Goal: Feedback & Contribution: Contribute content

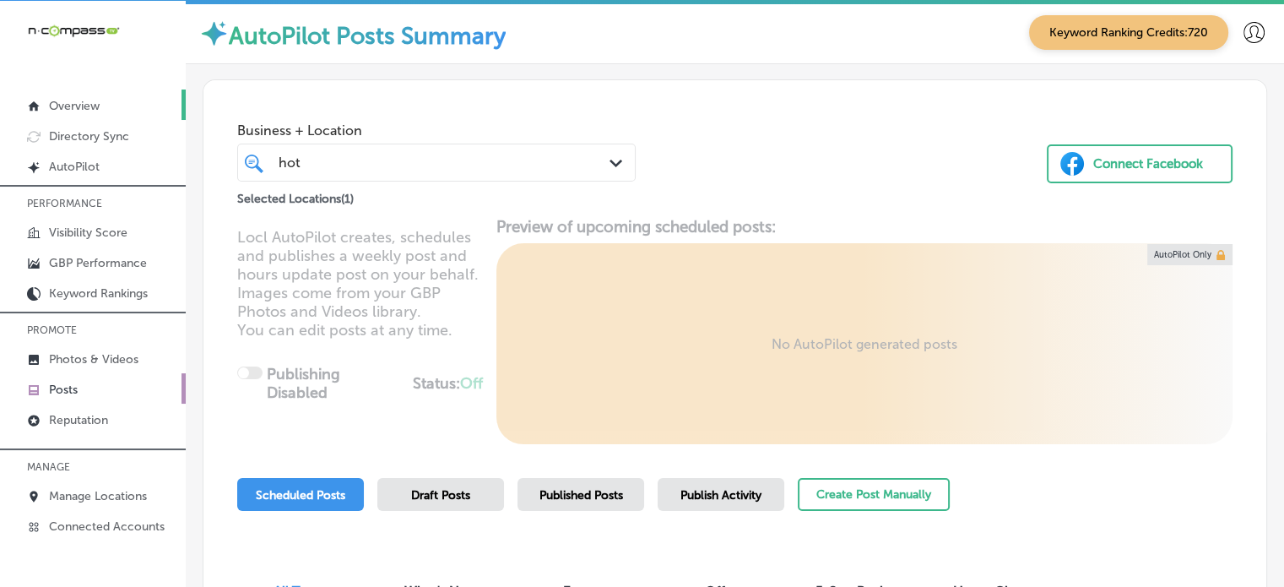
scroll to position [194, 0]
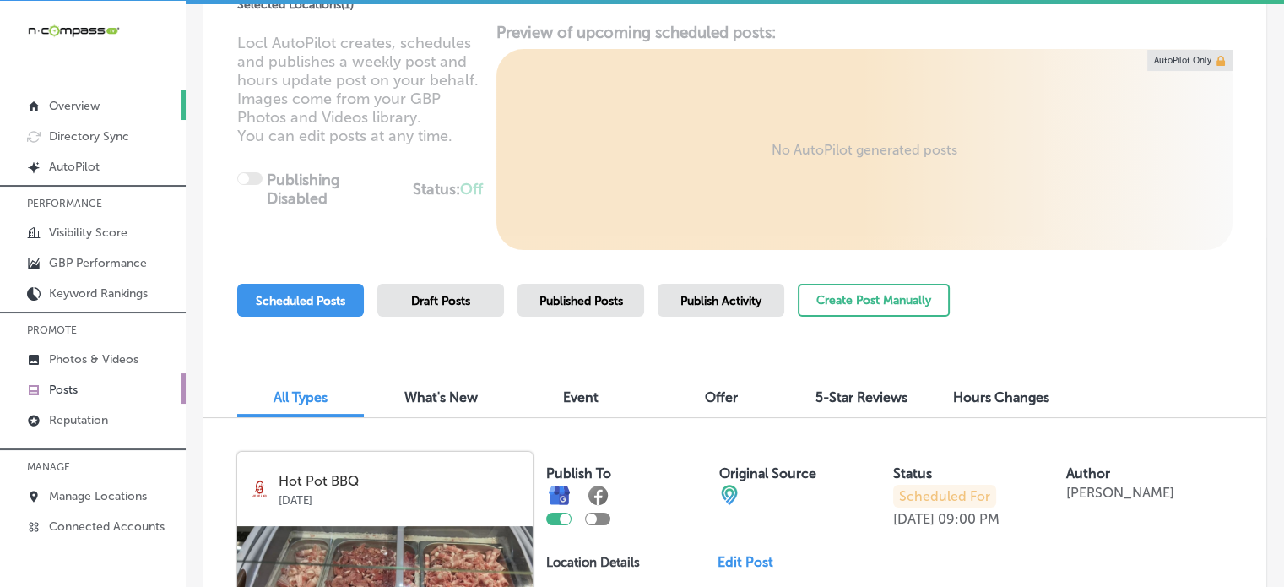
drag, startPoint x: 0, startPoint y: 0, endPoint x: 81, endPoint y: 104, distance: 131.7
click at [81, 104] on p "Overview" at bounding box center [74, 106] width 51 height 14
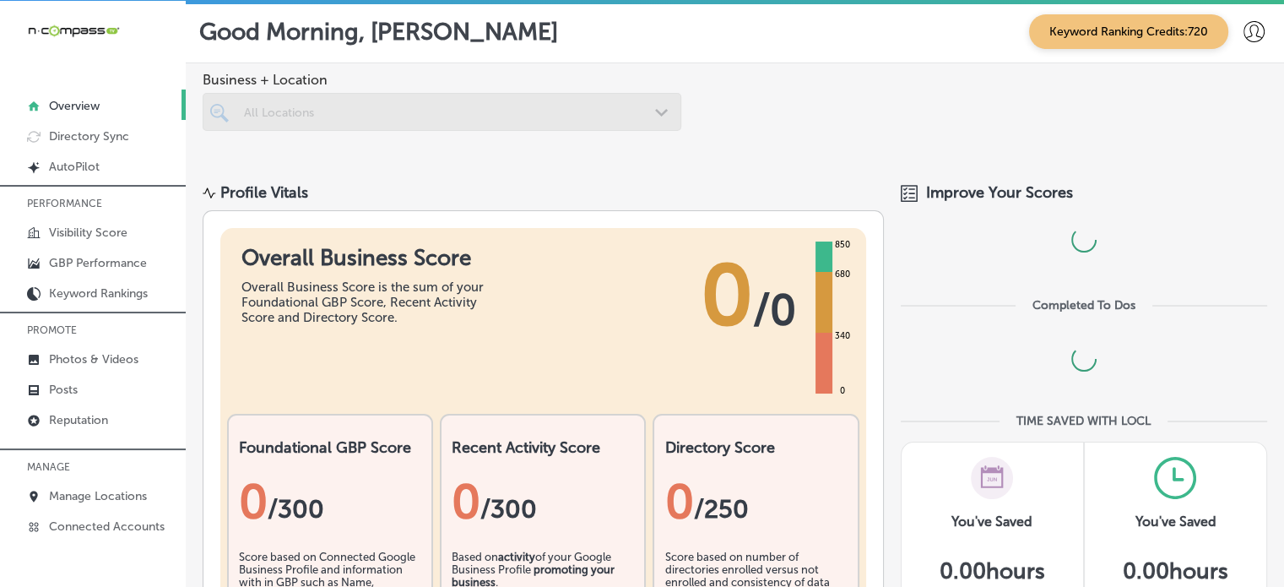
click at [112, 25] on img at bounding box center [73, 31] width 93 height 16
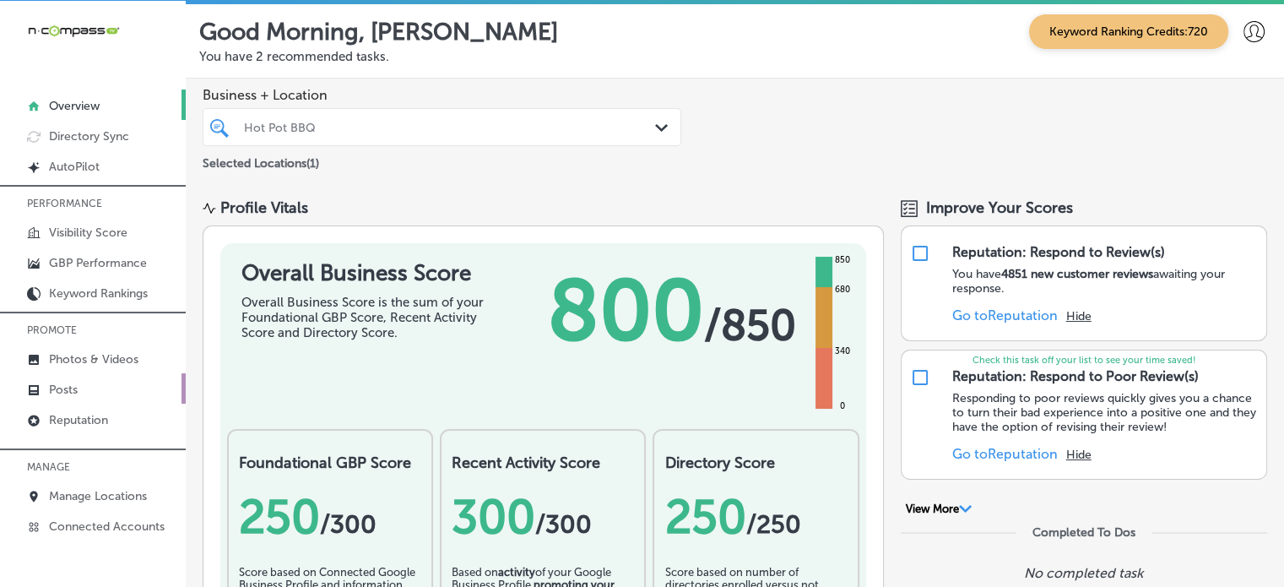
click at [52, 388] on p "Posts" at bounding box center [63, 390] width 29 height 14
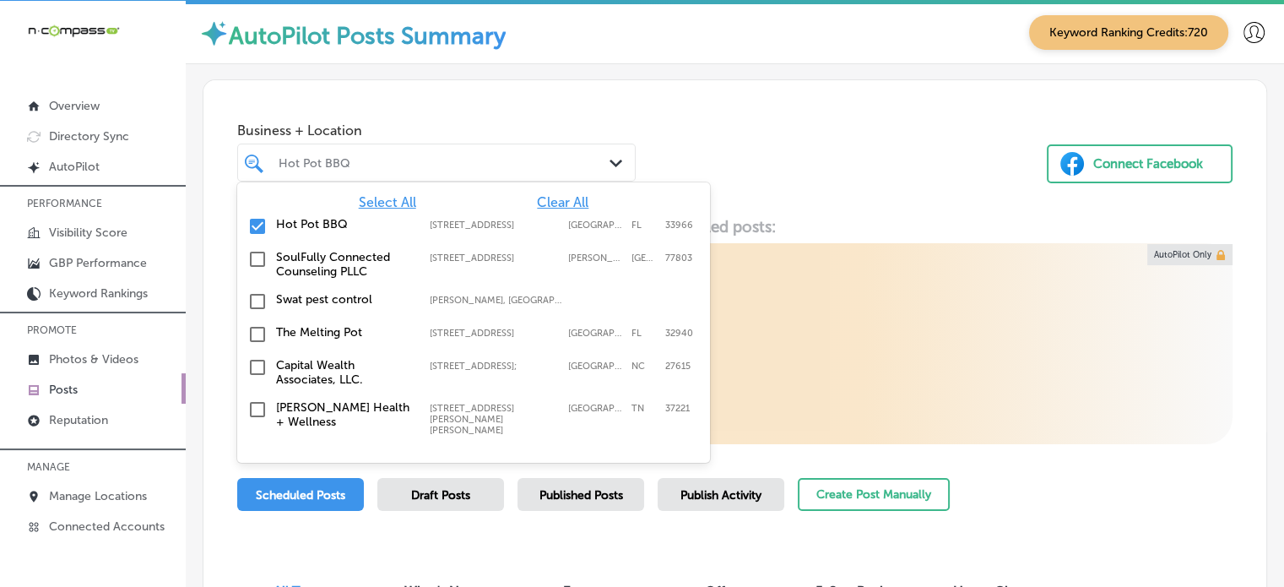
click at [378, 160] on div "Hot Pot BBQ" at bounding box center [445, 162] width 333 height 14
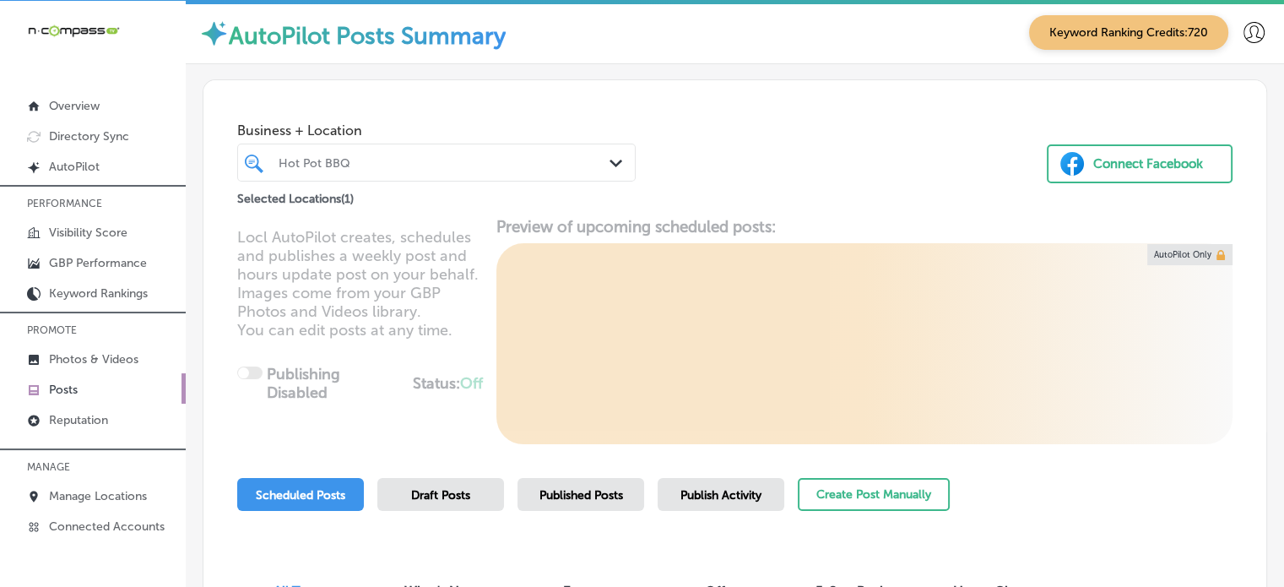
click at [378, 160] on div "Hot Pot BBQ" at bounding box center [445, 162] width 333 height 14
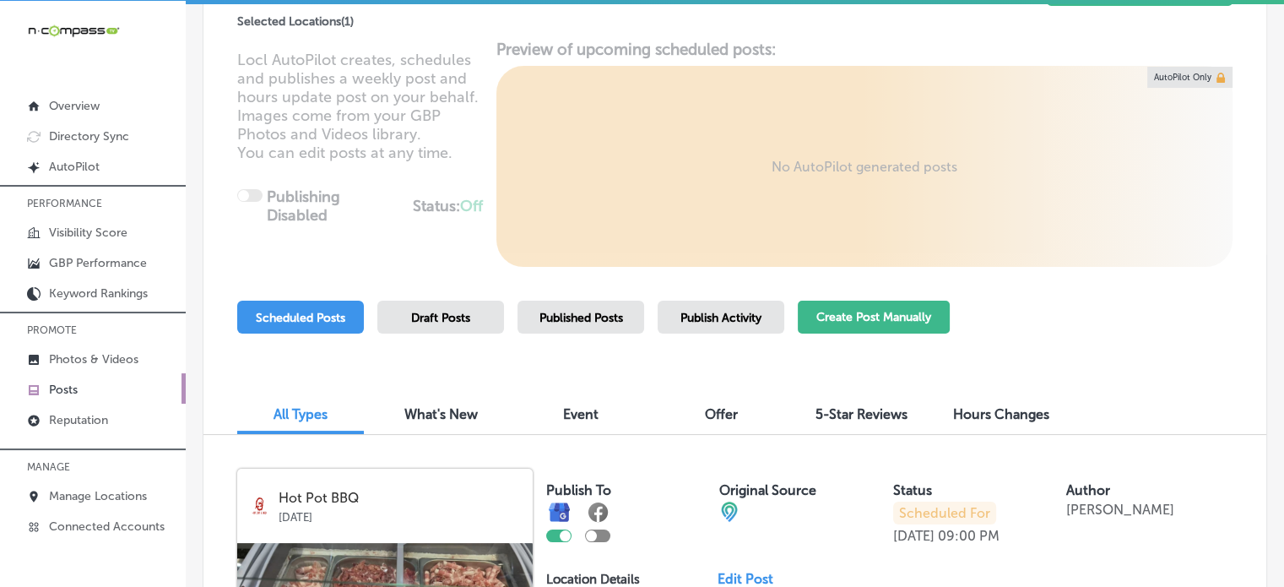
click at [862, 310] on button "Create Post Manually" at bounding box center [874, 317] width 152 height 33
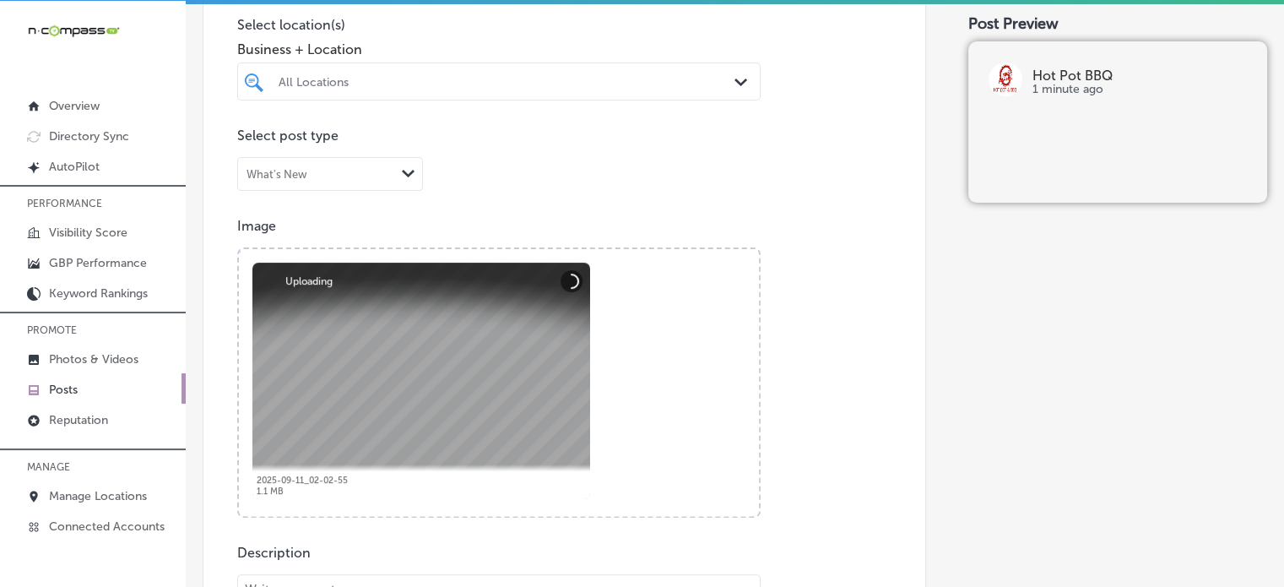
scroll to position [713, 0]
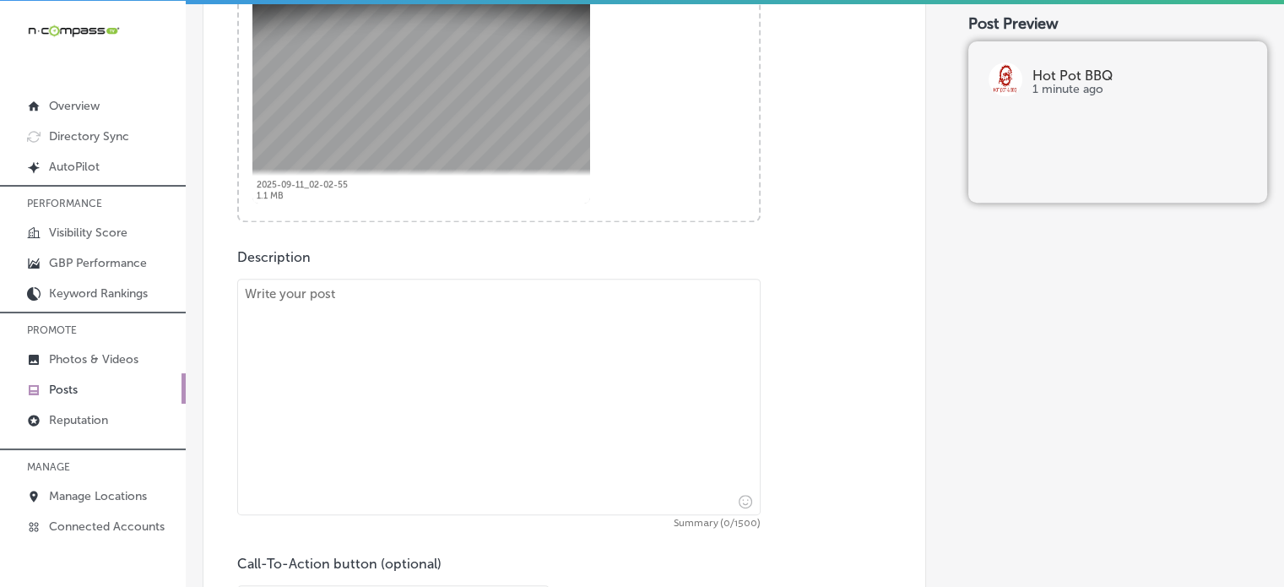
click at [542, 318] on textarea at bounding box center [499, 397] width 524 height 236
paste textarea ""Looking for an exciting way to enjoy a meal with family and friends? Hot Pot B…"
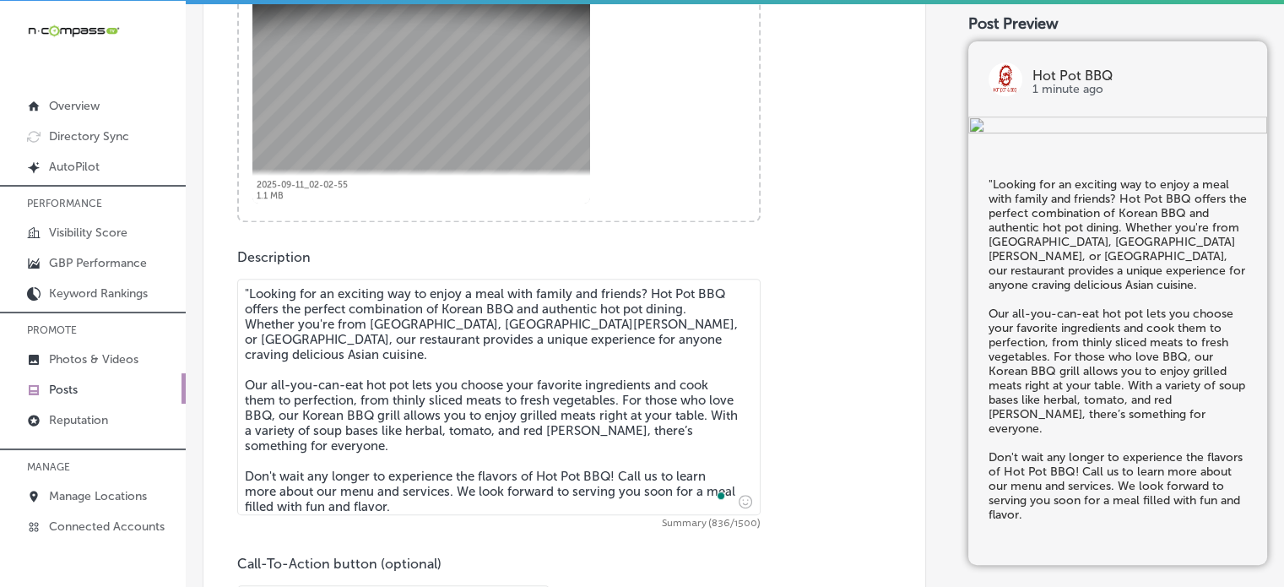
click at [248, 294] on textarea ""Looking for an exciting way to enjoy a meal with family and friends? Hot Pot B…" at bounding box center [499, 397] width 524 height 236
click at [366, 422] on textarea "Looking for an exciting way to enjoy a meal with family and friends? Hot Pot BB…" at bounding box center [499, 397] width 524 height 236
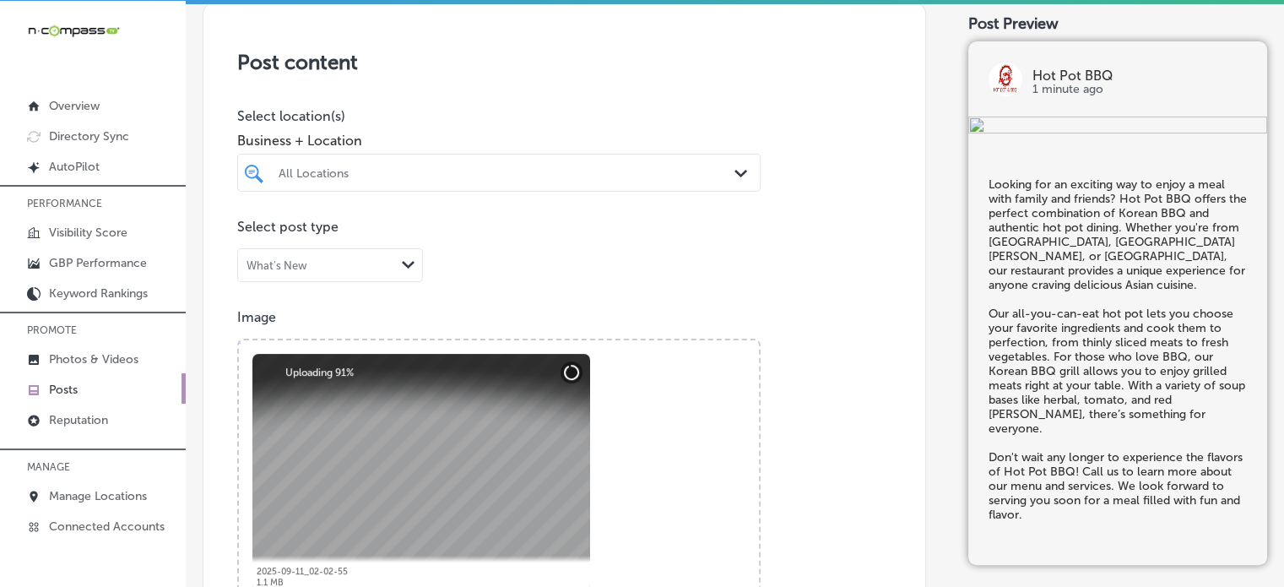
scroll to position [317, 0]
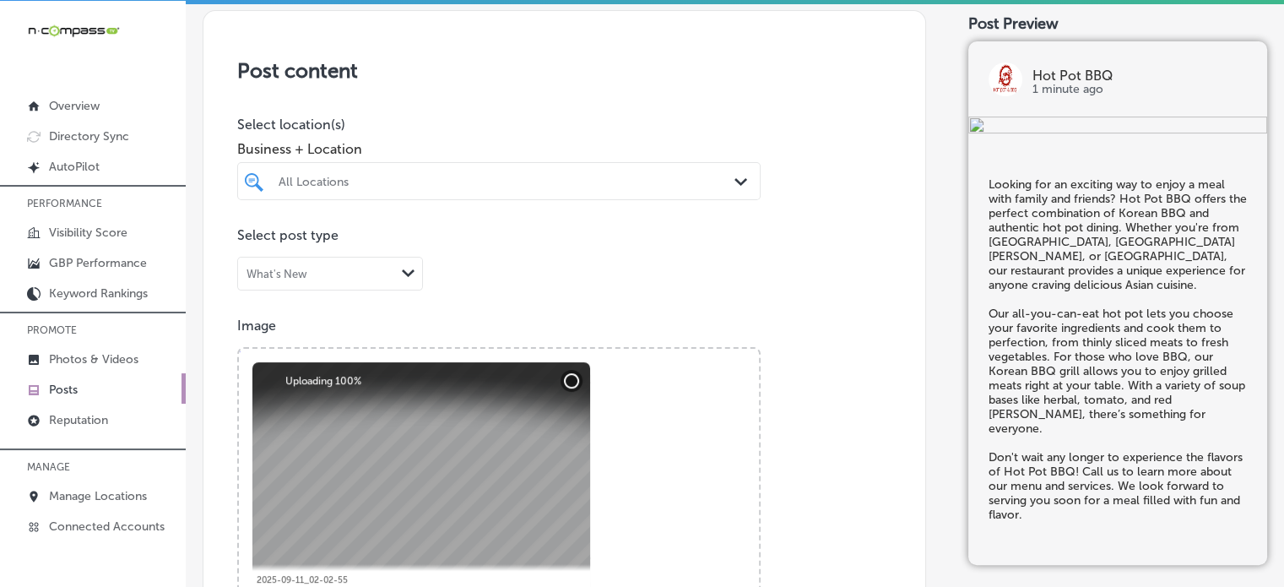
type textarea "Looking for an exciting way to enjoy a meal with family and friends? Hot Pot BB…"
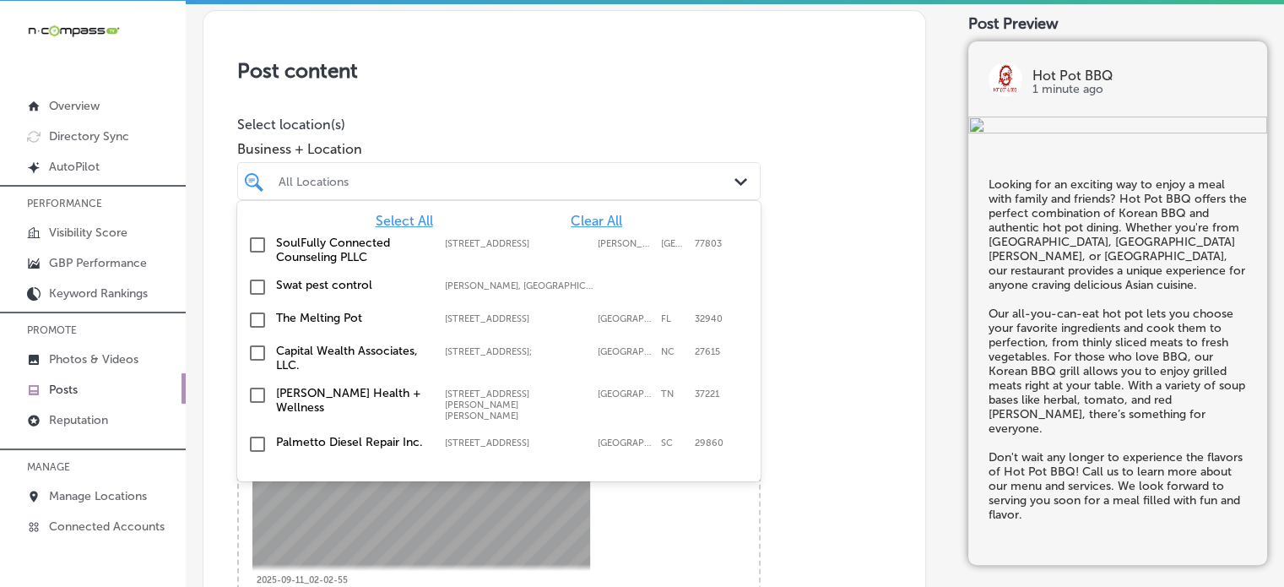
click at [422, 176] on div "All Locations" at bounding box center [508, 181] width 458 height 14
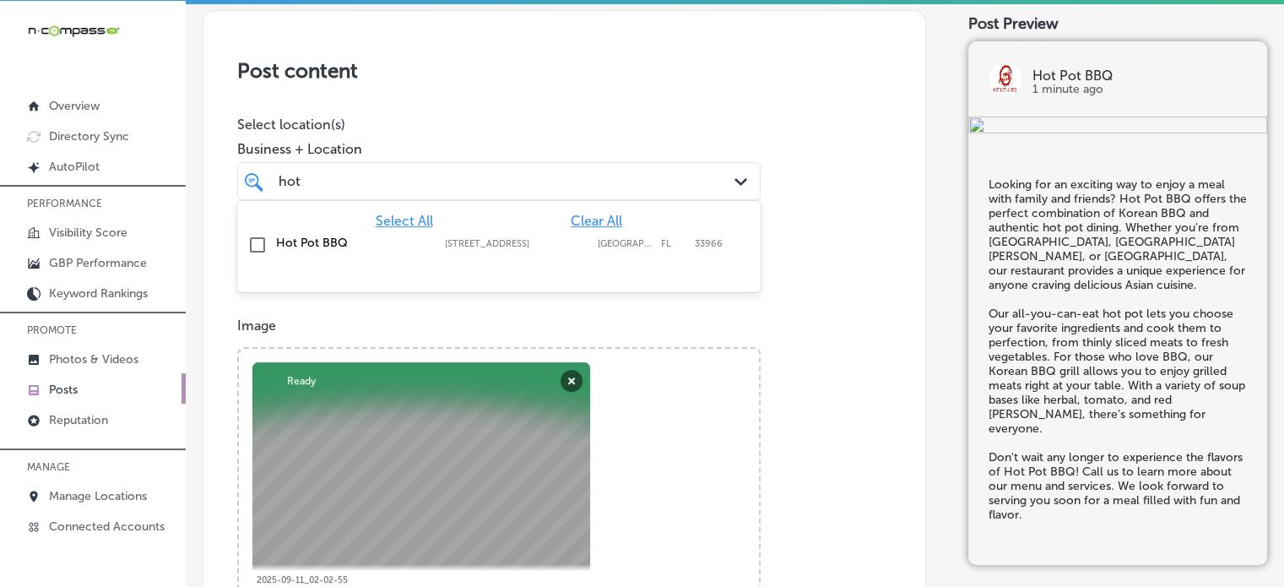
click at [315, 237] on label "Hot Pot BBQ" at bounding box center [352, 243] width 152 height 14
type input "hot"
click at [490, 81] on div "Post content Select location(s) Business + Location hot hot Path Created with S…" at bounding box center [565, 544] width 724 height 1069
click at [444, 192] on div "hot hot" at bounding box center [499, 181] width 458 height 26
click at [548, 80] on h3 "Post content" at bounding box center [564, 70] width 654 height 24
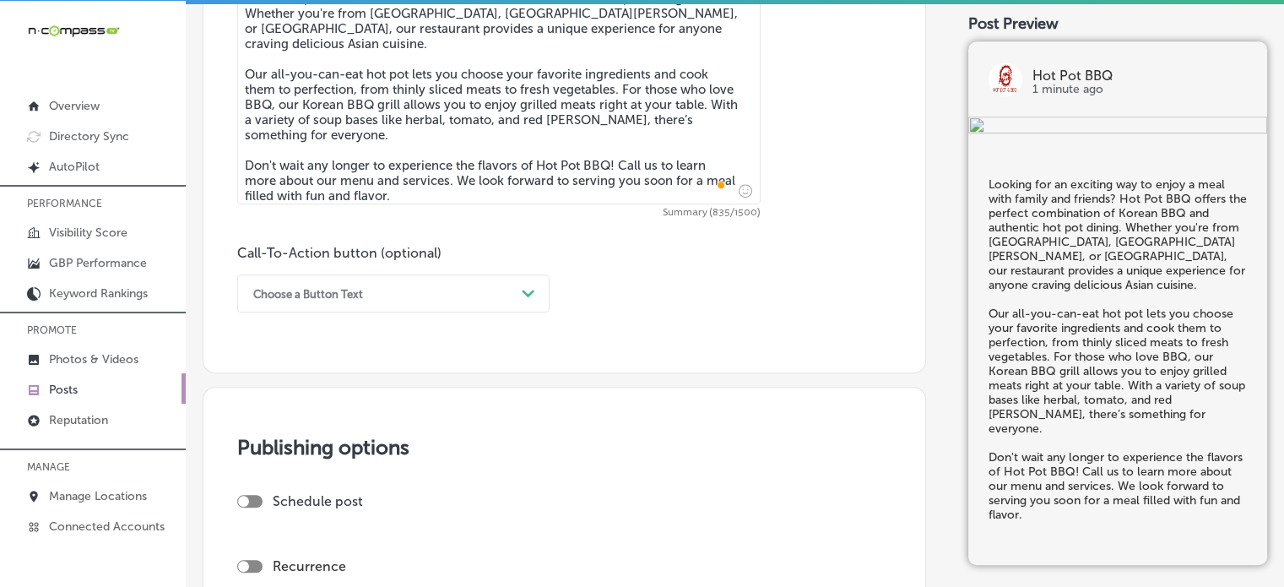
scroll to position [1025, 0]
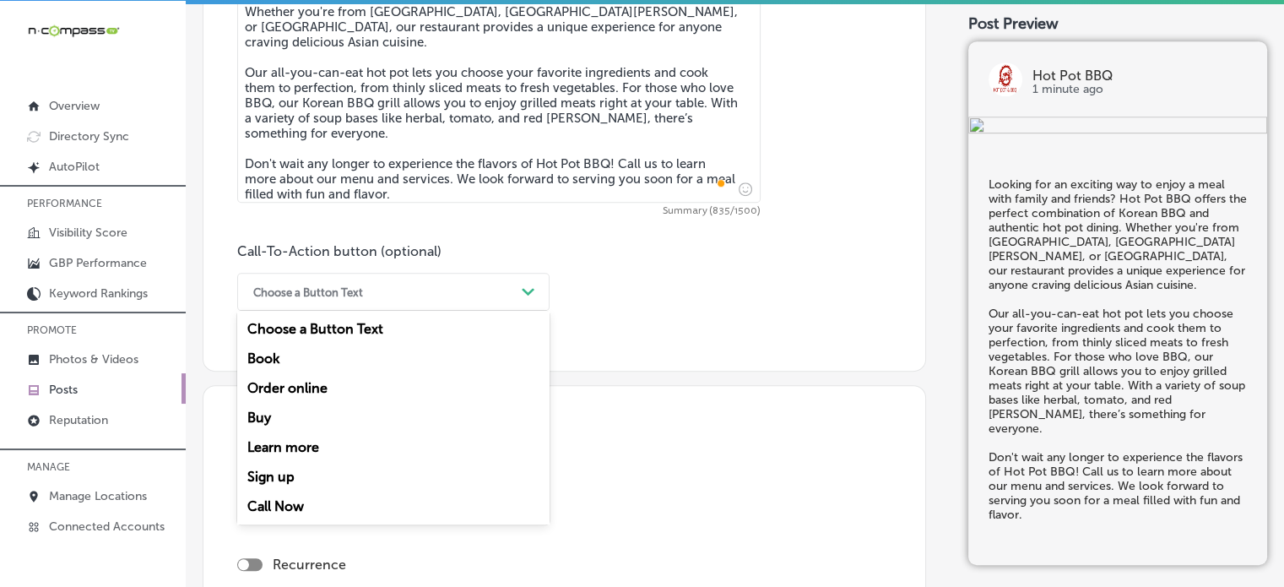
click at [497, 295] on div "Choose a Button Text" at bounding box center [380, 292] width 270 height 26
click at [282, 507] on div "Call Now" at bounding box center [393, 506] width 312 height 30
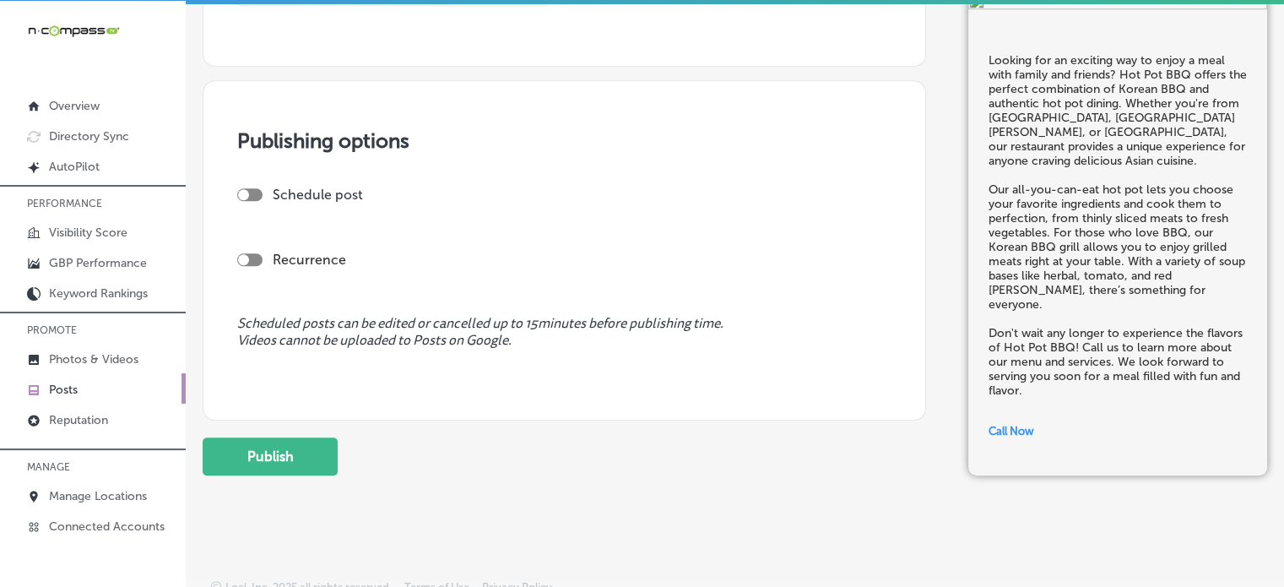
scroll to position [1344, 0]
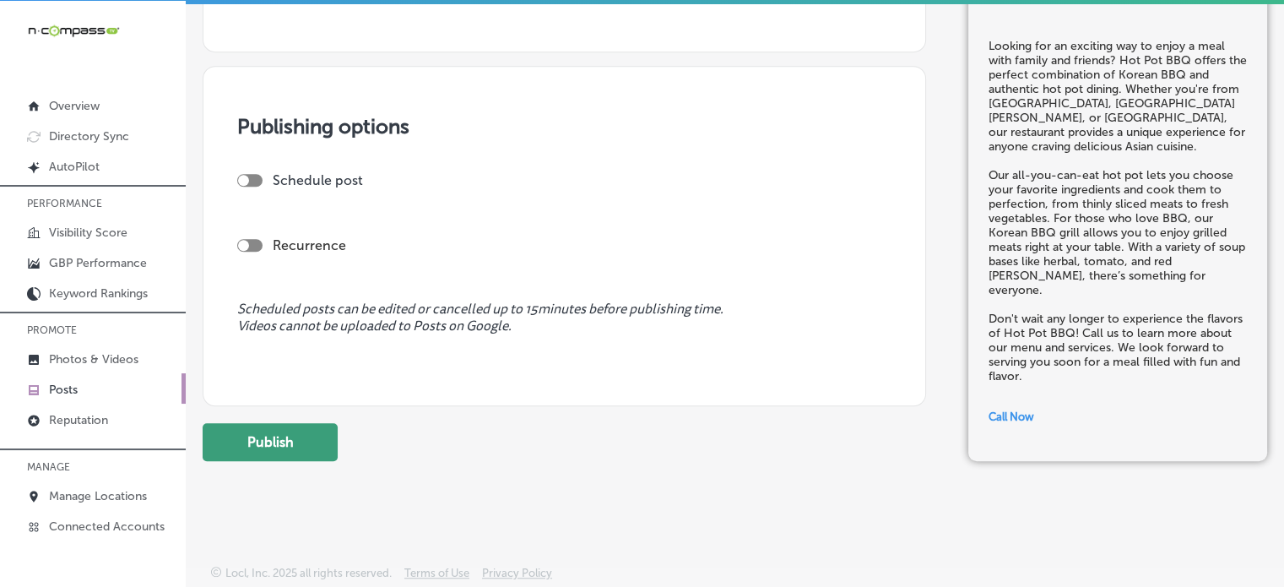
click at [302, 438] on button "Publish" at bounding box center [270, 442] width 135 height 38
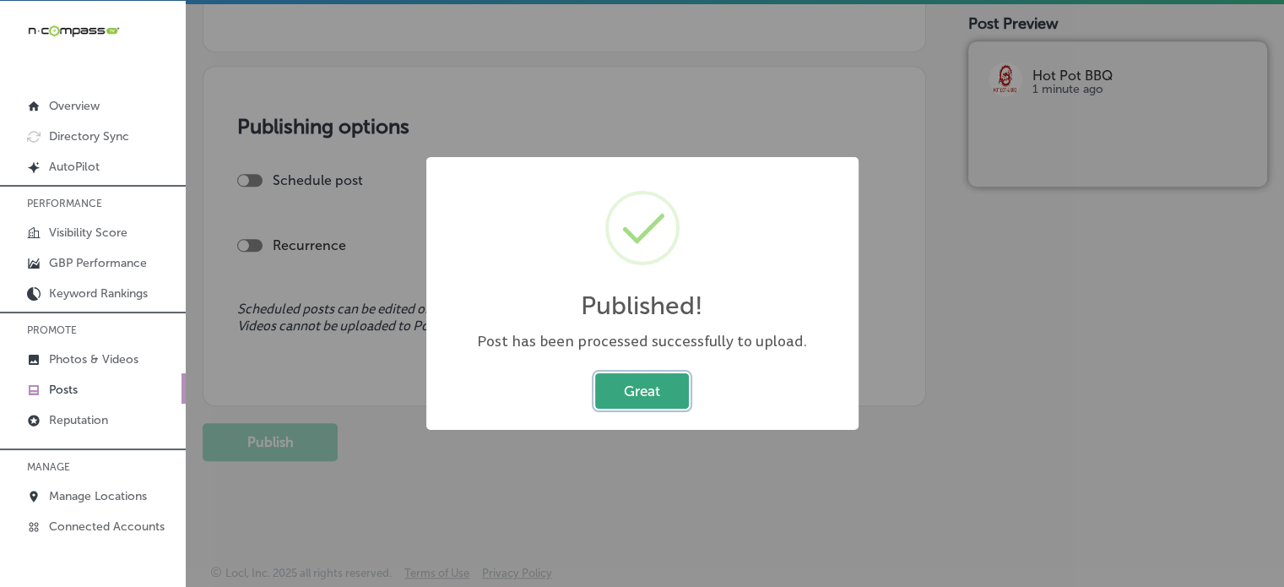
click at [672, 394] on button "Great" at bounding box center [642, 390] width 94 height 35
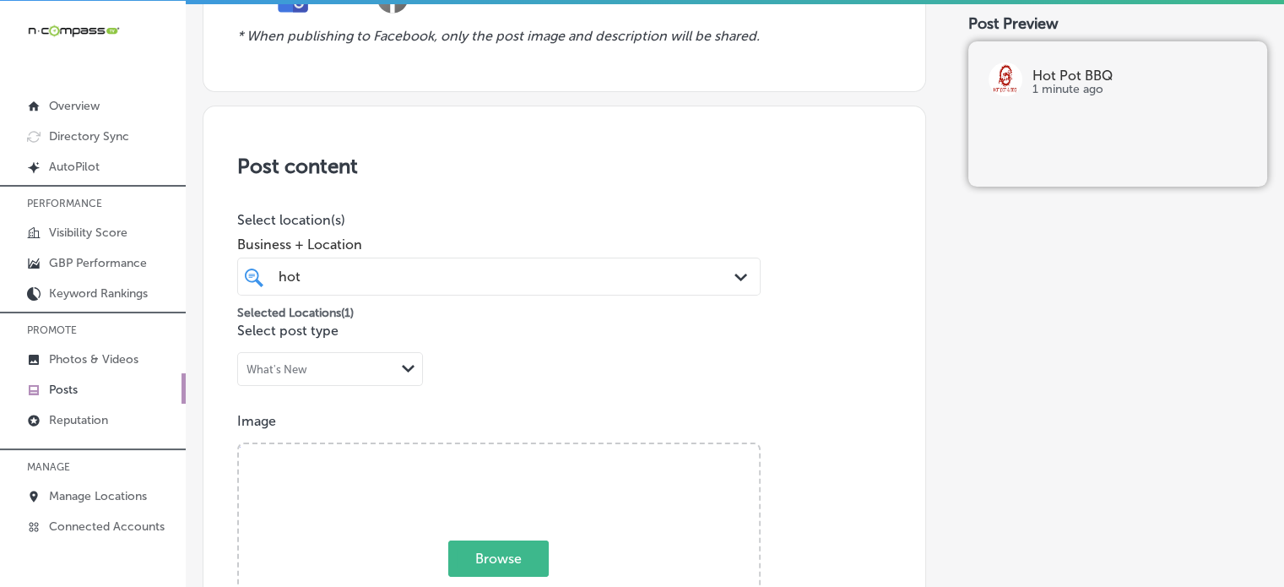
scroll to position [0, 0]
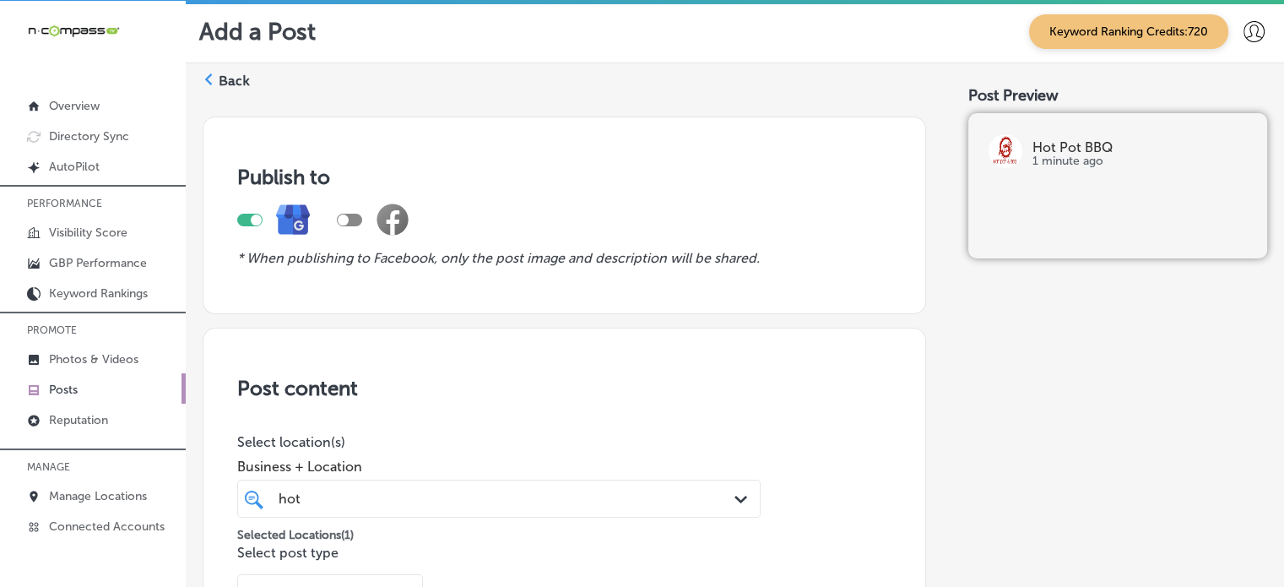
click at [238, 84] on label "Back" at bounding box center [234, 81] width 31 height 19
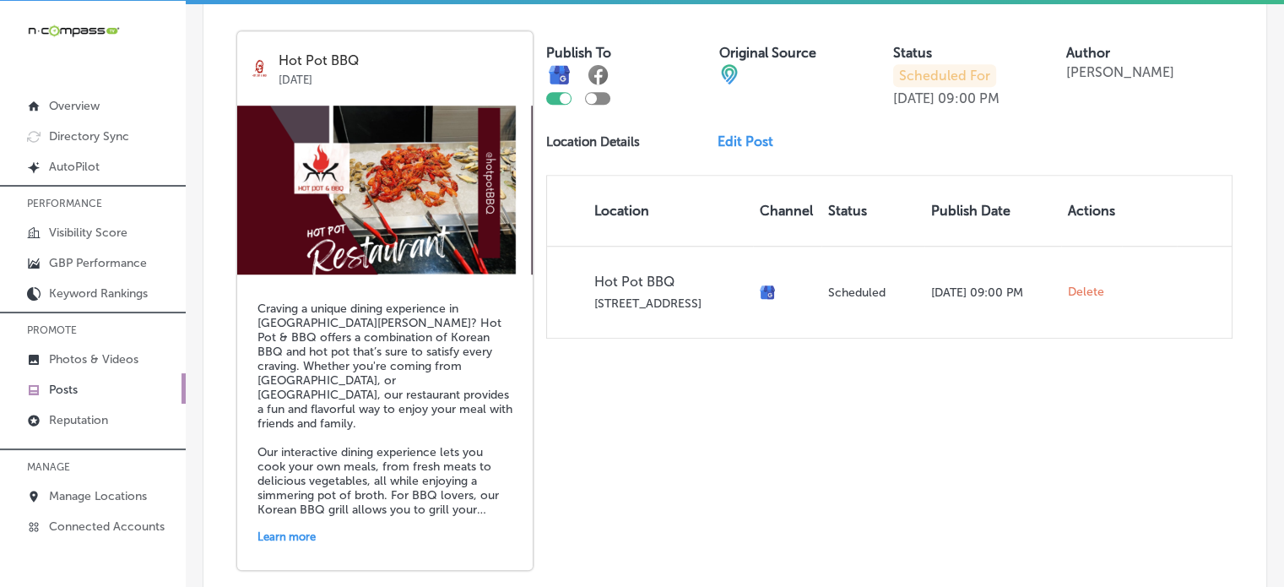
scroll to position [1222, 0]
click at [750, 143] on link "Edit Post" at bounding box center [752, 141] width 69 height 16
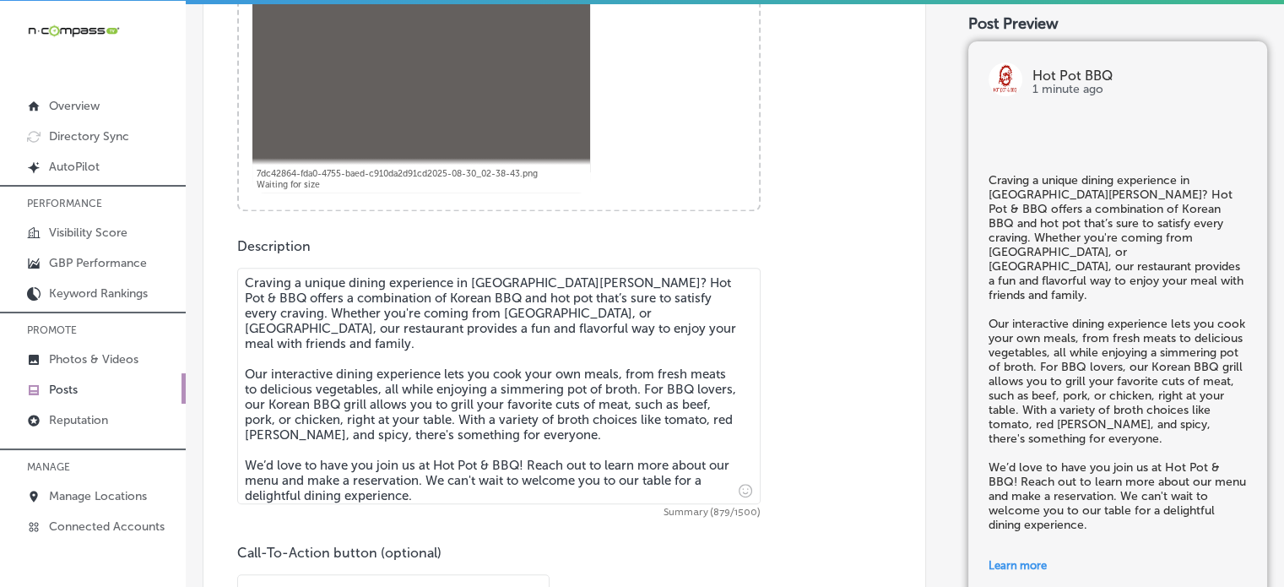
scroll to position [740, 0]
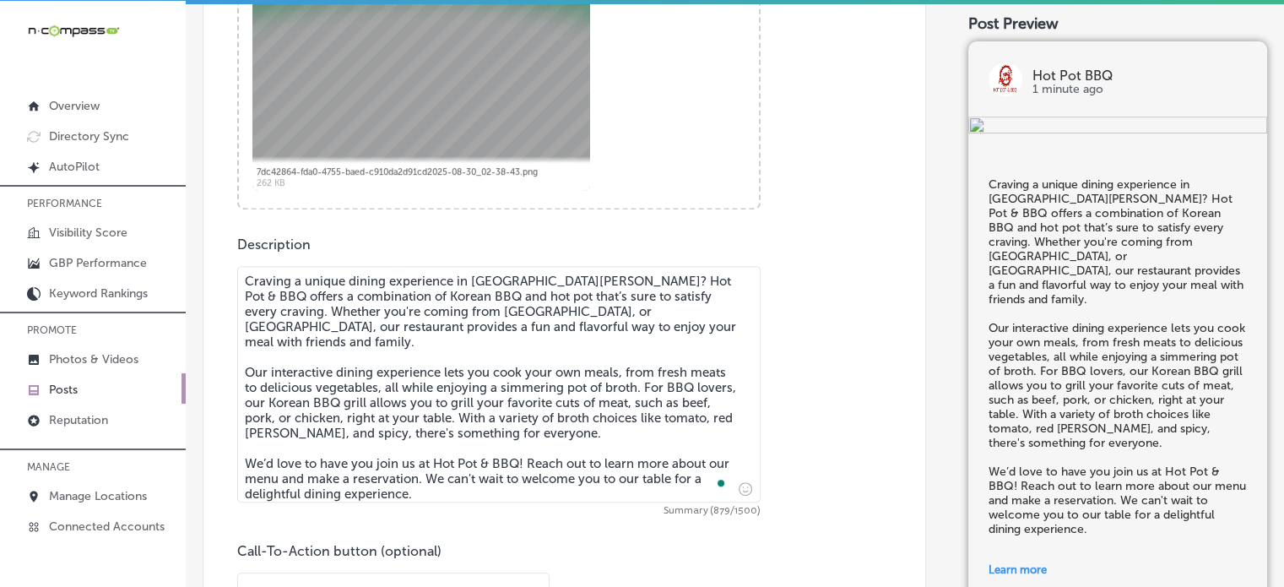
drag, startPoint x: 587, startPoint y: 437, endPoint x: 580, endPoint y: 411, distance: 27.0
click at [580, 411] on textarea "Craving a unique dining experience in [GEOGRAPHIC_DATA][PERSON_NAME]? Hot Pot &…" at bounding box center [499, 384] width 524 height 236
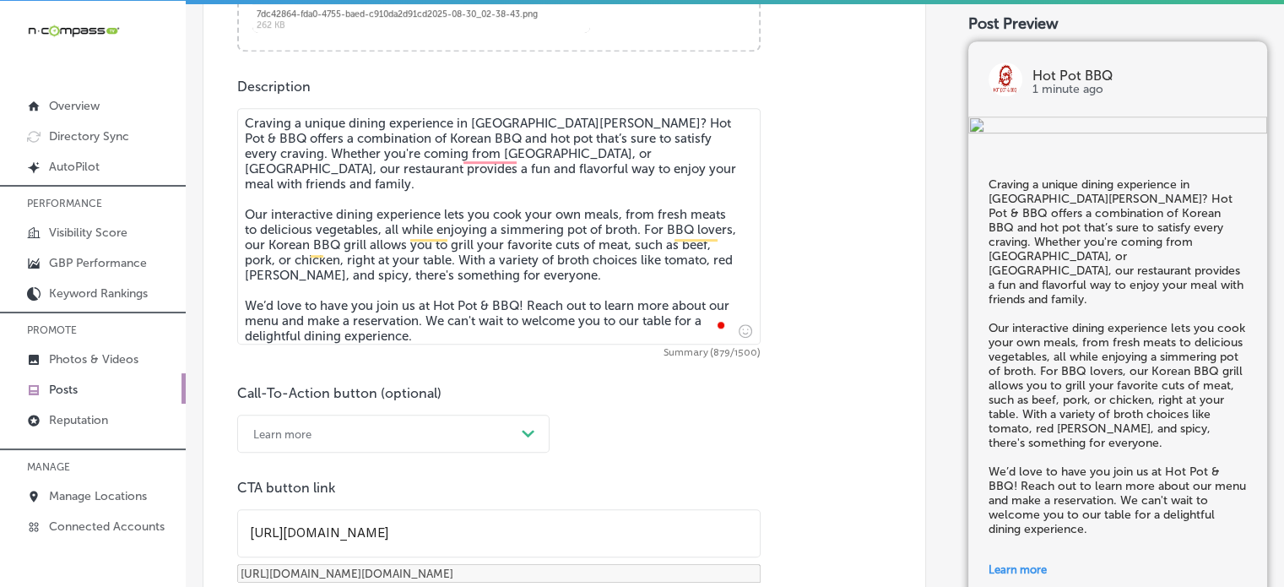
scroll to position [898, 0]
click at [600, 326] on textarea "Craving a unique dining experience in [GEOGRAPHIC_DATA][PERSON_NAME]? Hot Pot &…" at bounding box center [499, 225] width 524 height 236
click at [609, 385] on div "Call-To-Action button (optional) Learn more Path Created with Sketch. CTA butto…" at bounding box center [564, 500] width 654 height 233
click at [632, 269] on textarea "Craving a unique dining experience in [GEOGRAPHIC_DATA][PERSON_NAME]? Hot Pot &…" at bounding box center [499, 225] width 524 height 236
click at [598, 267] on textarea "Craving a unique dining experience in [GEOGRAPHIC_DATA][PERSON_NAME]? Hot Pot &…" at bounding box center [499, 225] width 524 height 236
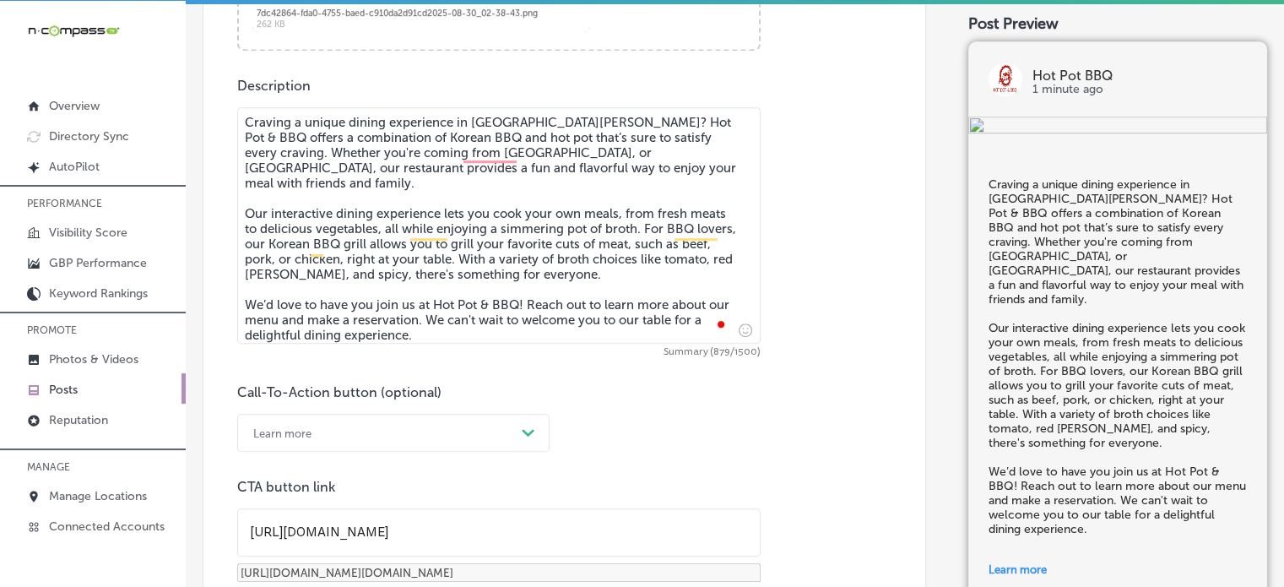
click at [588, 300] on textarea "Craving a unique dining experience in [GEOGRAPHIC_DATA][PERSON_NAME]? Hot Pot &…" at bounding box center [499, 225] width 524 height 236
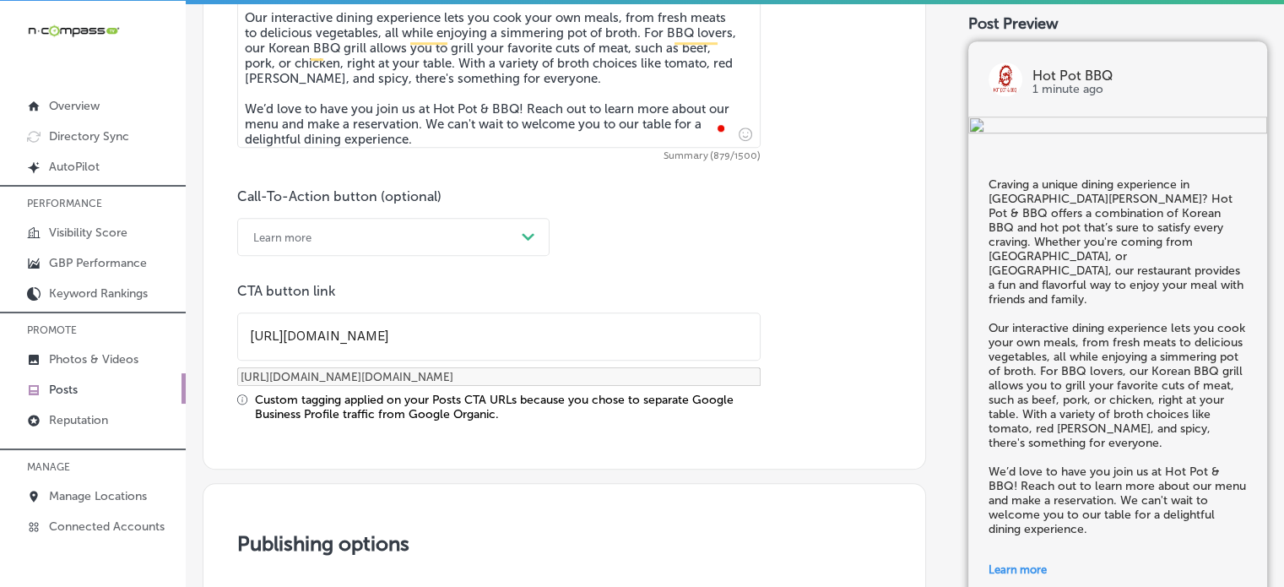
scroll to position [1094, 0]
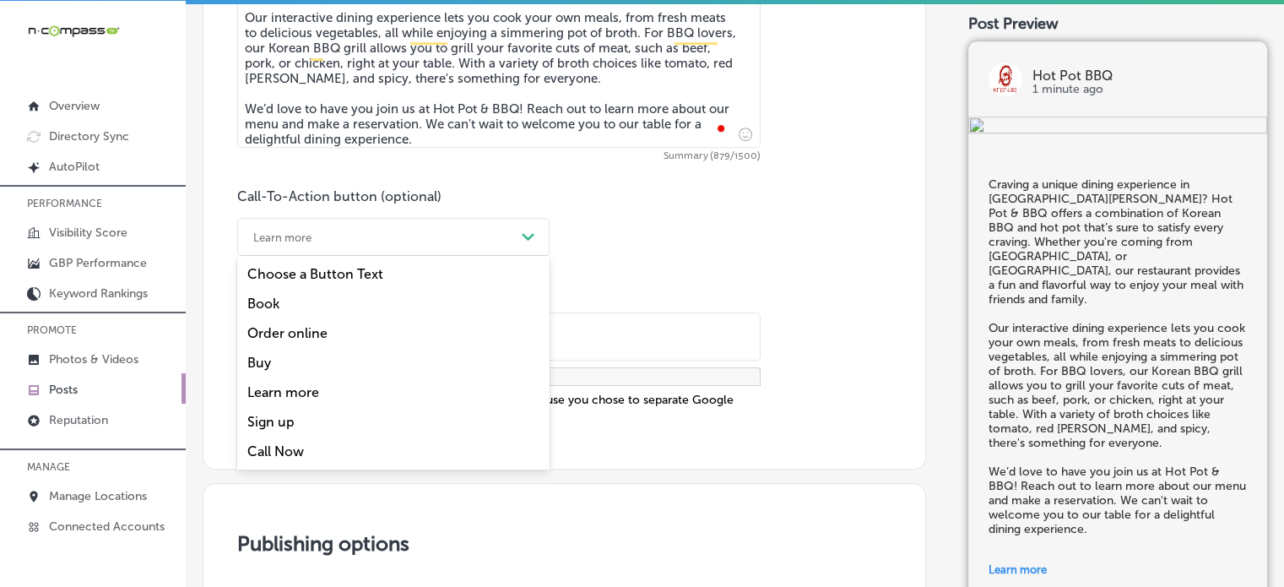
click at [523, 231] on div "Path Created with Sketch." at bounding box center [529, 238] width 14 height 14
click at [312, 445] on div "Call Now" at bounding box center [393, 452] width 312 height 30
checkbox input "true"
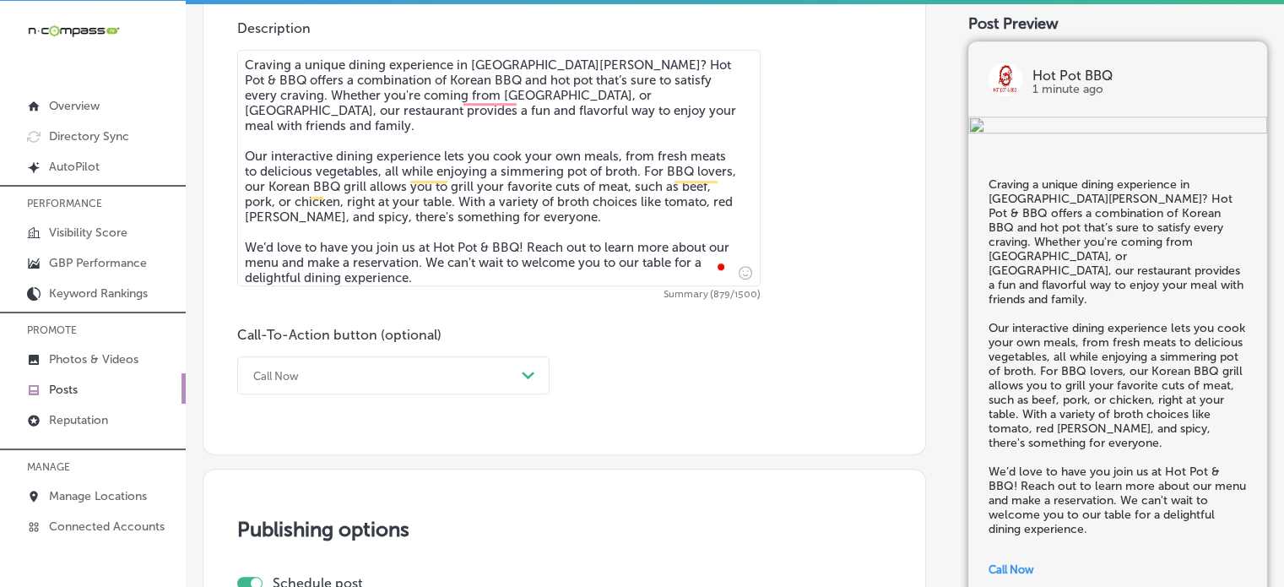
scroll to position [942, 0]
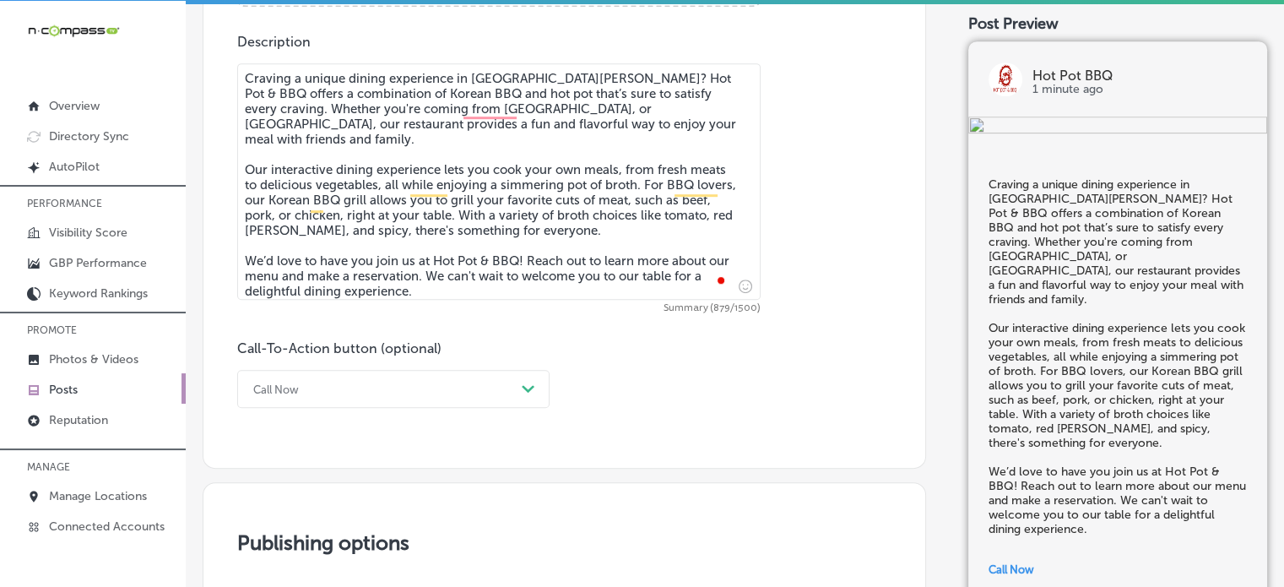
click at [595, 76] on textarea "Craving a unique dining experience in [GEOGRAPHIC_DATA][PERSON_NAME]? Hot Pot &…" at bounding box center [499, 181] width 524 height 236
type textarea "Craving a unique dining experience in [GEOGRAPHIC_DATA][PERSON_NAME]? Hot Pot B…"
checkbox input "true"
type textarea "Craving a unique dining experience in [GEOGRAPHIC_DATA][PERSON_NAME]? Hot Pot B…"
checkbox input "true"
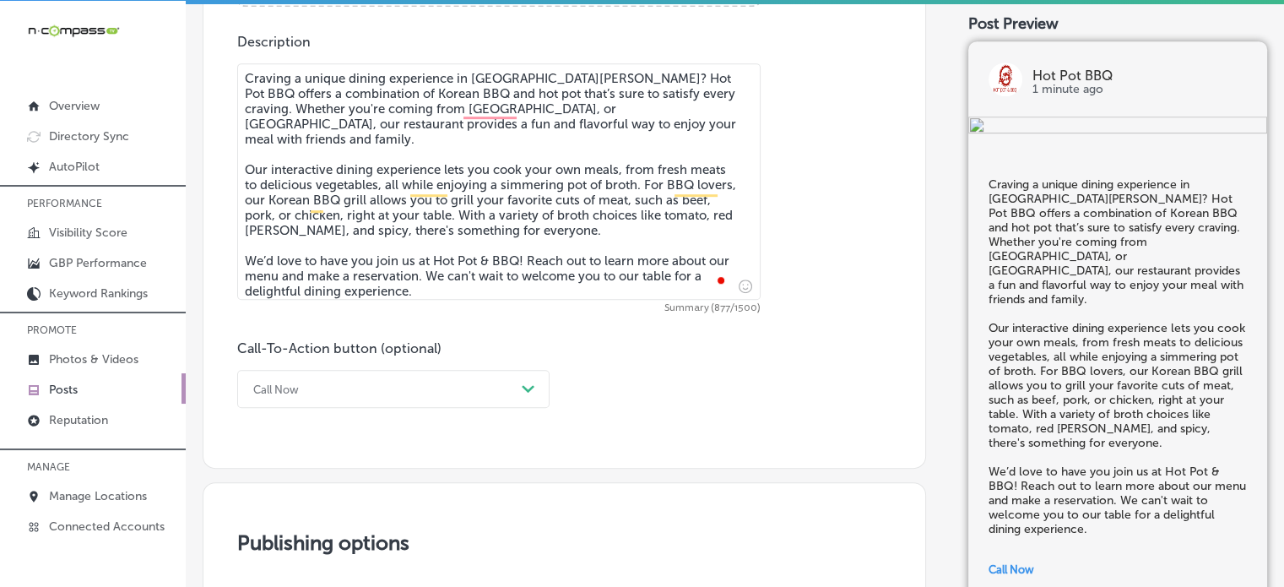
click at [486, 243] on textarea "Craving a unique dining experience in [GEOGRAPHIC_DATA][PERSON_NAME]? Hot Pot B…" at bounding box center [499, 181] width 524 height 236
type textarea "Craving a unique dining experience in [GEOGRAPHIC_DATA][PERSON_NAME]? Hot Pot B…"
checkbox input "true"
type textarea "Craving a unique dining experience in [GEOGRAPHIC_DATA][PERSON_NAME]? Hot Pot B…"
checkbox input "true"
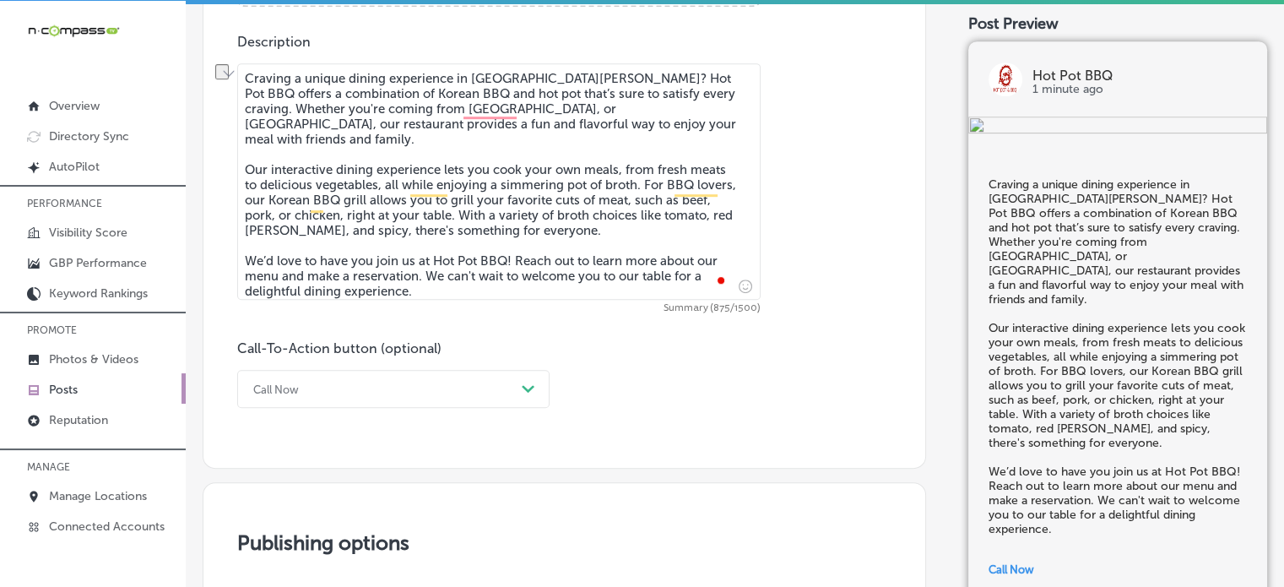
drag, startPoint x: 573, startPoint y: 249, endPoint x: 518, endPoint y: 252, distance: 54.9
click at [518, 252] on textarea "Craving a unique dining experience in [GEOGRAPHIC_DATA][PERSON_NAME]? Hot Pot B…" at bounding box center [499, 181] width 524 height 236
type textarea "Craving a unique dining experience in [GEOGRAPHIC_DATA][PERSON_NAME]? Hot Pot B…"
checkbox input "true"
type textarea "Craving a unique dining experience in [GEOGRAPHIC_DATA][PERSON_NAME]? Hot Pot B…"
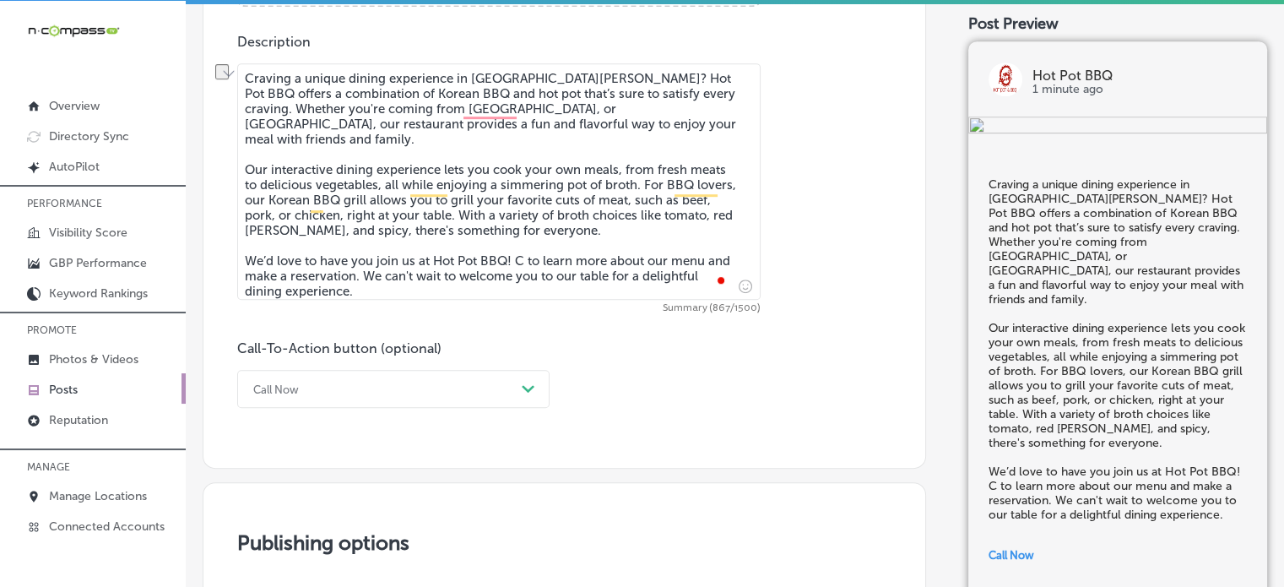
checkbox input "true"
type textarea "Craving a unique dining experience in [GEOGRAPHIC_DATA][PERSON_NAME]? Hot Pot B…"
checkbox input "true"
type textarea "Craving a unique dining experience in [GEOGRAPHIC_DATA][PERSON_NAME]? Hot Pot B…"
checkbox input "true"
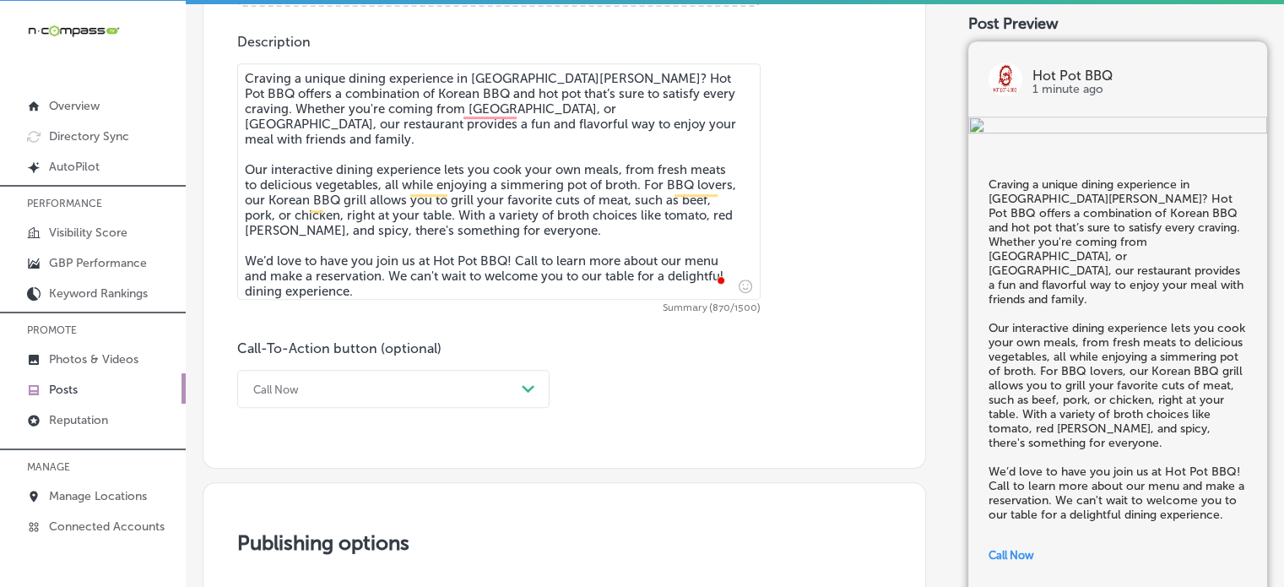
type textarea "Craving a unique dining experience in [GEOGRAPHIC_DATA][PERSON_NAME]? Hot Pot B…"
checkbox input "true"
type textarea "Craving a unique dining experience in [GEOGRAPHIC_DATA][PERSON_NAME]? Hot Pot B…"
checkbox input "true"
type textarea "Craving a unique dining experience in [GEOGRAPHIC_DATA][PERSON_NAME]? Hot Pot B…"
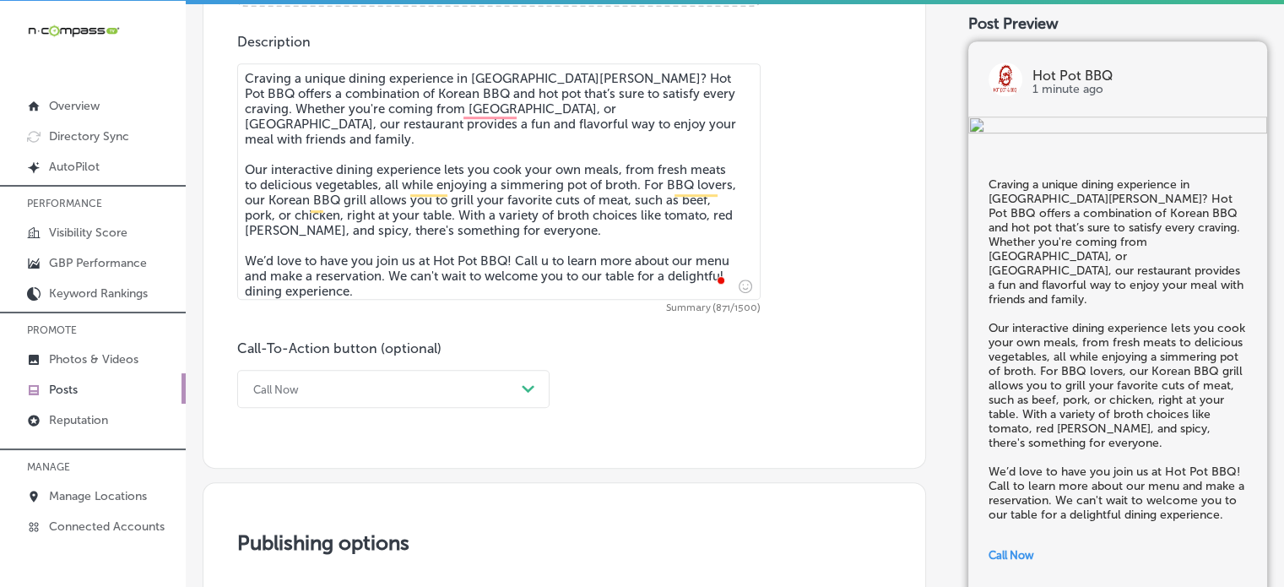
checkbox input "true"
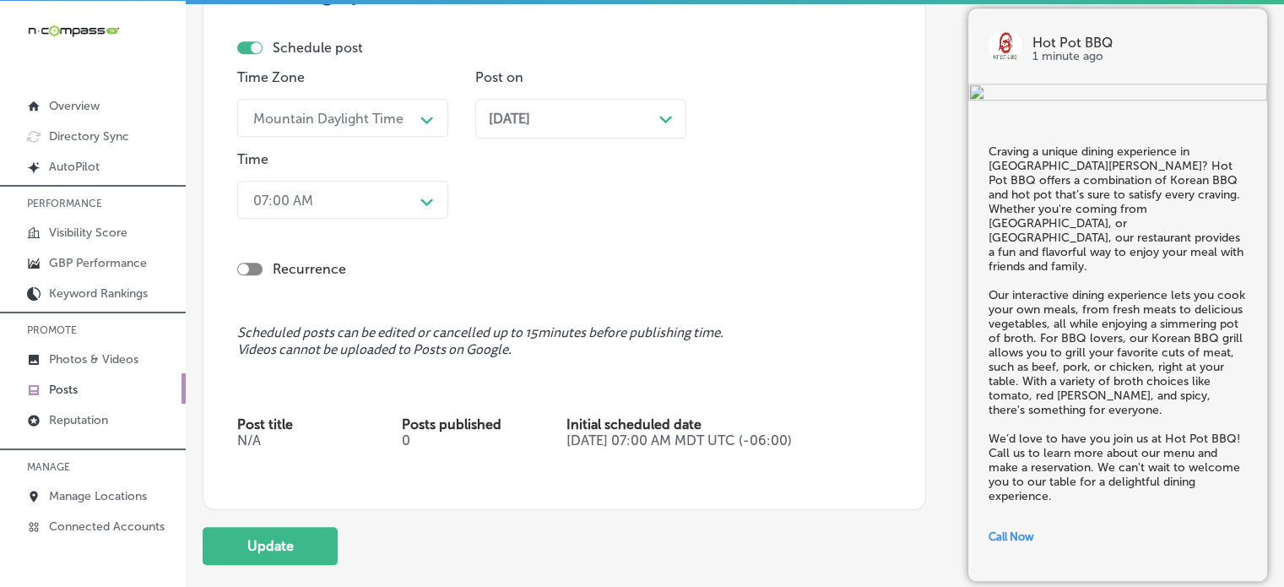
scroll to position [1492, 0]
type textarea "Craving a unique dining experience in [GEOGRAPHIC_DATA][PERSON_NAME]? Hot Pot B…"
click at [285, 549] on button "Update" at bounding box center [270, 545] width 135 height 38
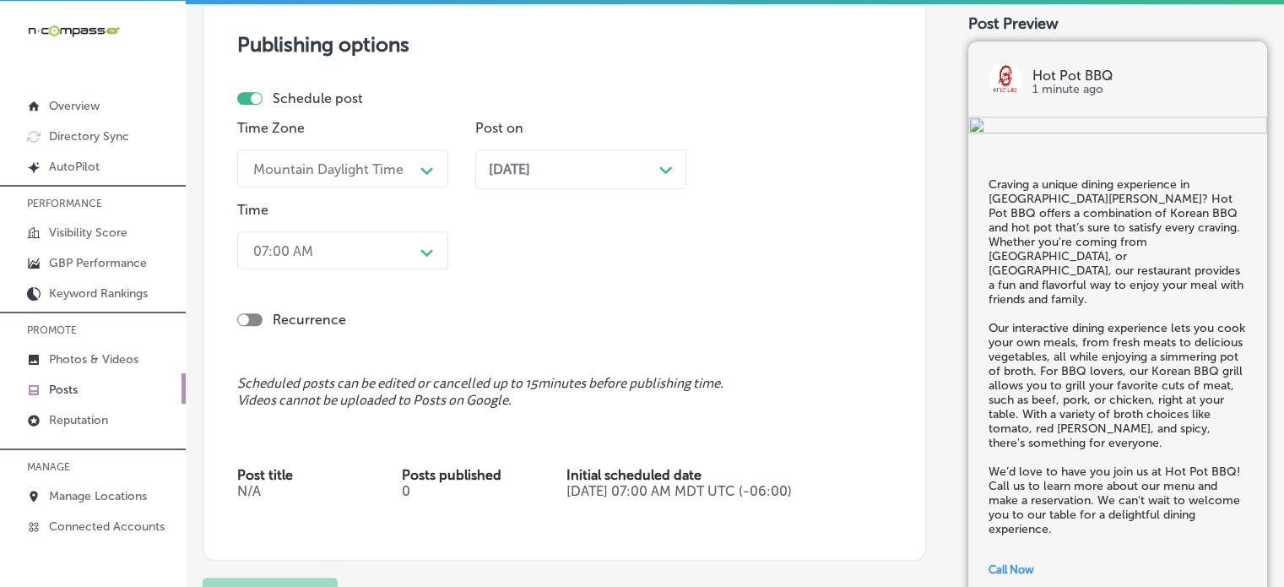
scroll to position [1638, 0]
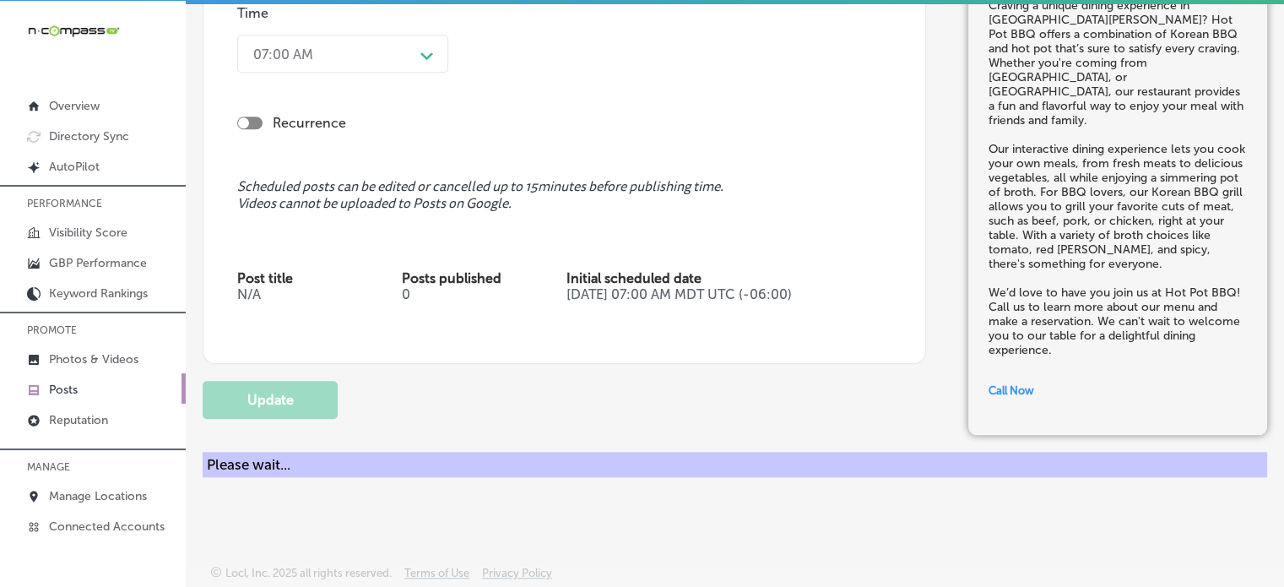
checkbox input "true"
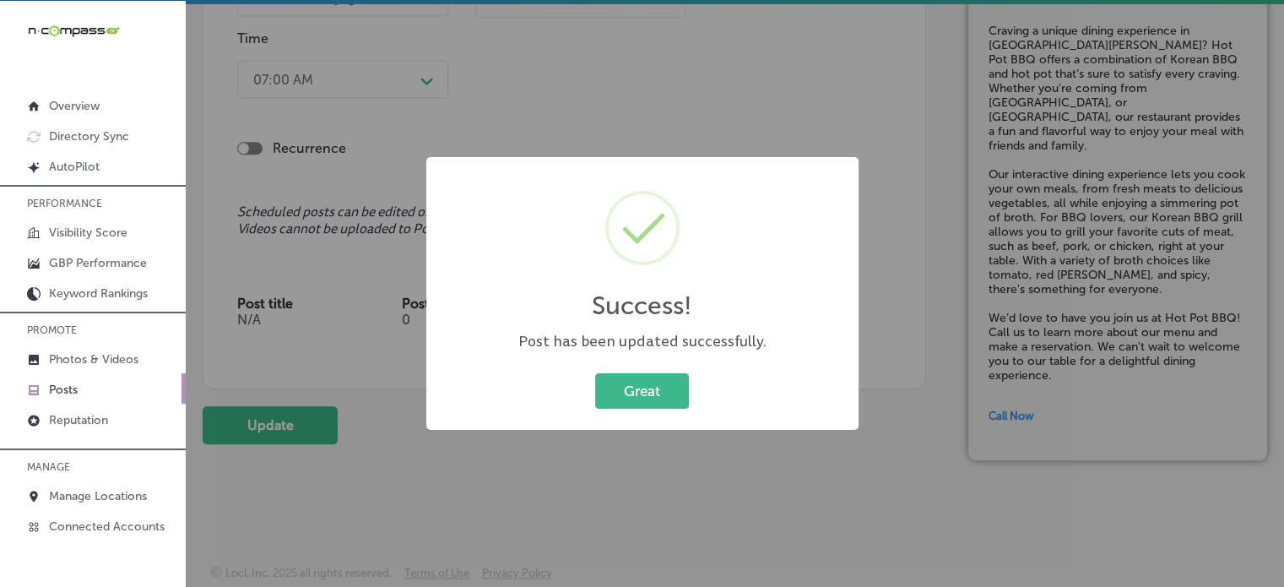
scroll to position [1612, 0]
click at [648, 400] on button "Great" at bounding box center [642, 390] width 94 height 35
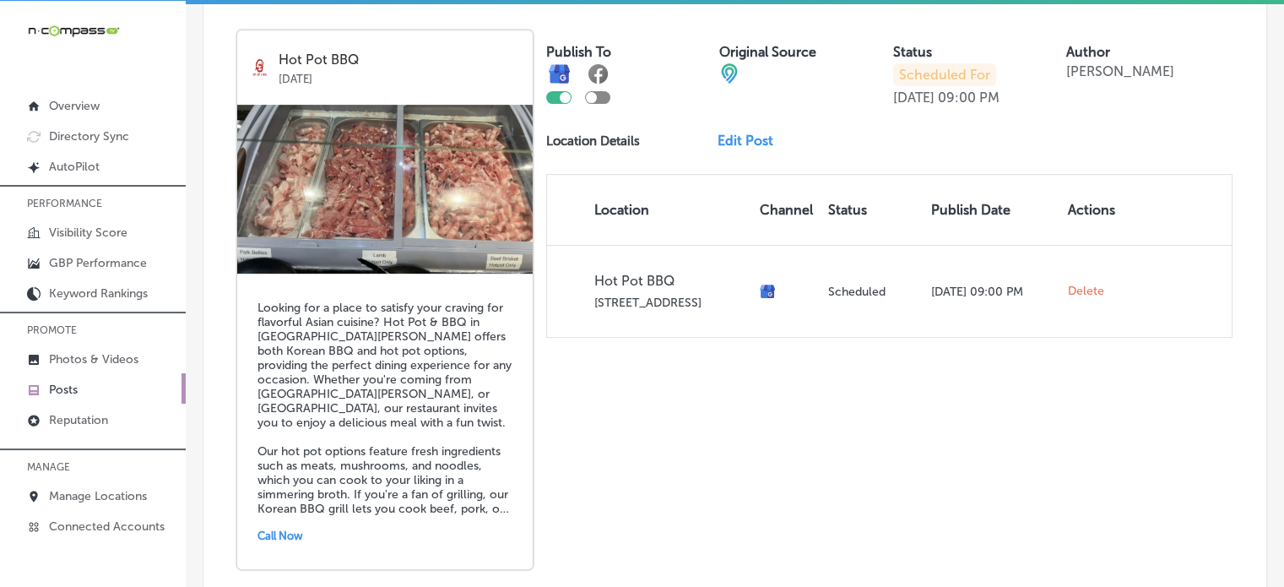
scroll to position [616, 0]
click at [757, 142] on link "Edit Post" at bounding box center [752, 141] width 69 height 16
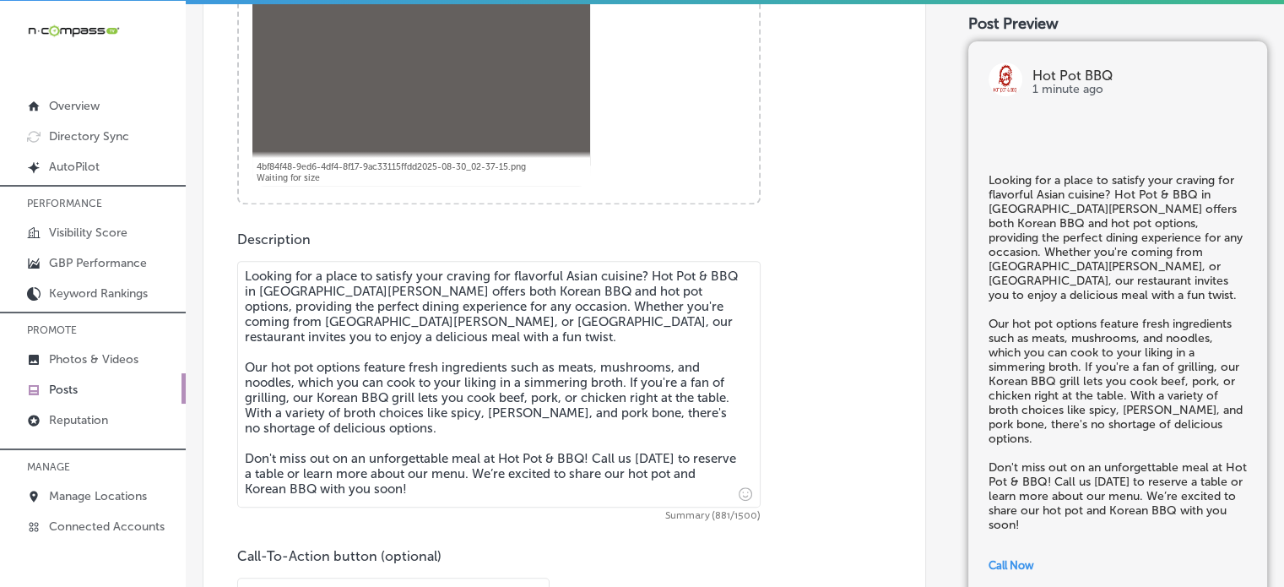
scroll to position [749, 0]
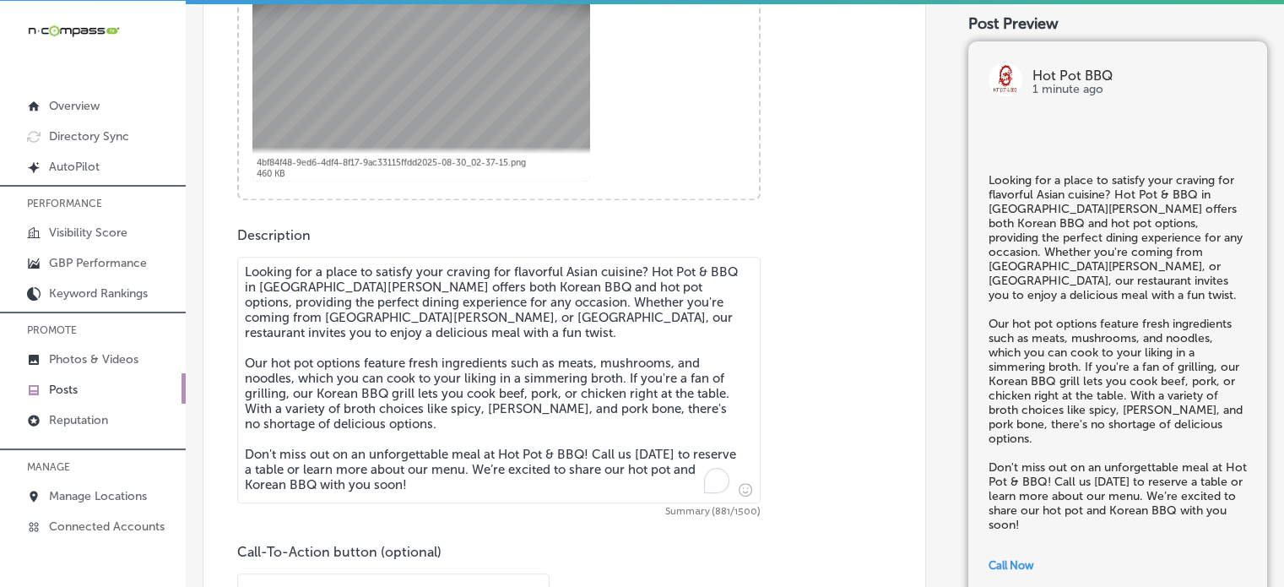
click at [714, 270] on textarea "Looking for a place to satisfy your craving for flavorful Asian cuisine? Hot Po…" at bounding box center [499, 380] width 524 height 247
checkbox input "true"
type textarea "Looking for a place to satisfy your craving for flavorful Asian cuisine? Hot Po…"
checkbox input "true"
type textarea "Looking for a place to satisfy your craving for flavorful Asian cuisine? Hot Po…"
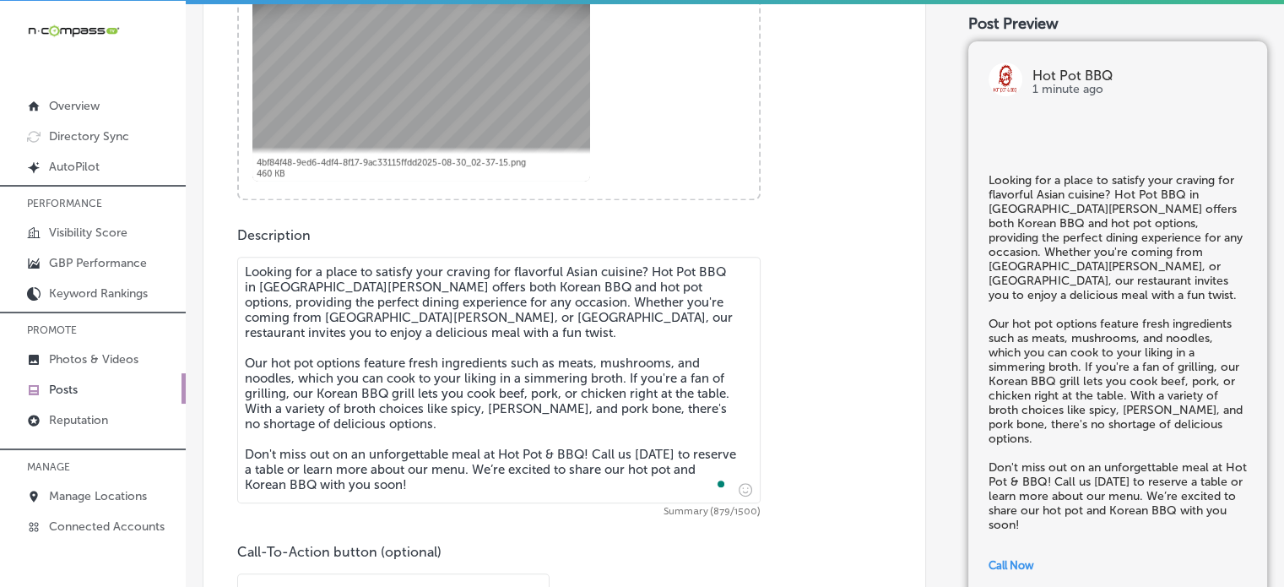
checkbox input "true"
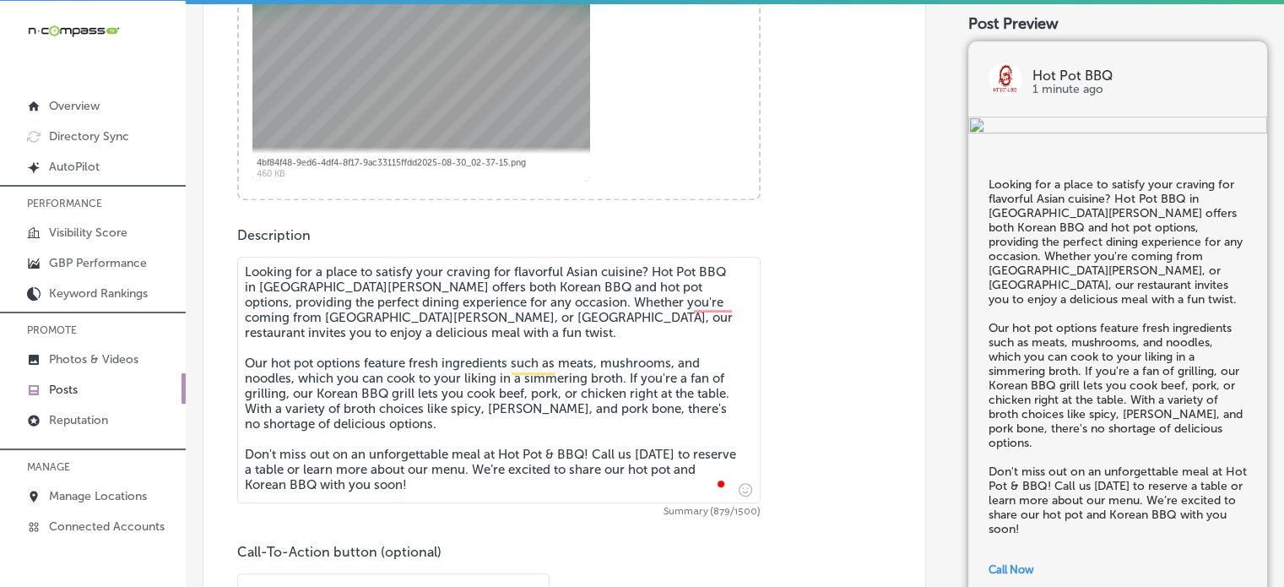
type textarea "Looking for a place to satisfy your craving for flavorful Asian cuisine? Hot Po…"
checkbox input "true"
type textarea "Looking for a place to satisfy your craving for flavorful Asian cuisine? Hot Po…"
checkbox input "true"
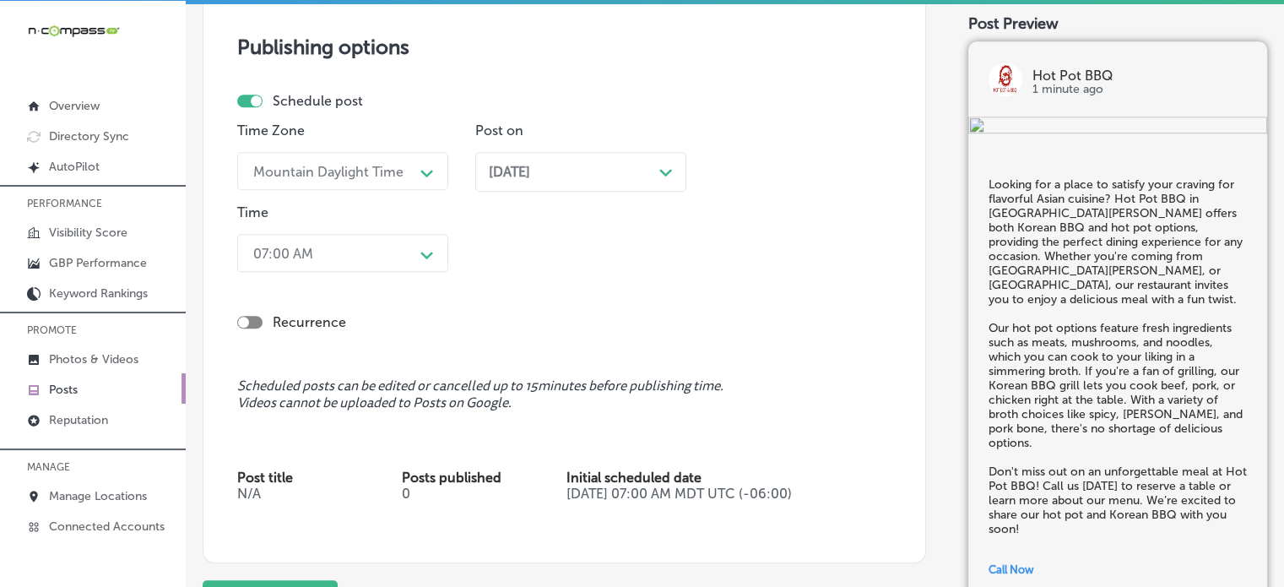
scroll to position [1622, 0]
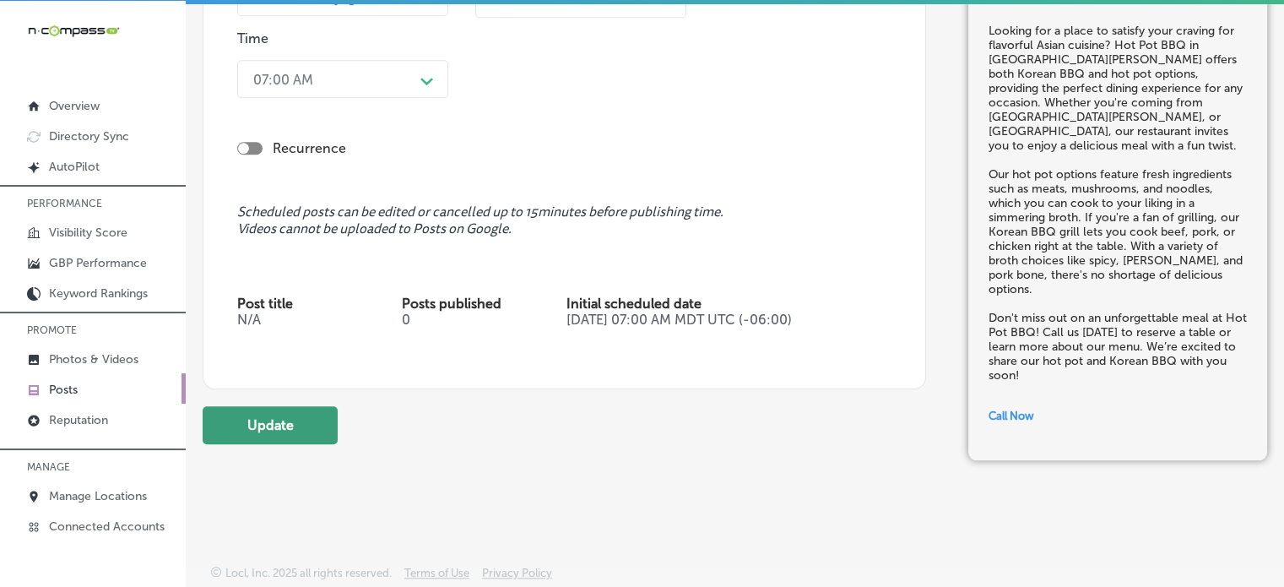
type textarea "Looking for a place to satisfy your craving for flavorful Asian cuisine? Hot Po…"
click at [304, 409] on button "Update" at bounding box center [270, 425] width 135 height 38
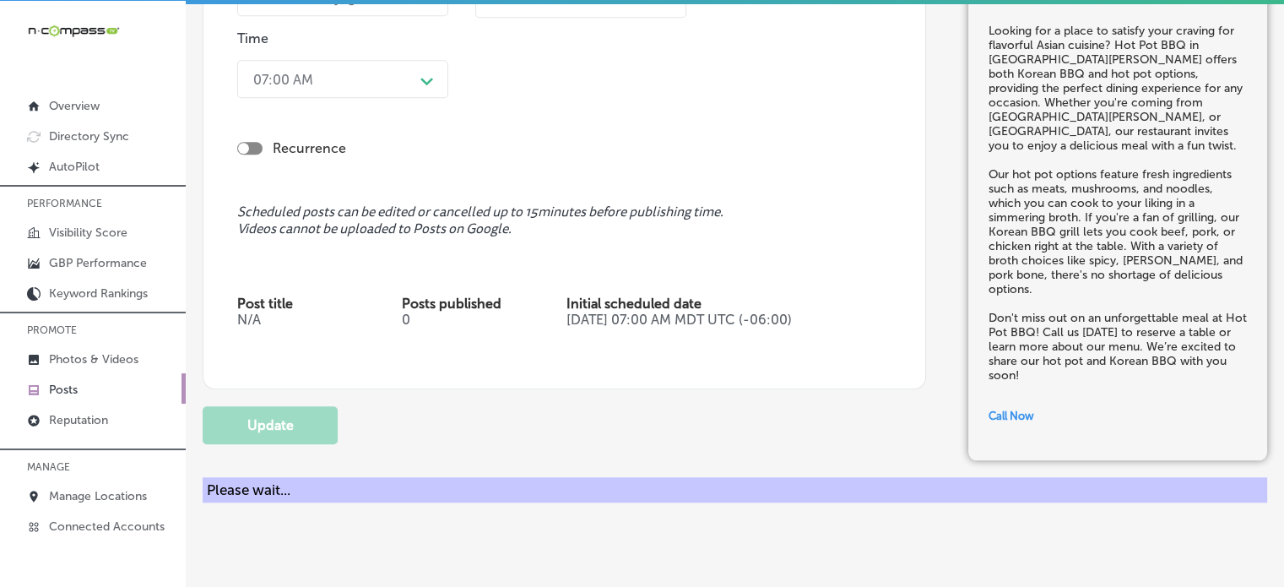
checkbox input "true"
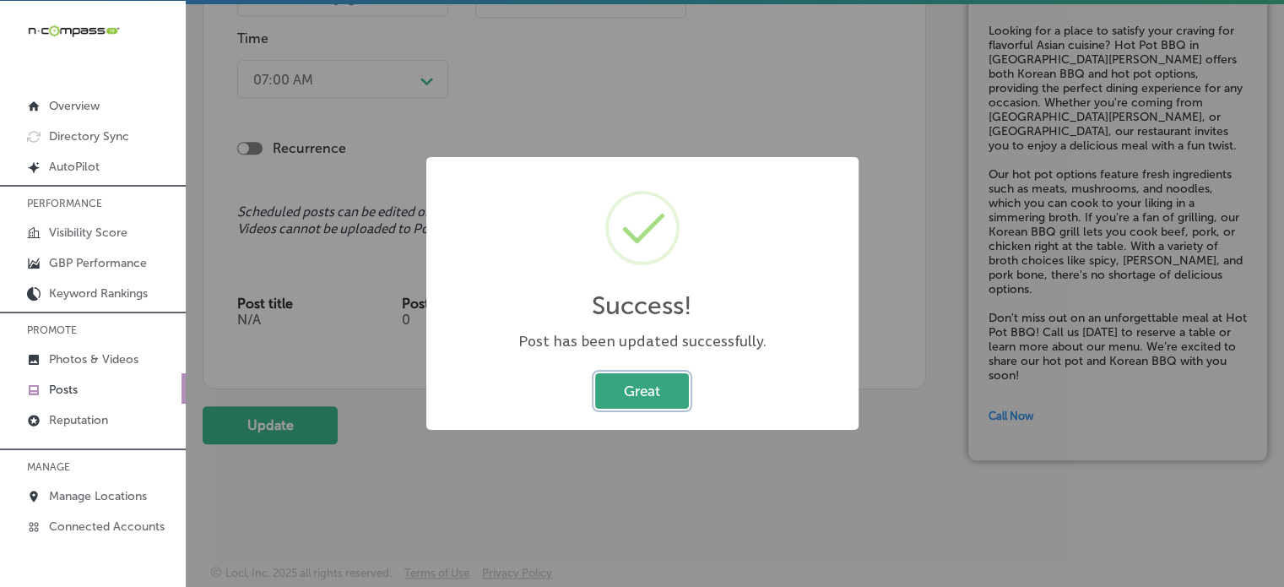
click at [650, 383] on button "Great" at bounding box center [642, 390] width 94 height 35
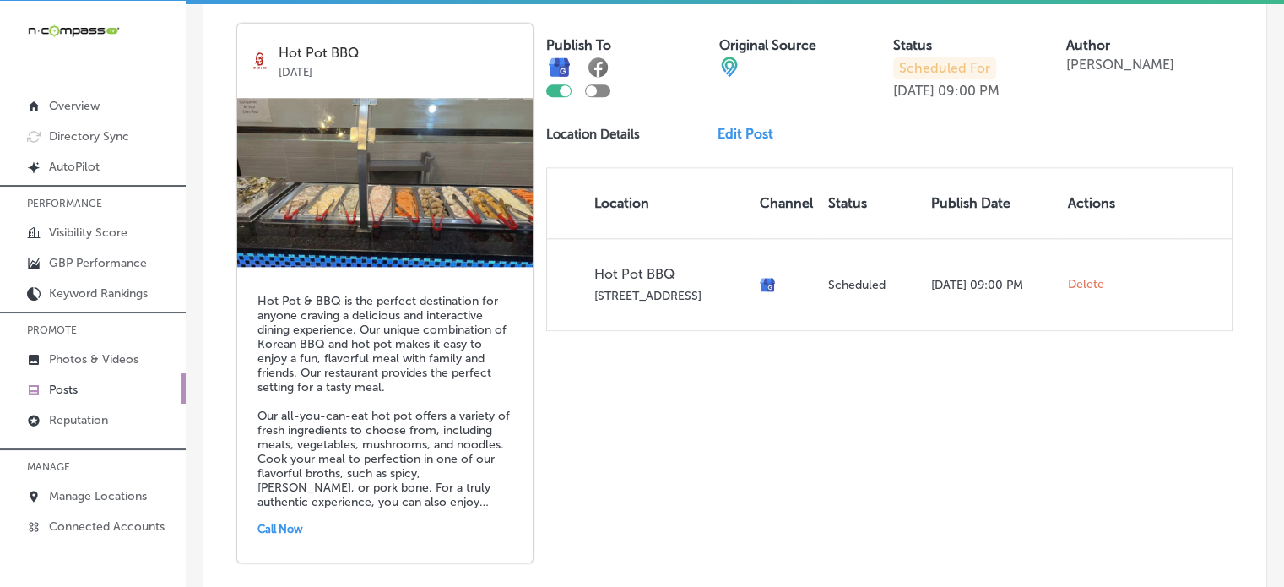
scroll to position [1832, 0]
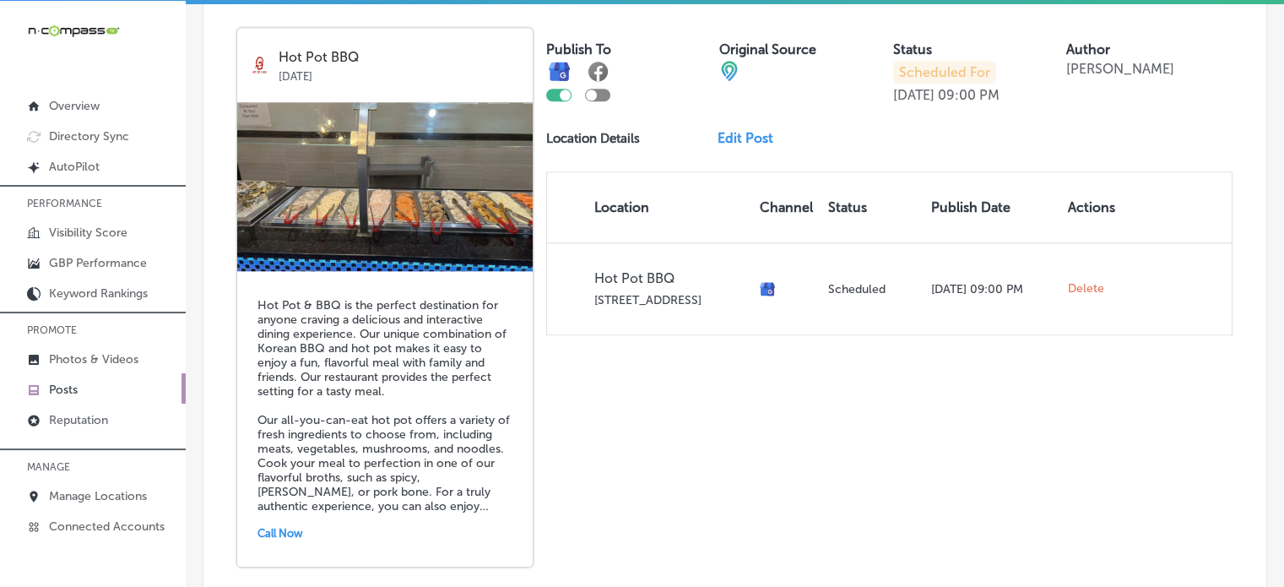
click at [746, 130] on link "Edit Post" at bounding box center [752, 138] width 69 height 16
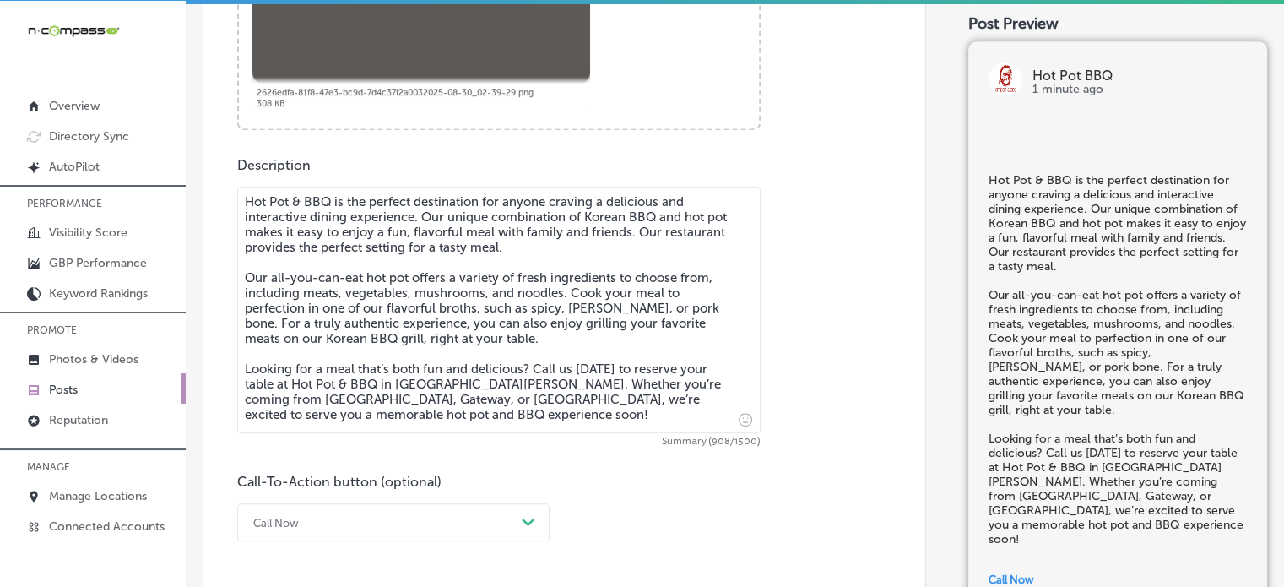
scroll to position [817, 0]
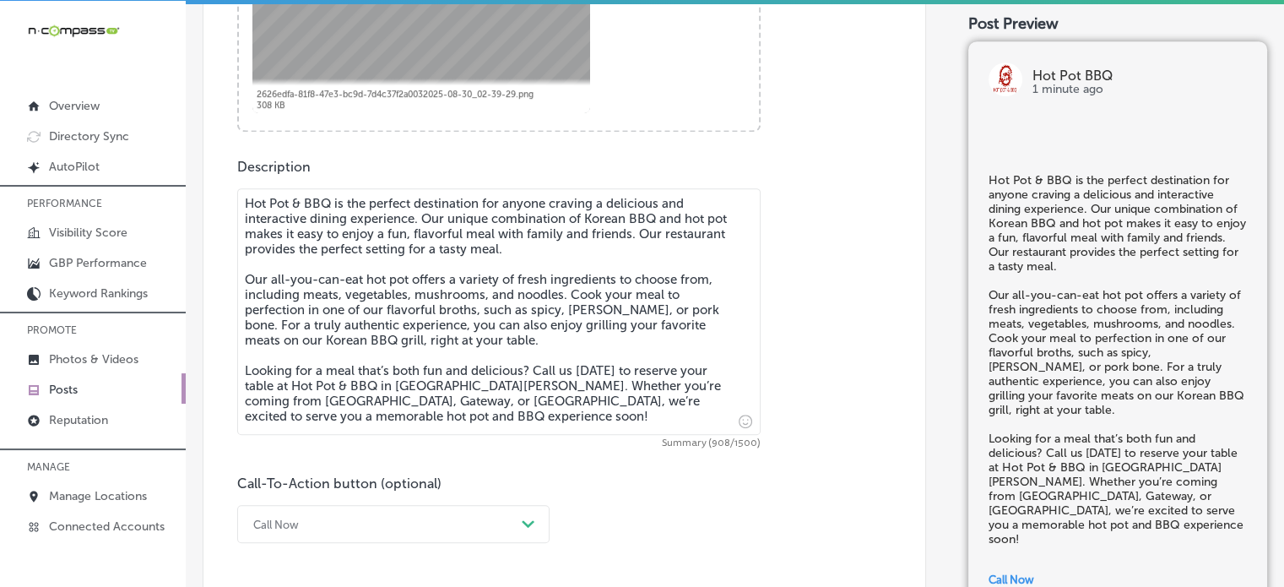
checkbox input "true"
click at [297, 197] on textarea "Hot Pot & BBQ is the perfect destination for anyone craving a delicious and int…" at bounding box center [499, 311] width 524 height 247
type textarea "Hot Pot BBQ is the perfect destination for anyone craving a delicious and inter…"
checkbox input "true"
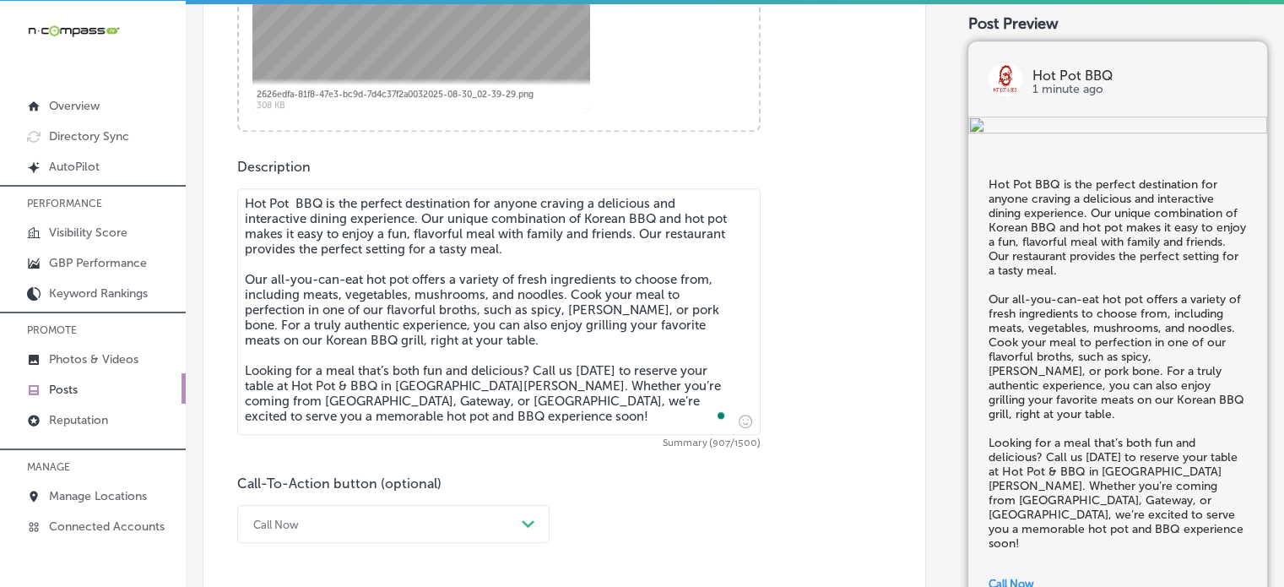
type textarea "Hot Pot BBQ is the perfect destination for anyone craving a delicious and inter…"
checkbox input "true"
click at [350, 387] on textarea "Hot Pot BBQ is the perfect destination for anyone craving a delicious and inter…" at bounding box center [499, 311] width 524 height 247
type textarea "Hot Pot BBQ is the perfect destination for anyone craving a delicious and inter…"
checkbox input "true"
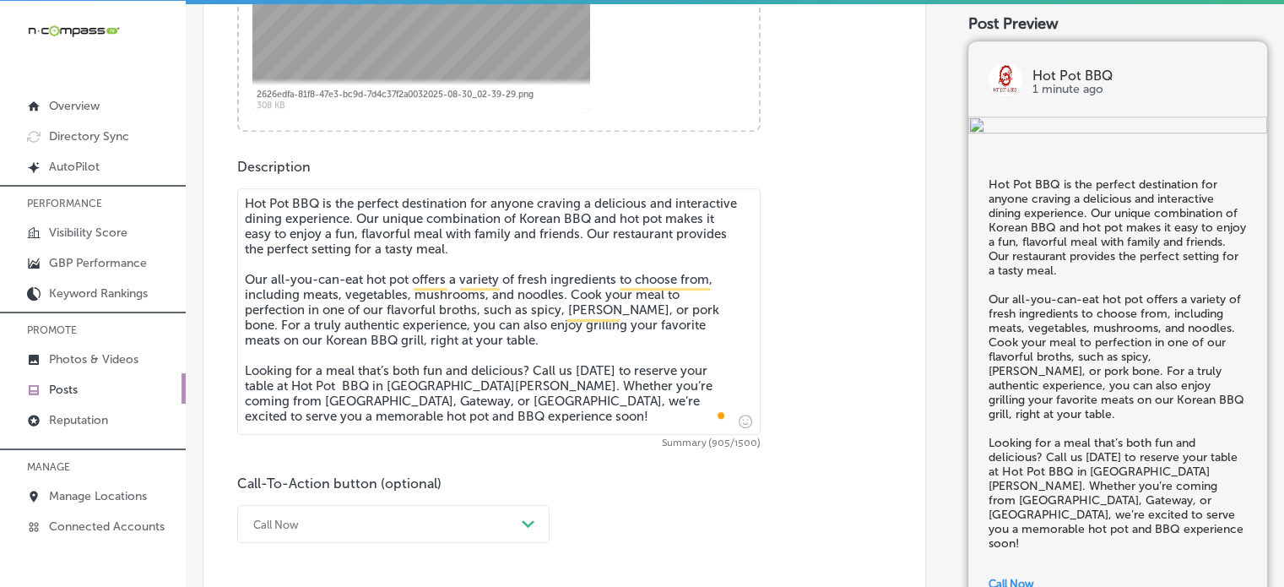
type textarea "Hot Pot BBQ is the perfect destination for anyone craving a delicious and inter…"
checkbox input "true"
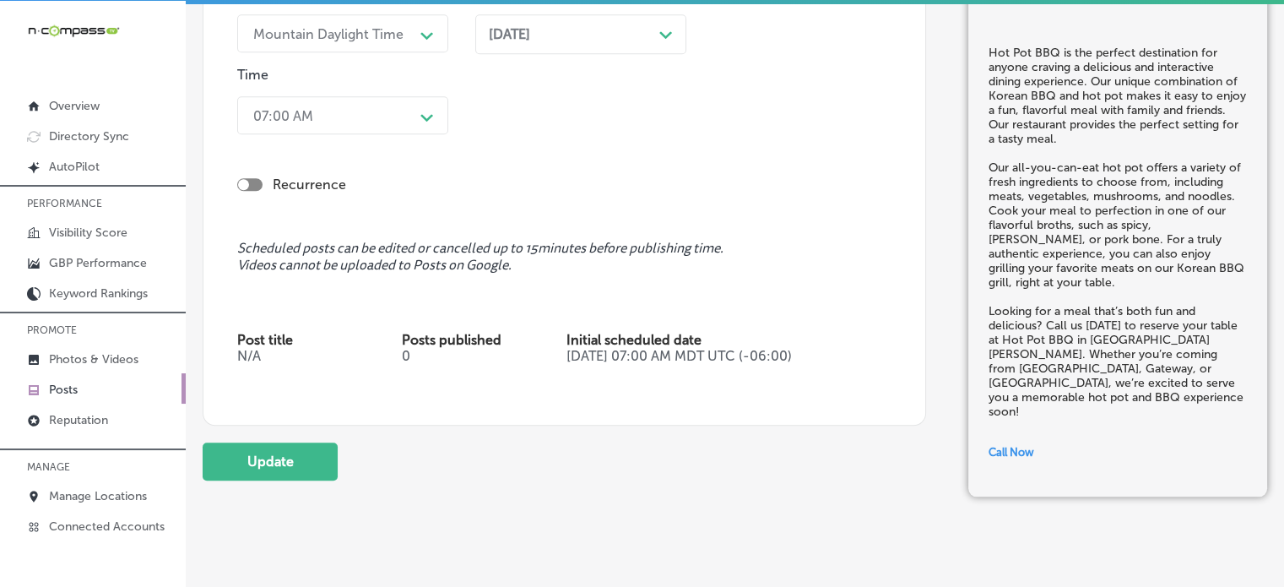
scroll to position [1622, 0]
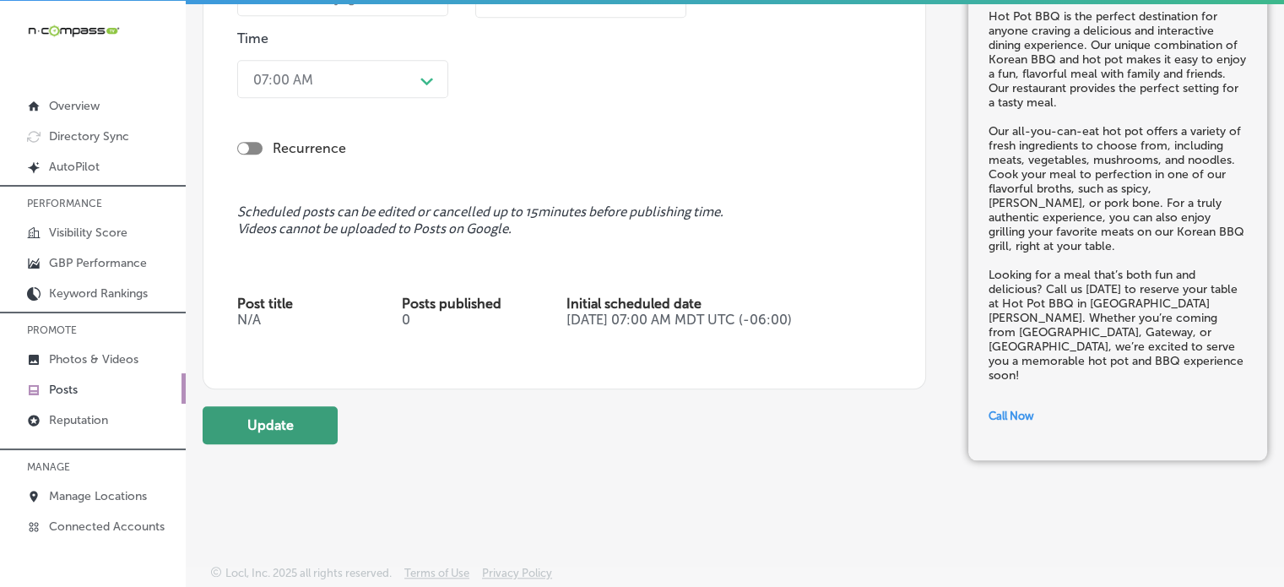
type textarea "Hot Pot BBQ is the perfect destination for anyone craving a delicious and inter…"
click at [279, 437] on button "Update" at bounding box center [270, 425] width 135 height 38
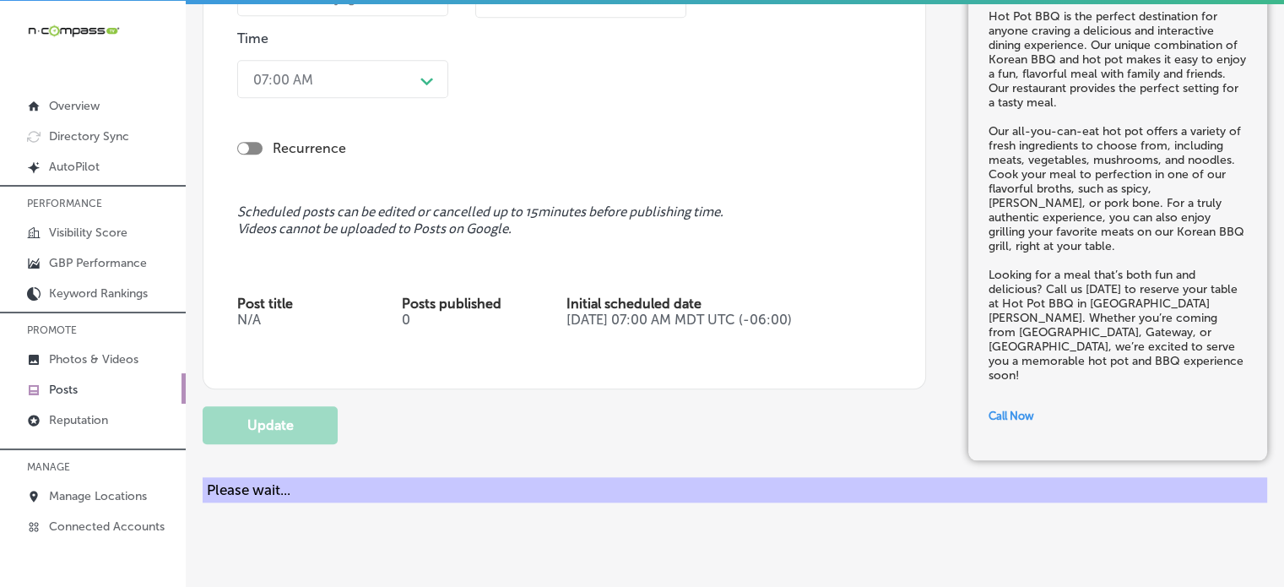
checkbox input "true"
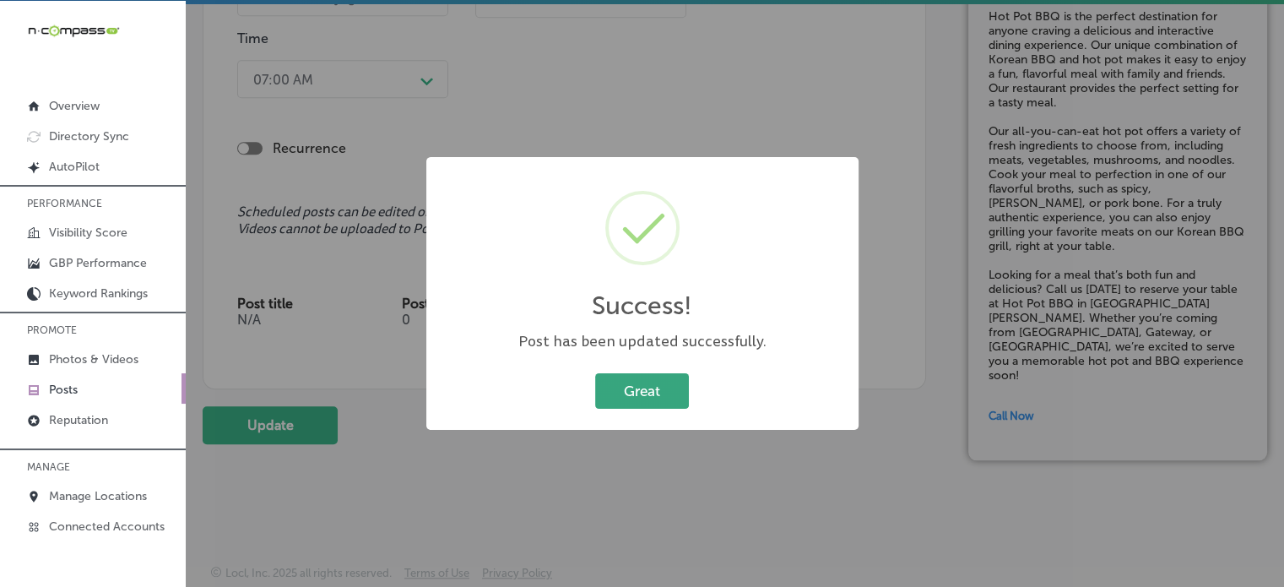
click at [614, 408] on button "Great" at bounding box center [642, 390] width 94 height 35
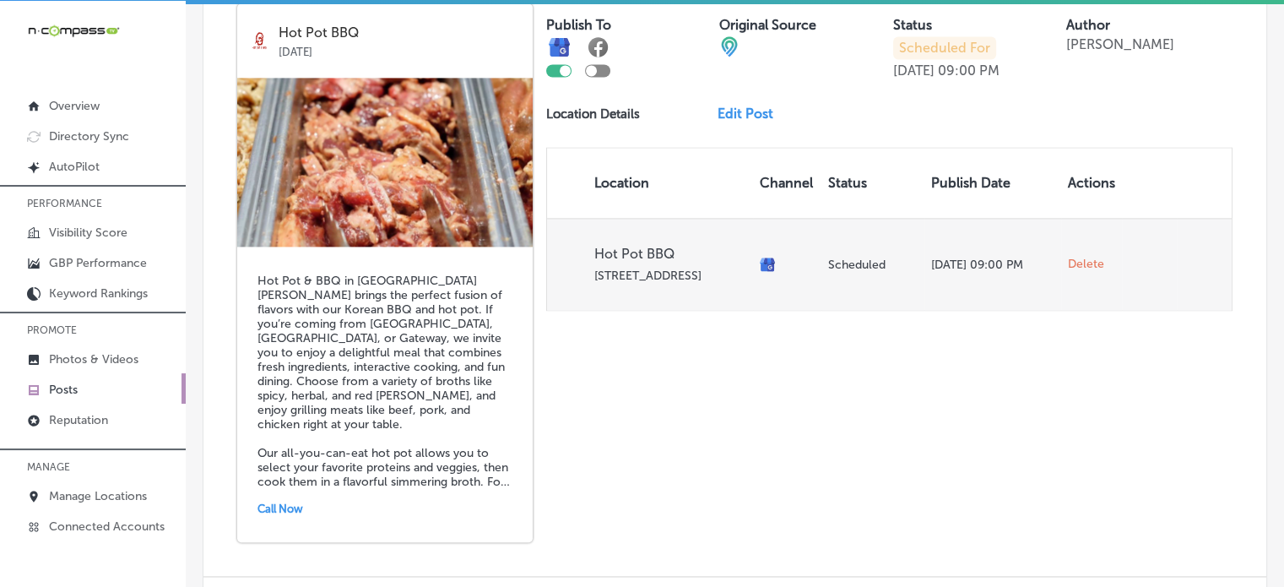
scroll to position [2466, 0]
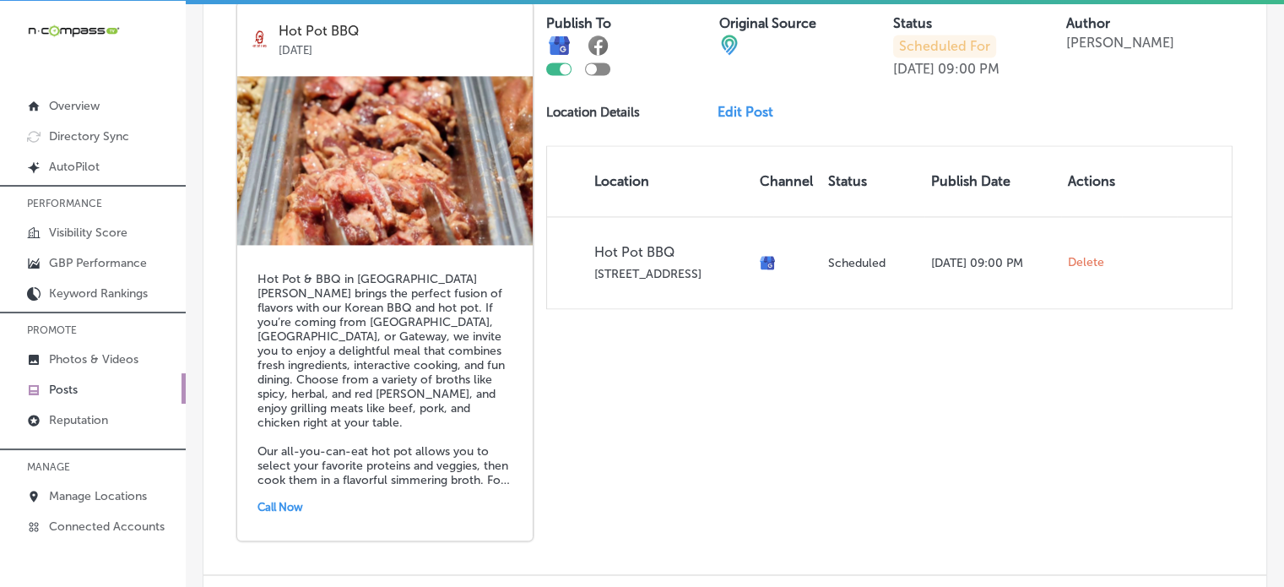
click at [755, 104] on link "Edit Post" at bounding box center [752, 112] width 69 height 16
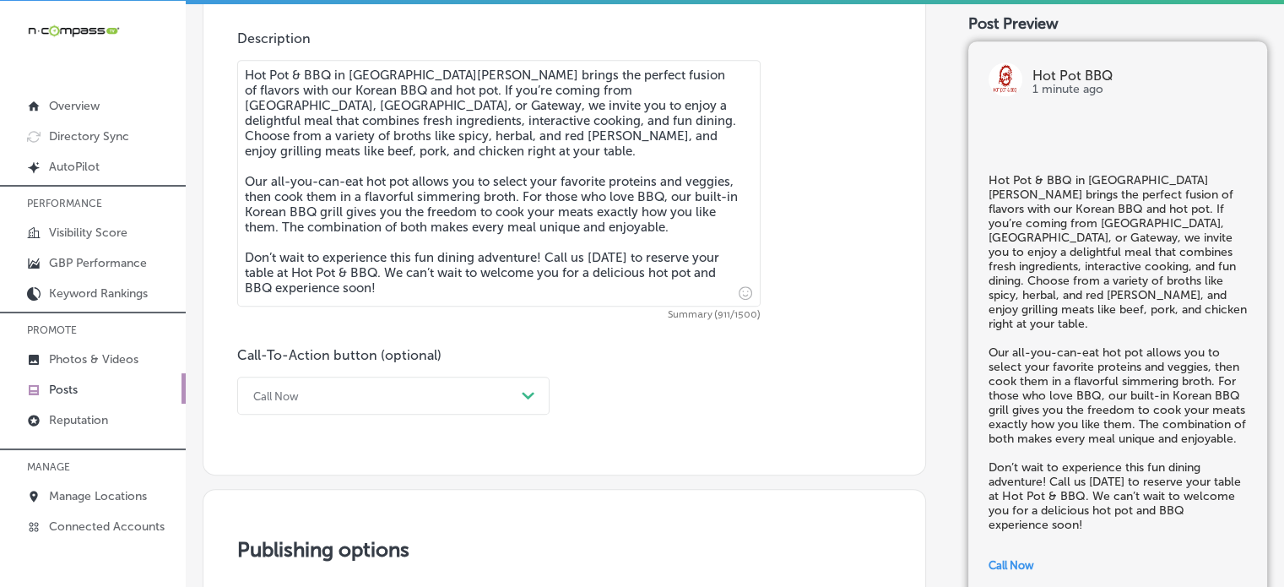
scroll to position [939, 0]
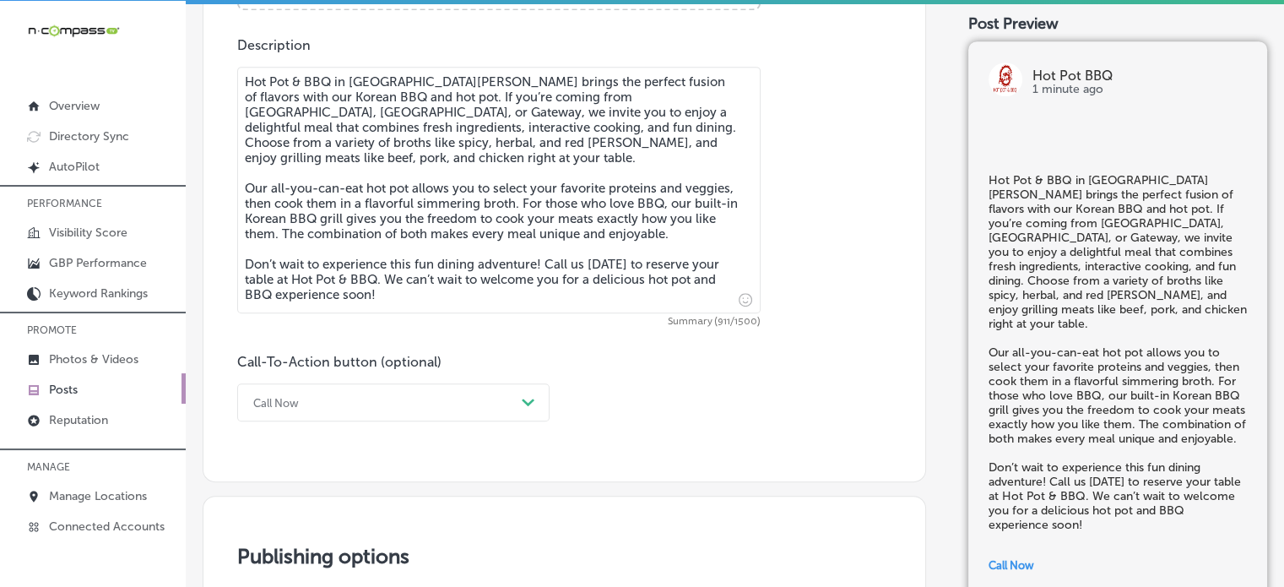
click at [298, 75] on textarea "Hot Pot & BBQ in [GEOGRAPHIC_DATA][PERSON_NAME] brings the perfect fusion of fl…" at bounding box center [499, 190] width 524 height 247
checkbox input "true"
type textarea "Hot Pot BBQ in [GEOGRAPHIC_DATA][PERSON_NAME] brings the perfect fusion of flav…"
checkbox input "true"
type textarea "Hot Pot BBQ in [GEOGRAPHIC_DATA][PERSON_NAME] brings the perfect fusion of flav…"
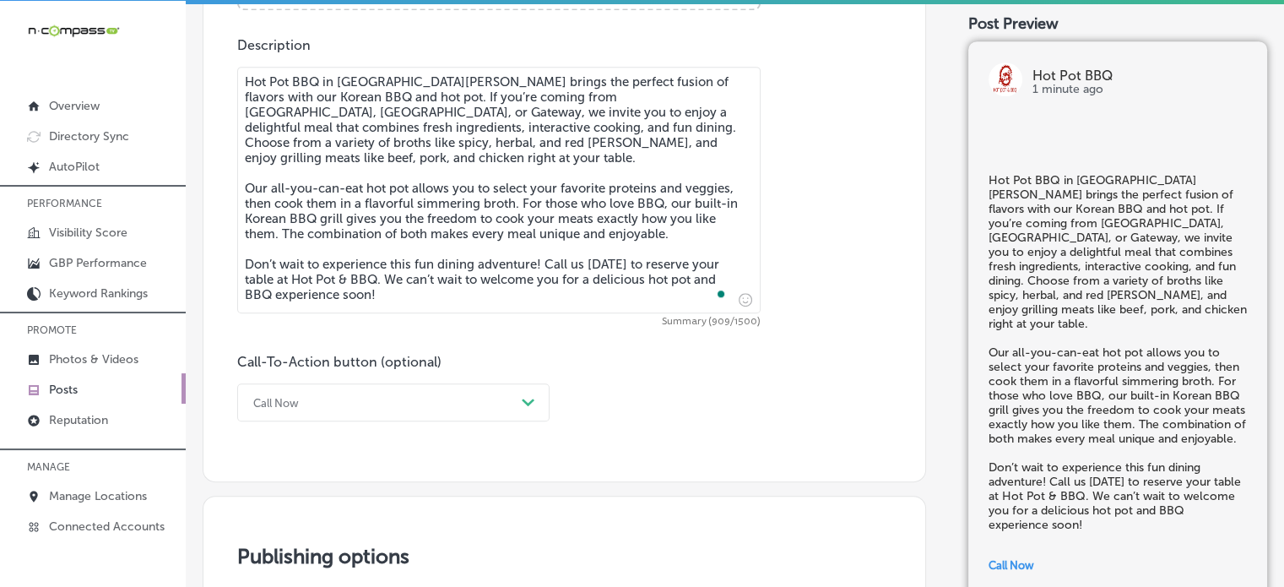
checkbox input "true"
click at [345, 280] on textarea "Hot Pot BBQ in [GEOGRAPHIC_DATA][PERSON_NAME] brings the perfect fusion of flav…" at bounding box center [499, 190] width 524 height 247
type textarea "Hot Pot BBQ in [GEOGRAPHIC_DATA][PERSON_NAME] brings the perfect fusion of flav…"
checkbox input "true"
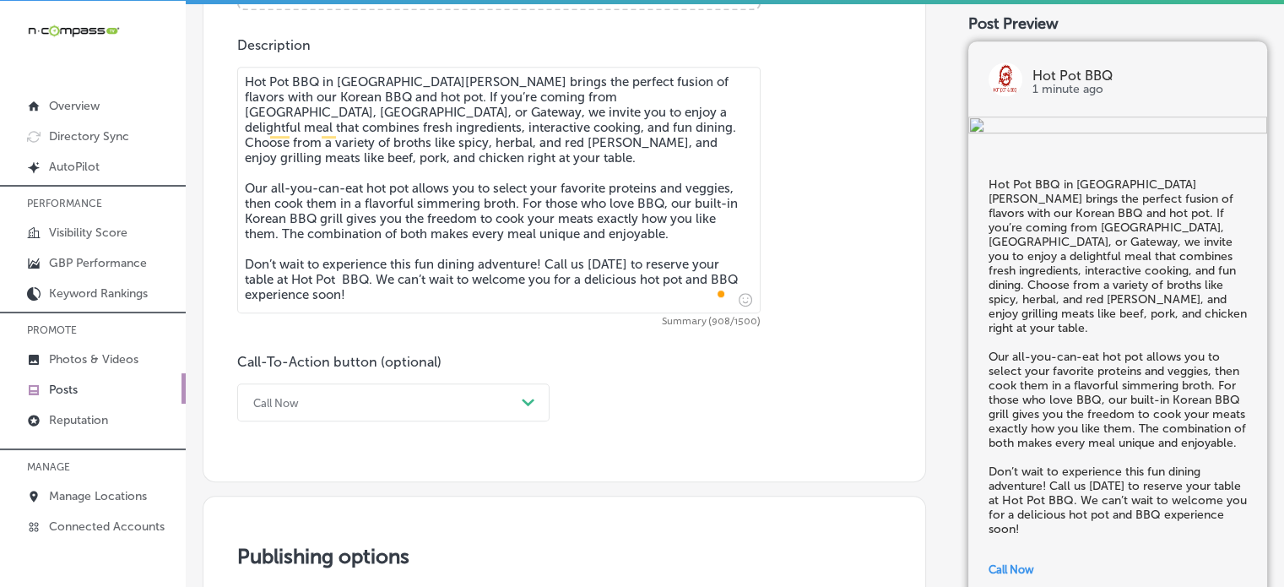
type textarea "Hot Pot BBQ in [GEOGRAPHIC_DATA][PERSON_NAME] brings the perfect fusion of flav…"
checkbox input "true"
click at [469, 268] on textarea "Hot Pot BBQ in [GEOGRAPHIC_DATA][PERSON_NAME] brings the perfect fusion of flav…" at bounding box center [499, 190] width 524 height 247
click at [490, 296] on textarea "Hot Pot BBQ in [GEOGRAPHIC_DATA][PERSON_NAME] brings the perfect fusion of flav…" at bounding box center [499, 190] width 524 height 247
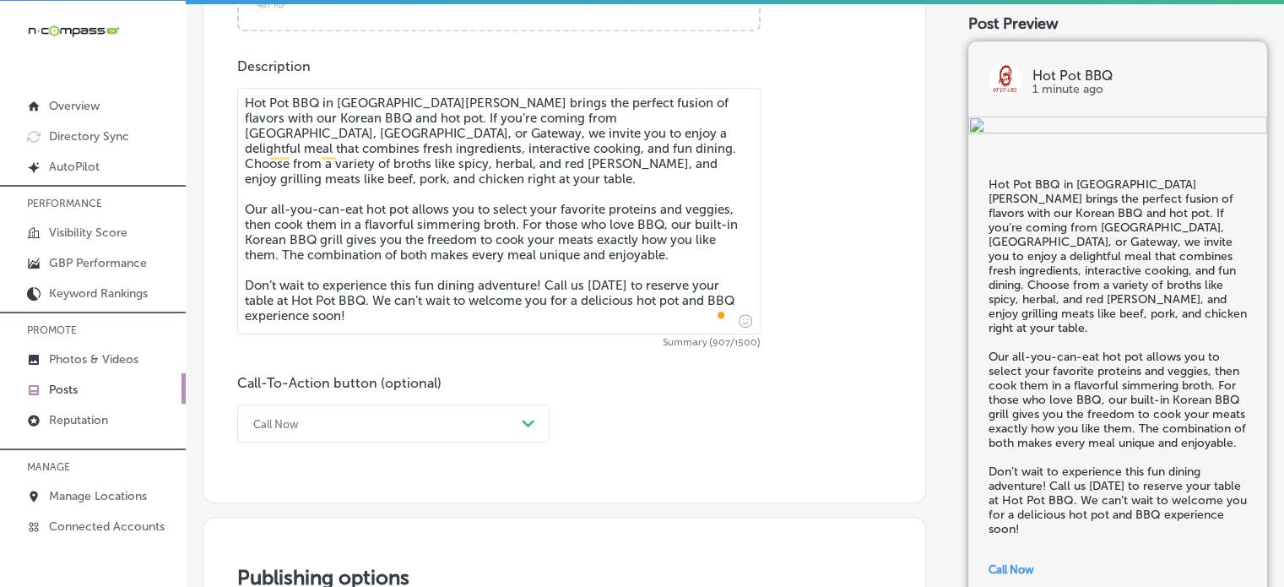
scroll to position [917, 0]
drag, startPoint x: 490, startPoint y: 240, endPoint x: 505, endPoint y: 241, distance: 15.3
click at [505, 241] on textarea "Hot Pot BBQ in [GEOGRAPHIC_DATA][PERSON_NAME] brings the perfect fusion of flav…" at bounding box center [499, 212] width 524 height 247
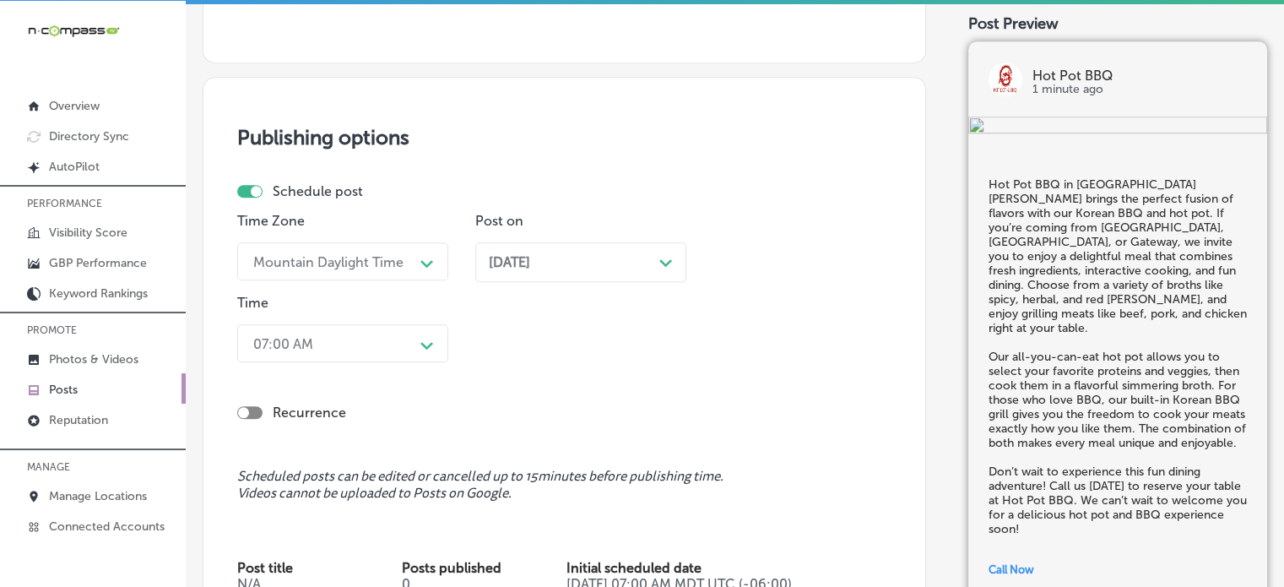
scroll to position [1622, 0]
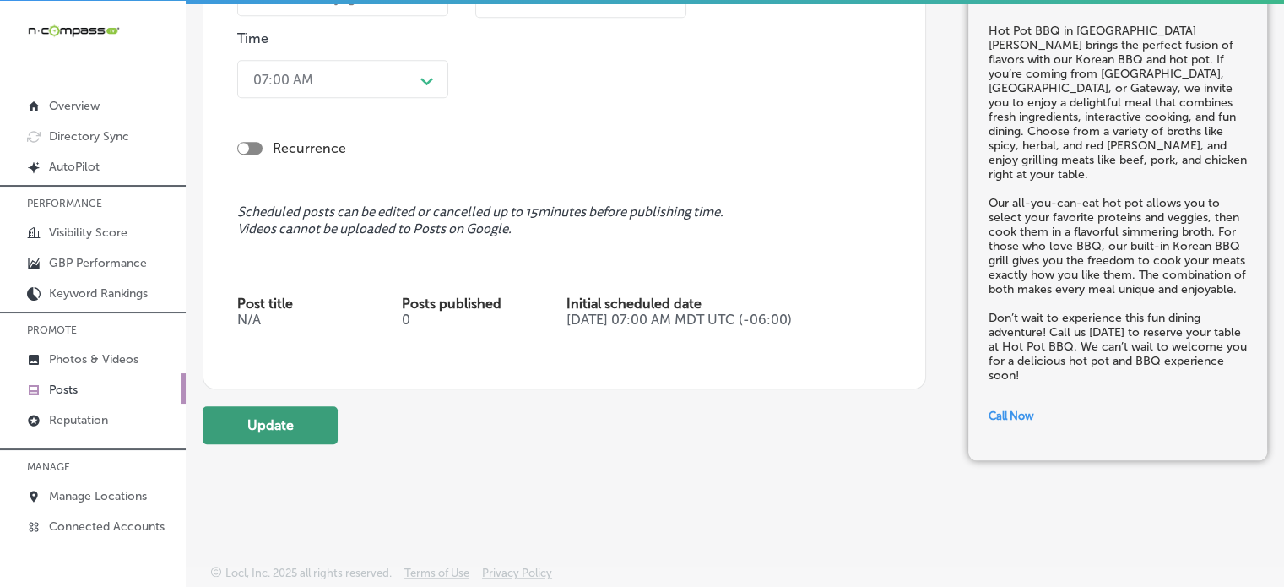
type textarea "Hot Pot BBQ in [GEOGRAPHIC_DATA][PERSON_NAME] brings the perfect fusion of flav…"
click at [314, 415] on button "Update" at bounding box center [270, 425] width 135 height 38
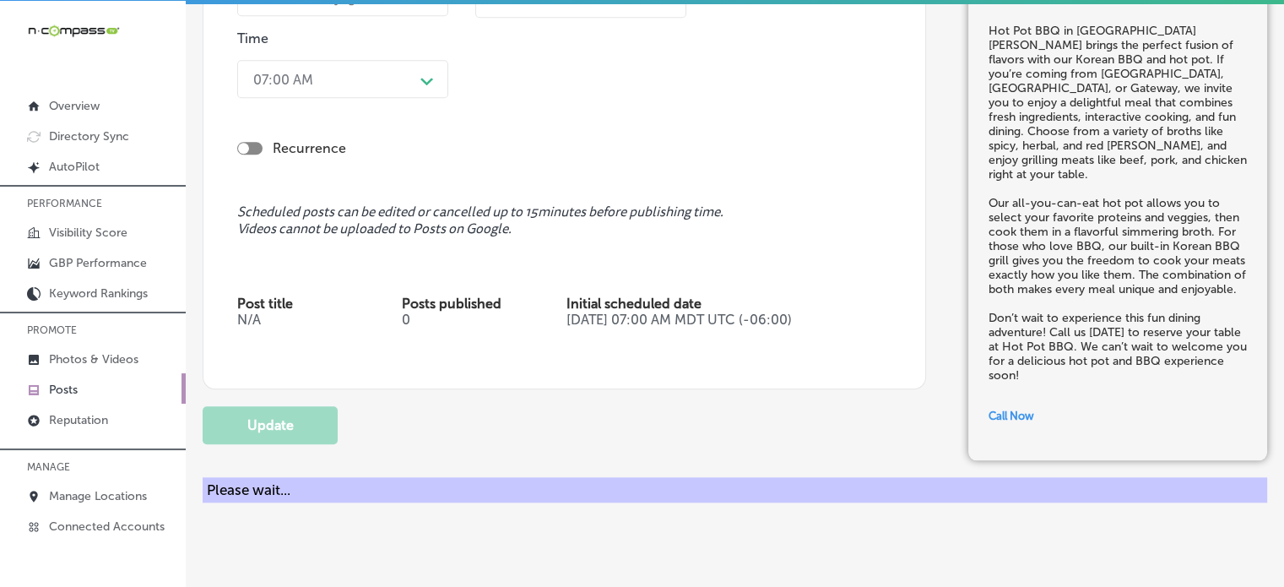
checkbox input "true"
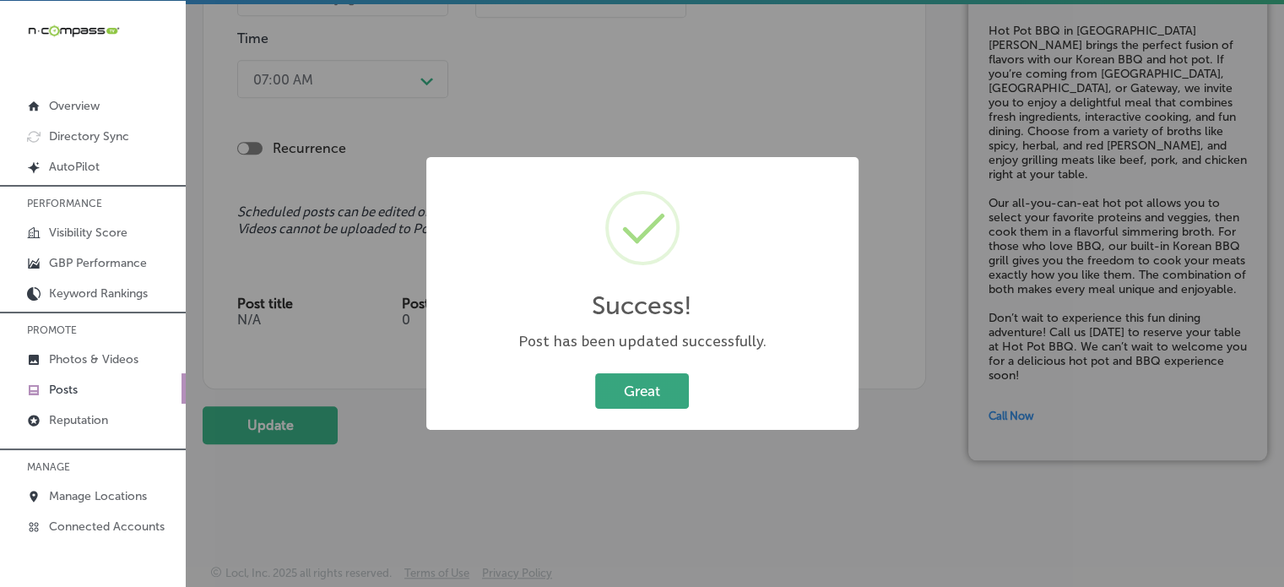
click at [648, 395] on button "Great" at bounding box center [642, 390] width 94 height 35
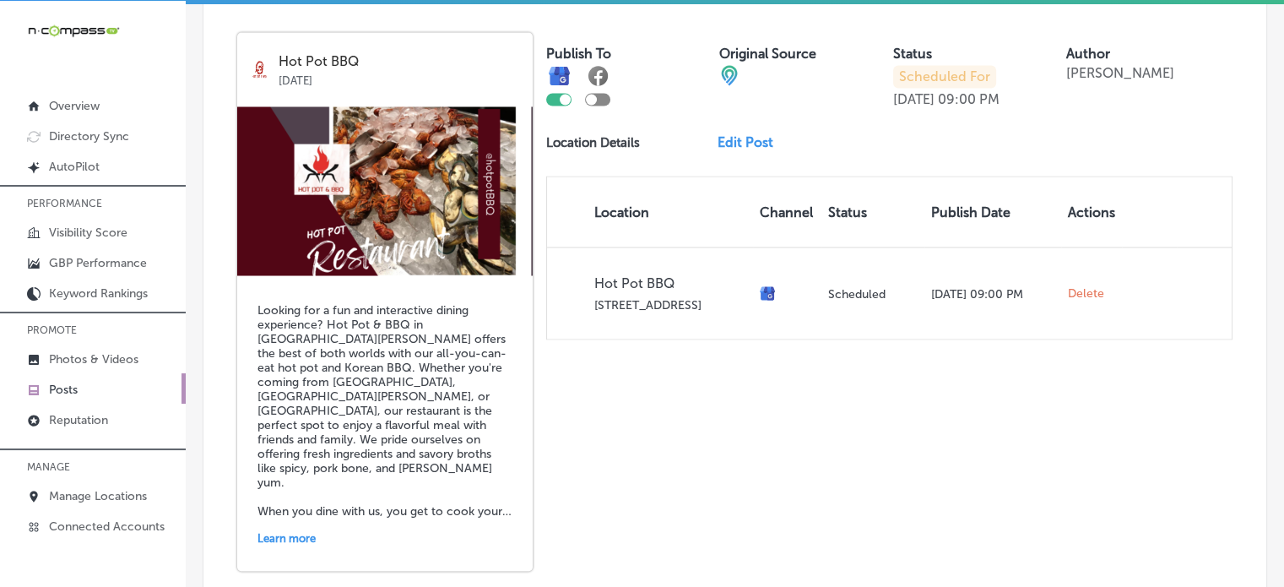
scroll to position [3041, 0]
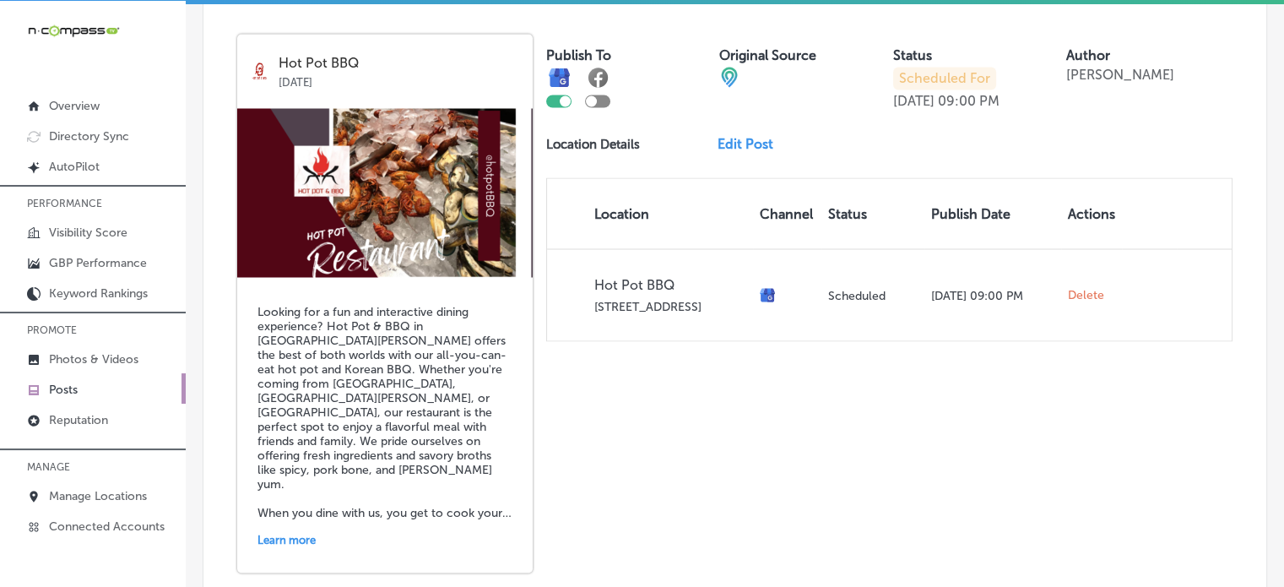
click at [743, 137] on link "Edit Post" at bounding box center [752, 144] width 69 height 16
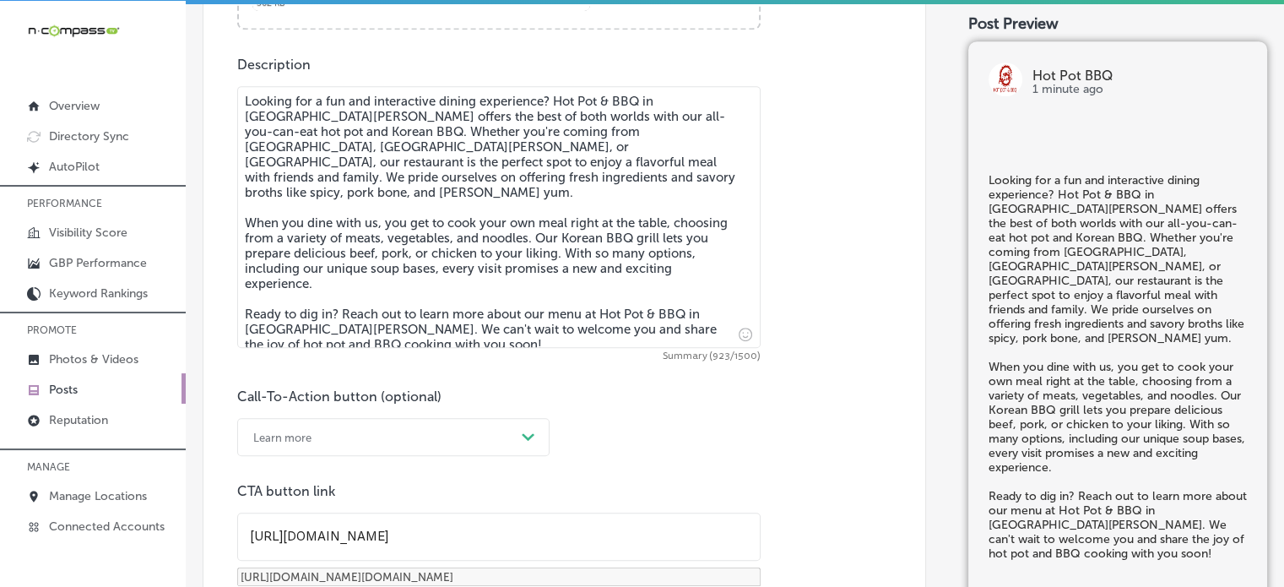
checkbox input "true"
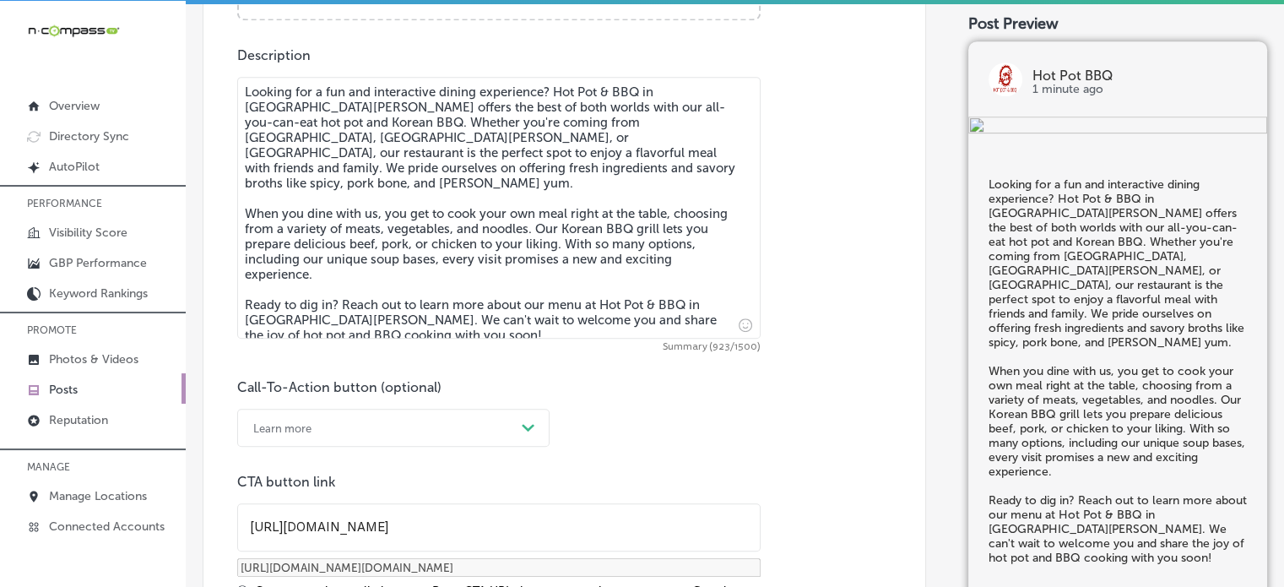
scroll to position [931, 0]
click at [608, 89] on textarea "Looking for a fun and interactive dining experience? Hot Pot & BBQ in [GEOGRAPH…" at bounding box center [499, 206] width 524 height 262
type textarea "Looking for a fun and interactive dining experience? Hot Pot BBQ in [GEOGRAPHIC…"
checkbox input "true"
type textarea "Looking for a fun and interactive dining experience? Hot Pot BBQ in [GEOGRAPHIC…"
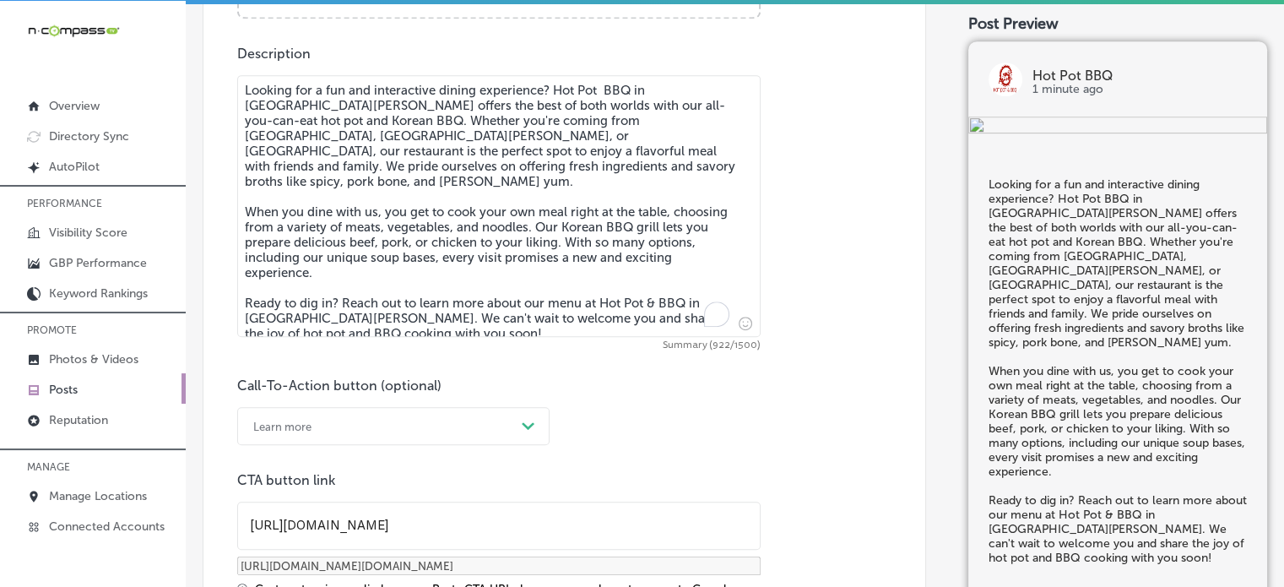
checkbox input "true"
type textarea "Looking for a fun and interactive dining experience? Hot Pot BBQ in [GEOGRAPHIC…"
checkbox input "true"
type textarea "Looking for a fun and interactive dining experience? Hot Pot BBQ in [GEOGRAPHIC…"
checkbox input "true"
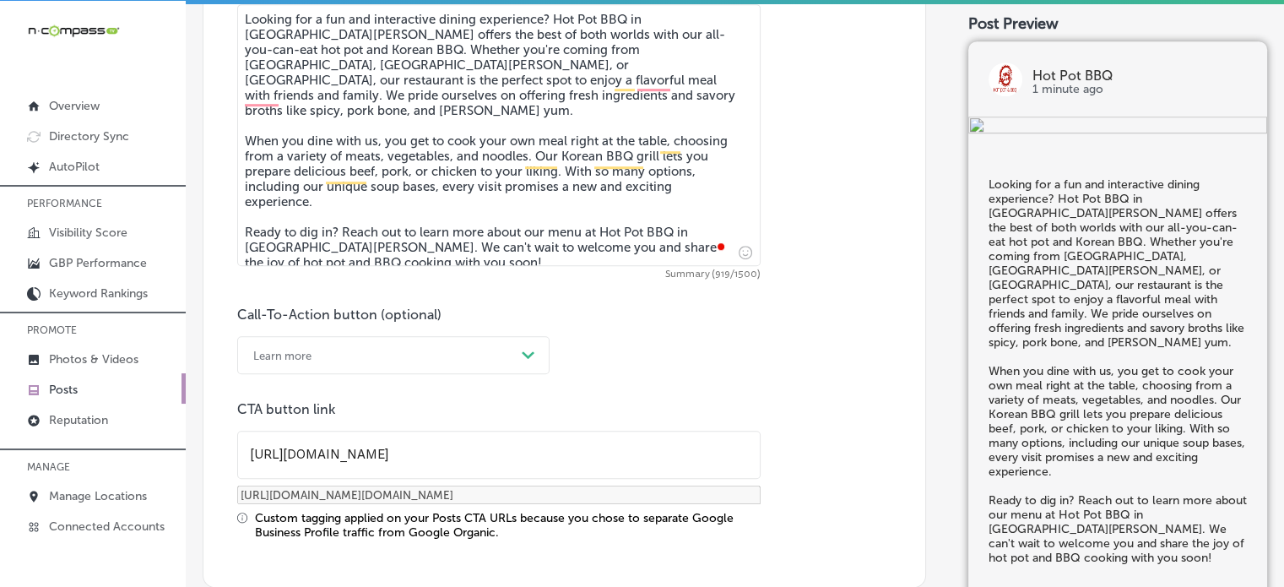
type textarea "Looking for a fun and interactive dining experience? Hot Pot BBQ in [GEOGRAPHIC…"
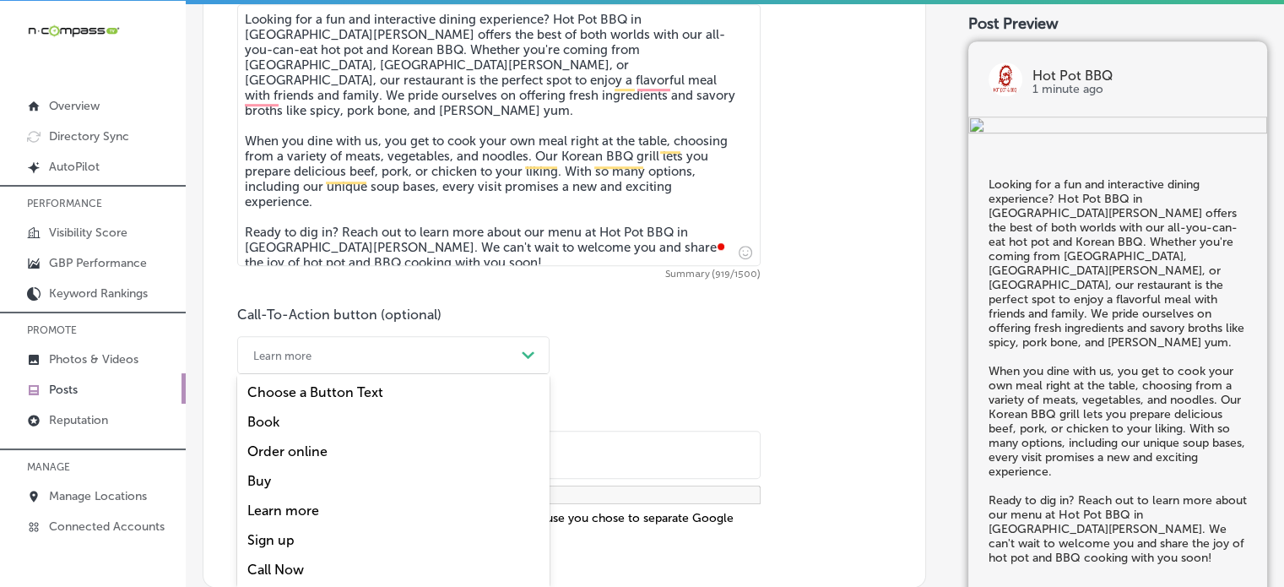
scroll to position [1010, 0]
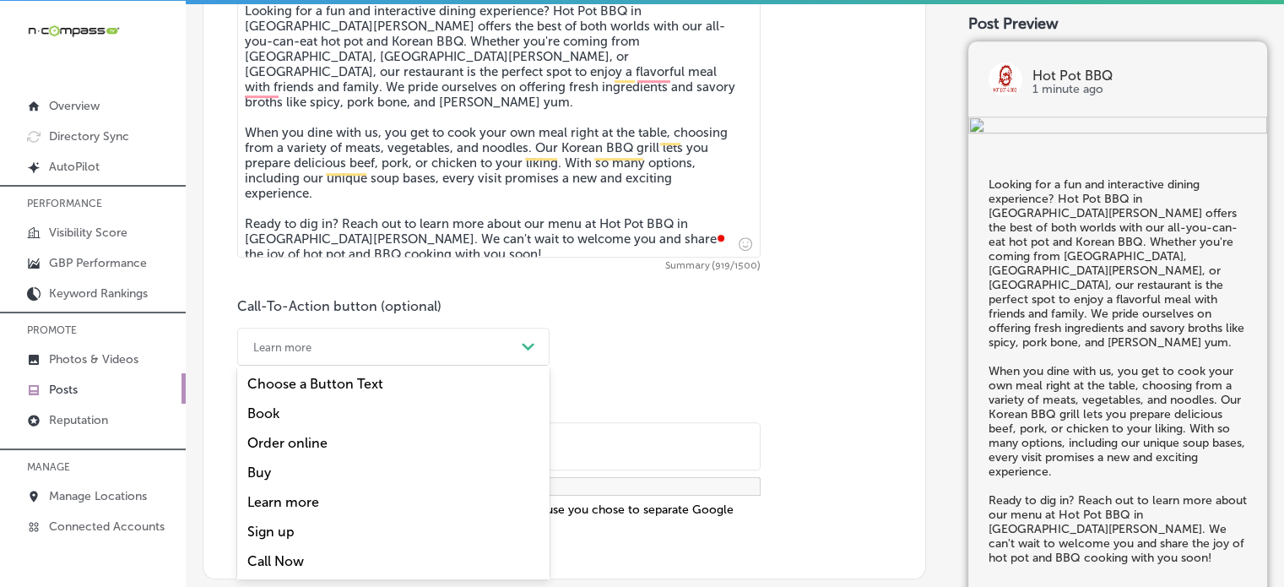
click at [523, 355] on div "Path Created with Sketch." at bounding box center [528, 347] width 27 height 27
click at [314, 563] on div "Call Now" at bounding box center [393, 561] width 312 height 30
checkbox input "true"
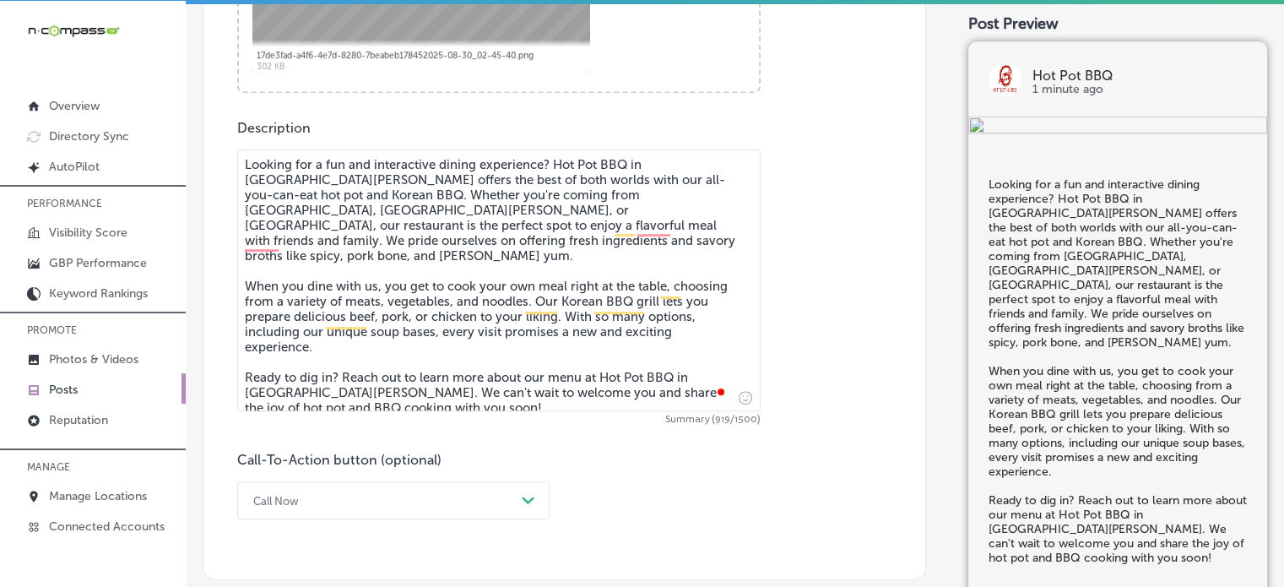
scroll to position [858, 0]
click at [399, 365] on textarea "Looking for a fun and interactive dining experience? Hot Pot BBQ in [GEOGRAPHIC…" at bounding box center [499, 279] width 524 height 262
click at [400, 365] on textarea "Looking for a fun and interactive dining experience? Hot Pot BBQ in [GEOGRAPHIC…" at bounding box center [499, 279] width 524 height 262
drag, startPoint x: 400, startPoint y: 365, endPoint x: 355, endPoint y: 364, distance: 45.6
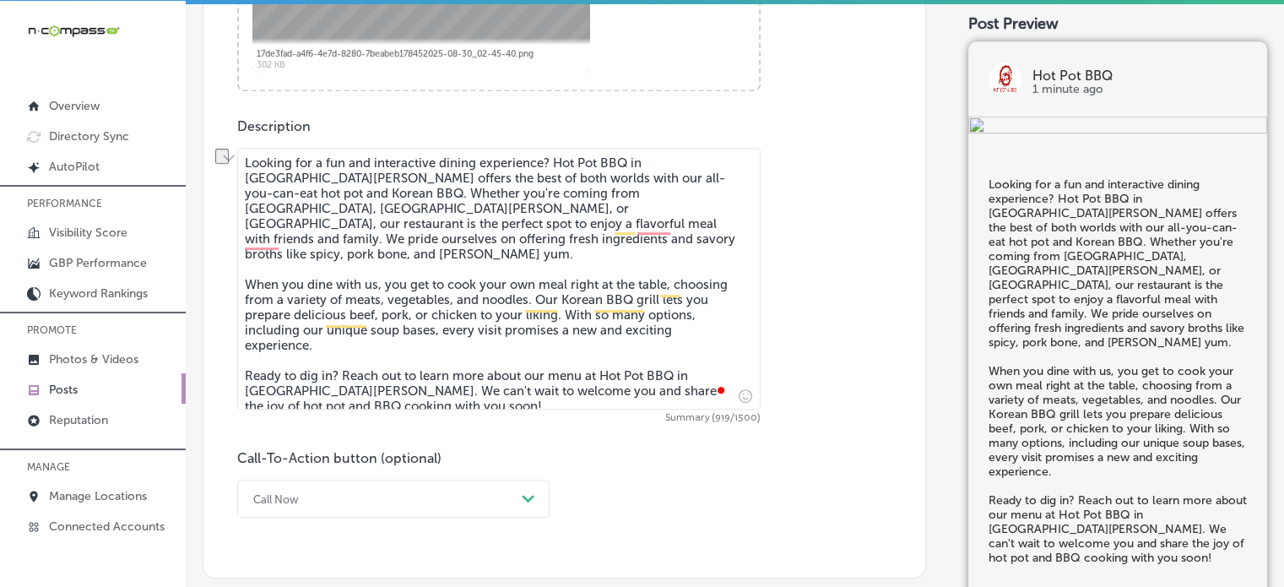
click at [355, 364] on textarea "Looking for a fun and interactive dining experience? Hot Pot BBQ in [GEOGRAPHIC…" at bounding box center [499, 279] width 524 height 262
type textarea "Looking for a fun and interactive dining experience? Hot Pot BBQ in [GEOGRAPHIC…"
checkbox input "true"
type textarea "Looking for a fun and interactive dining experience? Hot Pot BBQ in [GEOGRAPHIC…"
checkbox input "true"
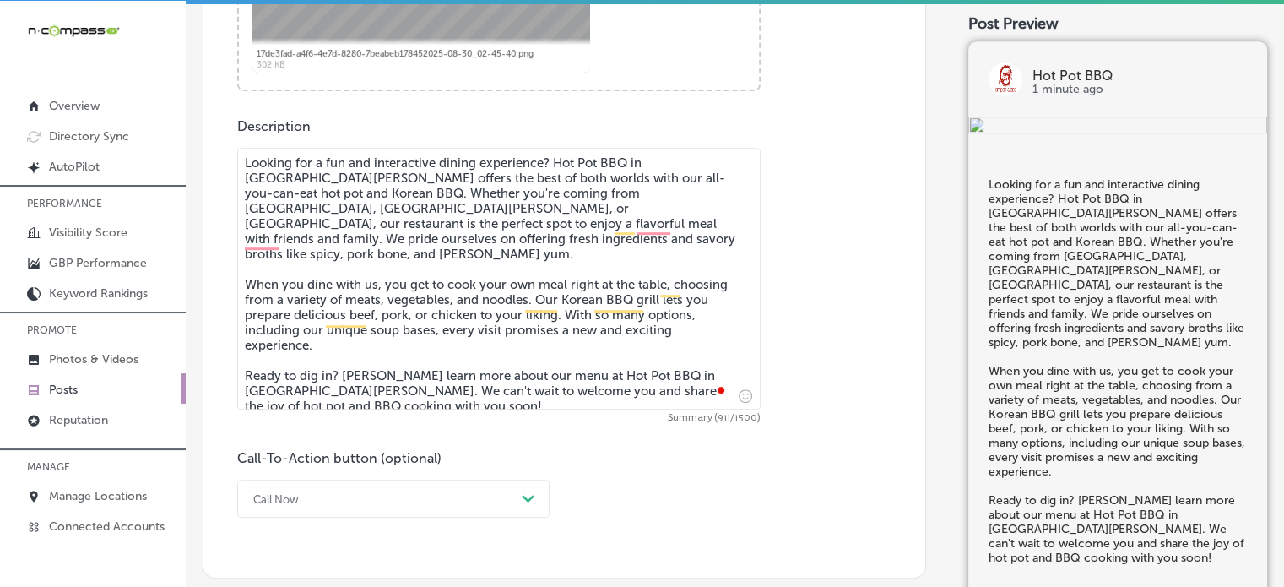
type textarea "Looking for a fun and interactive dining experience? Hot Pot BBQ in [GEOGRAPHIC…"
checkbox input "true"
type textarea "Looking for a fun and interactive dining experience? Hot Pot BBQ in [GEOGRAPHIC…"
checkbox input "true"
type textarea "Looking for a fun and interactive dining experience? Hot Pot BBQ in [GEOGRAPHIC…"
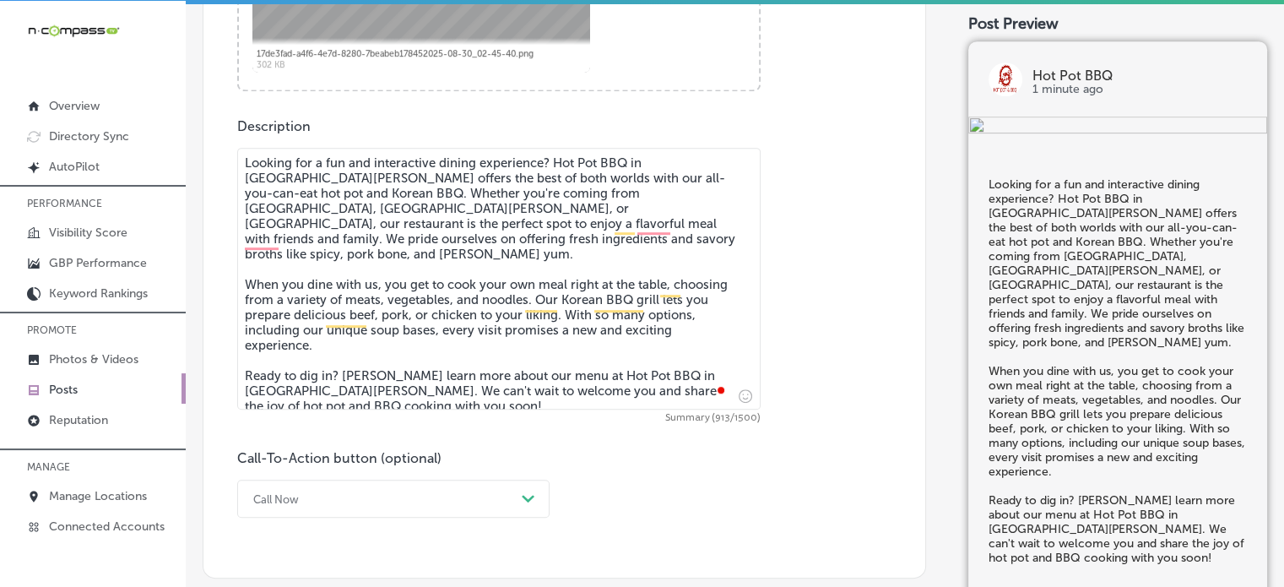
checkbox input "true"
type textarea "Looking for a fun and interactive dining experience? Hot Pot BBQ in [GEOGRAPHIC…"
checkbox input "true"
type textarea "Looking for a fun and interactive dining experience? Hot Pot BBQ in [GEOGRAPHIC…"
checkbox input "true"
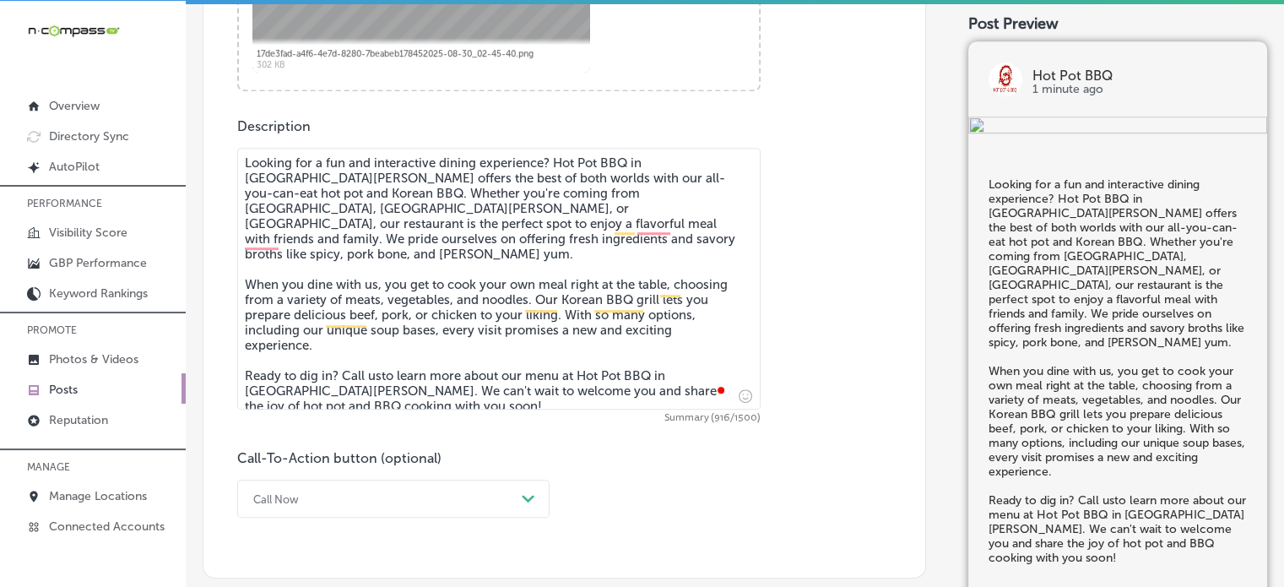
type textarea "Looking for a fun and interactive dining experience? Hot Pot BBQ in [GEOGRAPHIC…"
checkbox input "true"
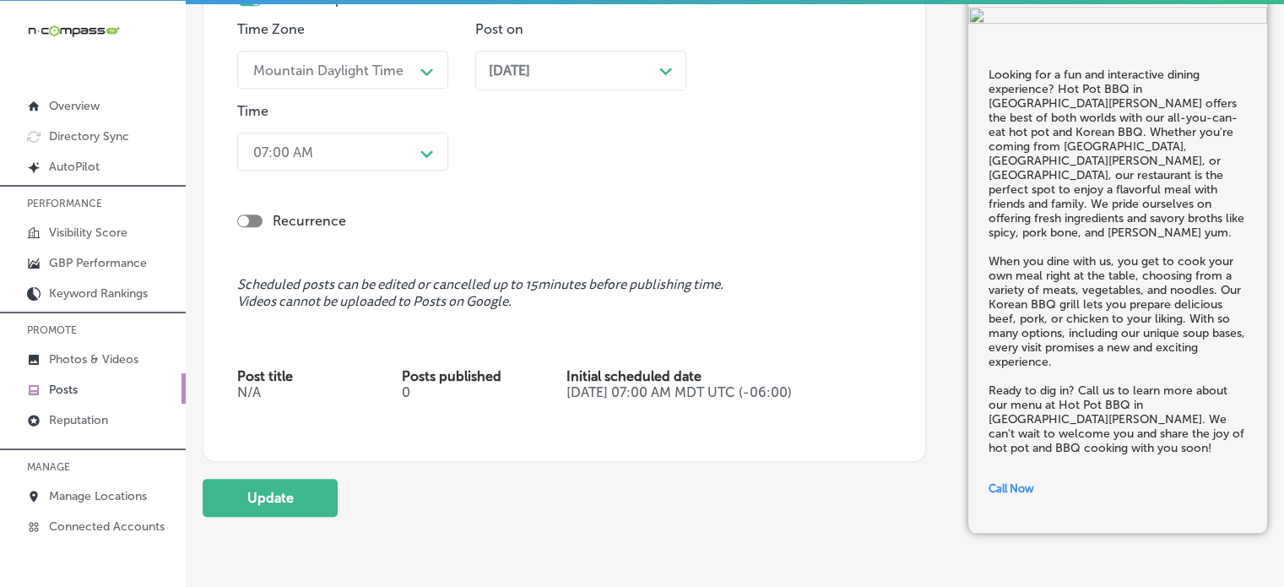
scroll to position [1637, 0]
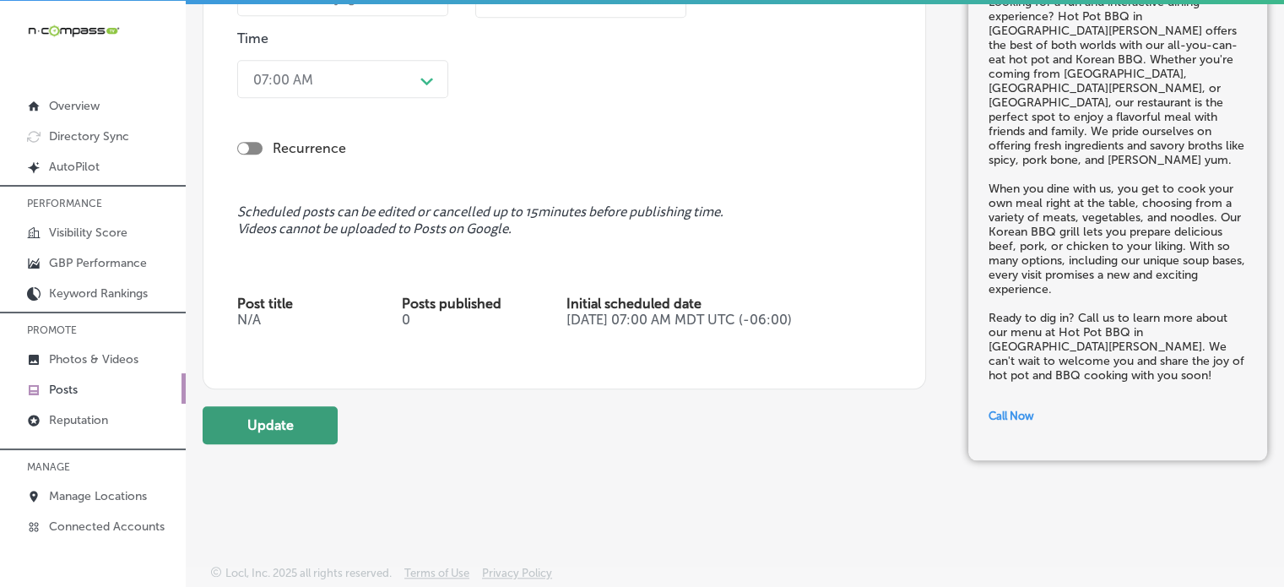
type textarea "Looking for a fun and interactive dining experience? Hot Pot BBQ in [GEOGRAPHIC…"
click at [308, 416] on button "Update" at bounding box center [270, 425] width 135 height 38
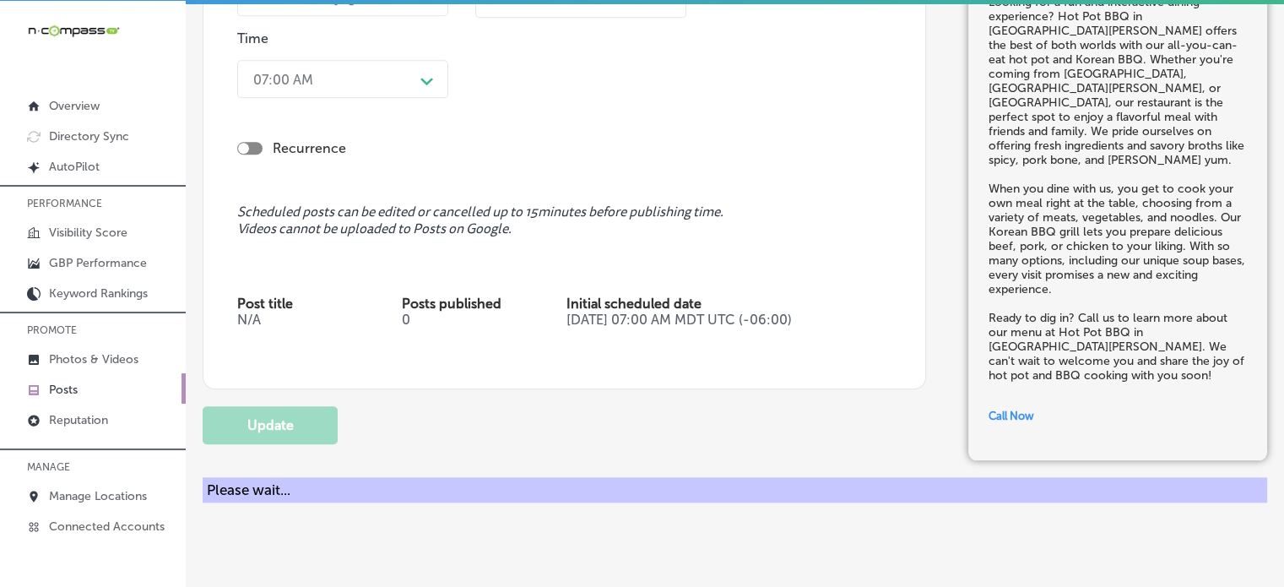
checkbox input "true"
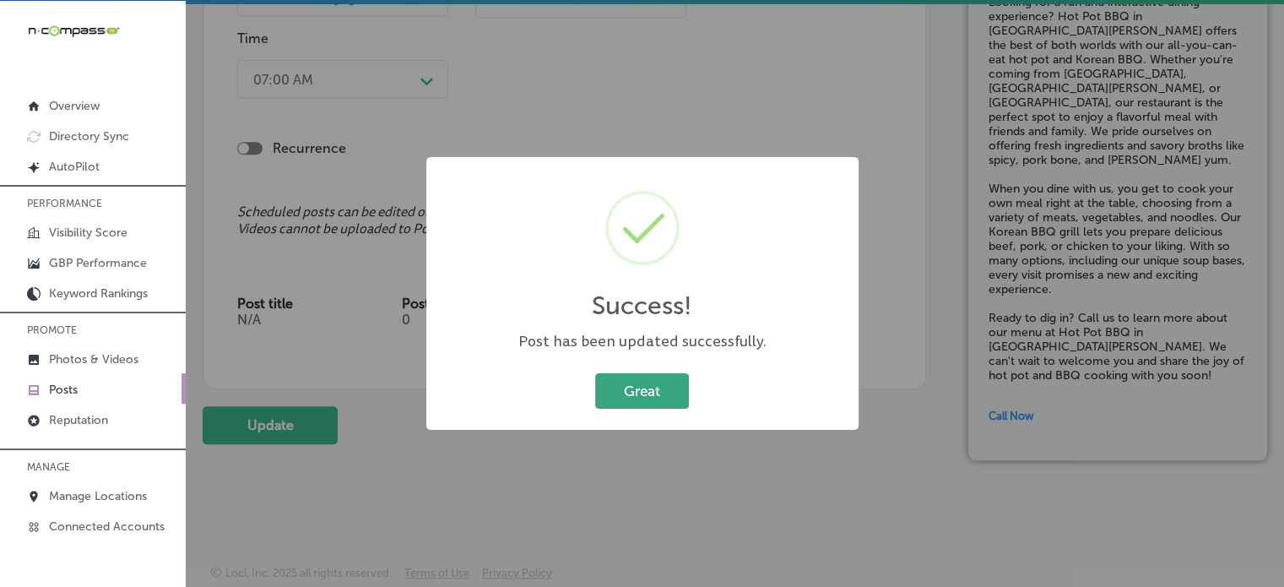
click at [647, 401] on button "Great" at bounding box center [642, 390] width 94 height 35
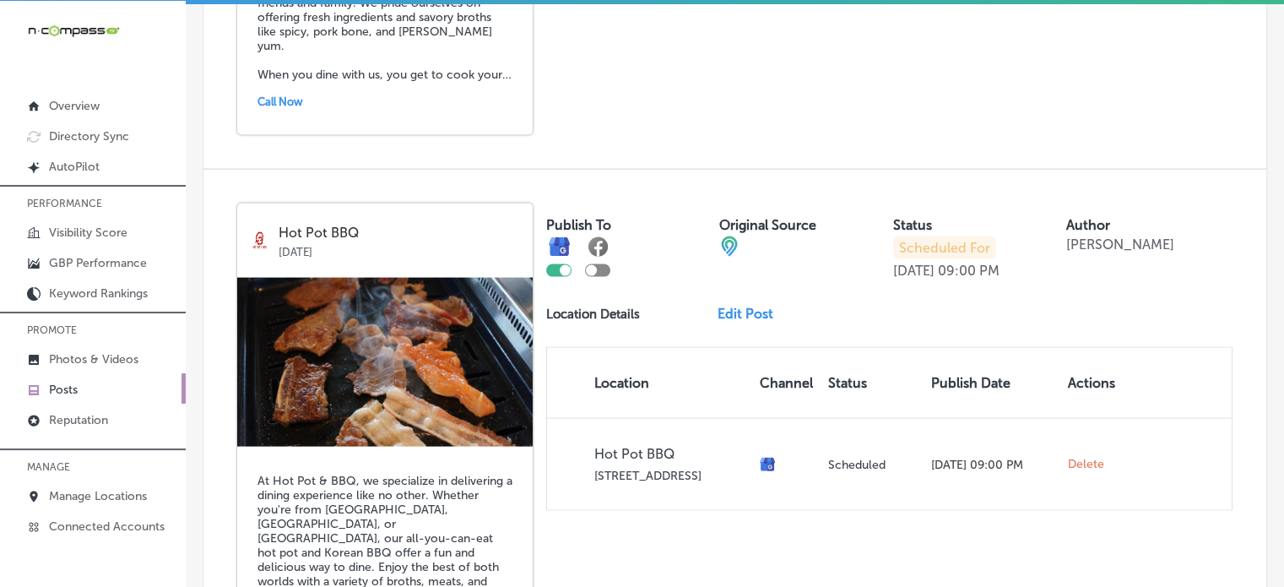
scroll to position [3823, 0]
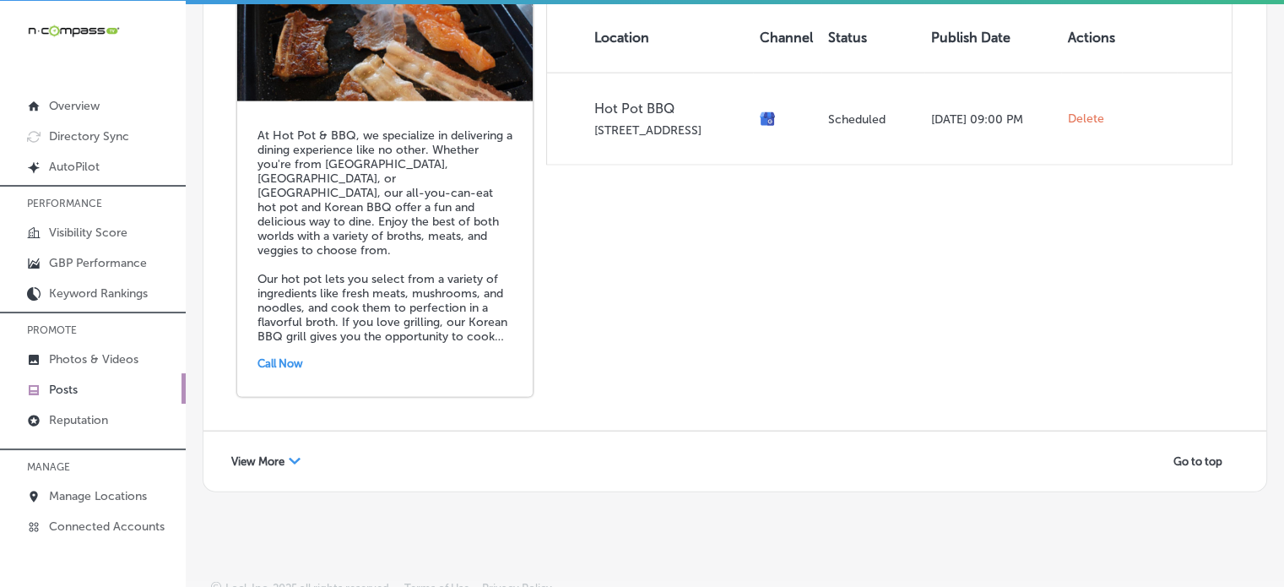
click at [278, 455] on span "View More" at bounding box center [257, 461] width 53 height 13
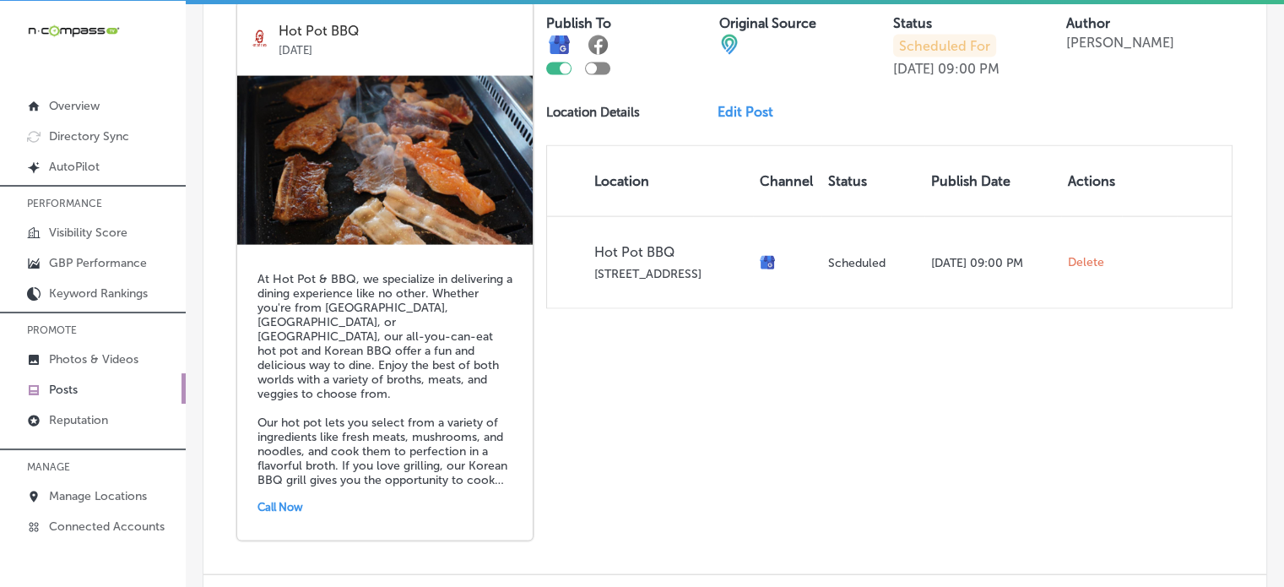
scroll to position [3674, 0]
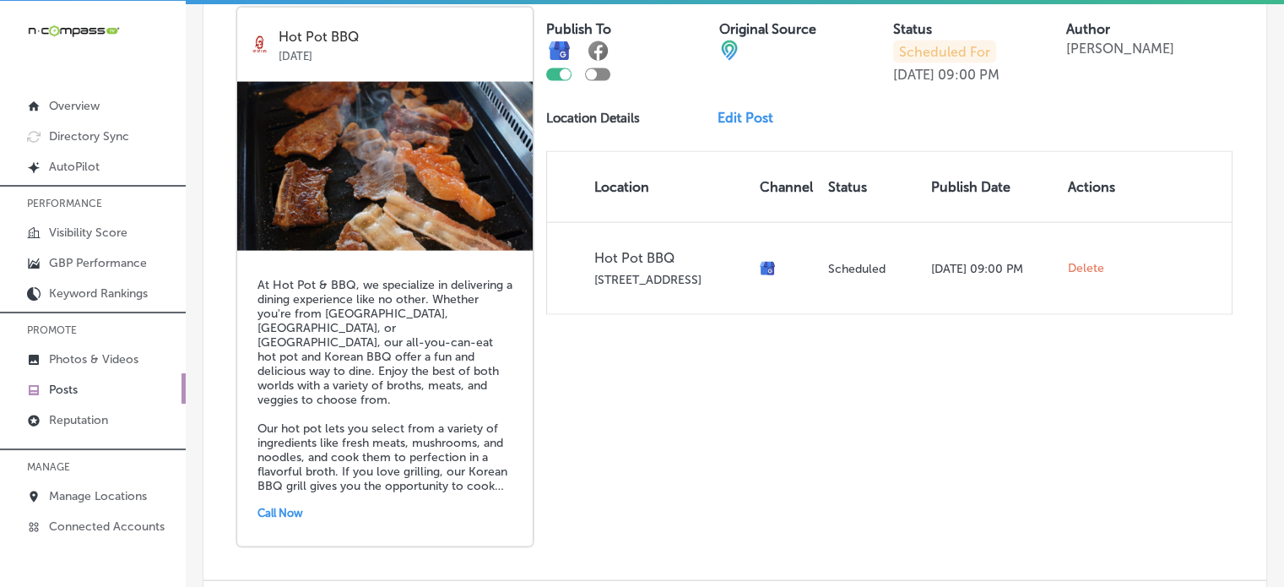
click at [759, 110] on link "Edit Post" at bounding box center [752, 118] width 69 height 16
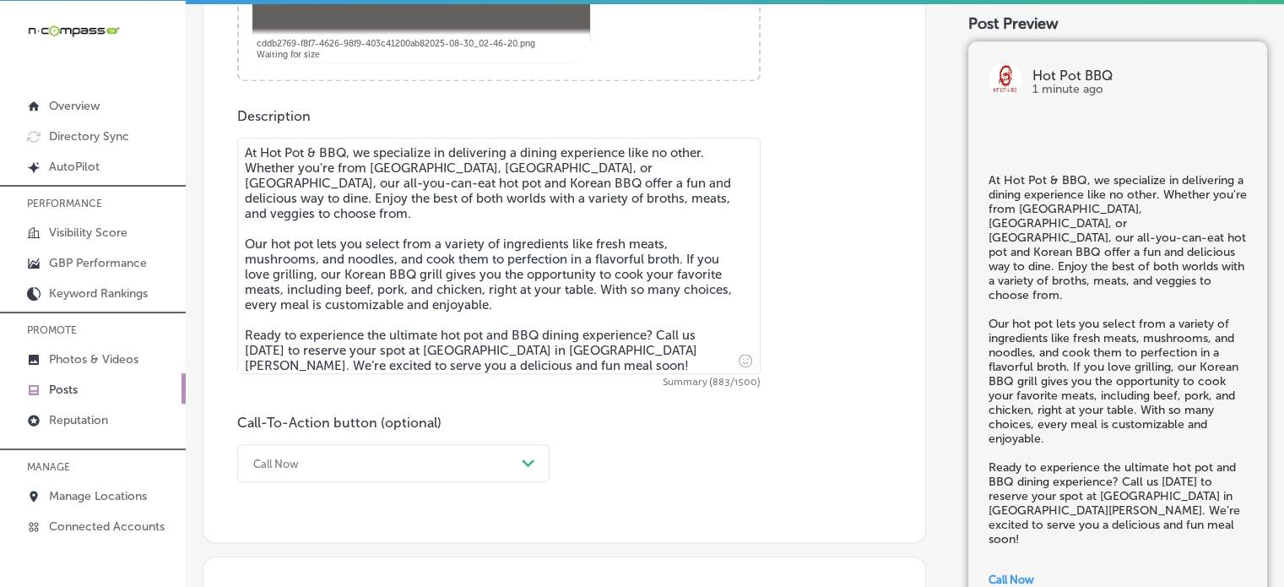
scroll to position [878, 0]
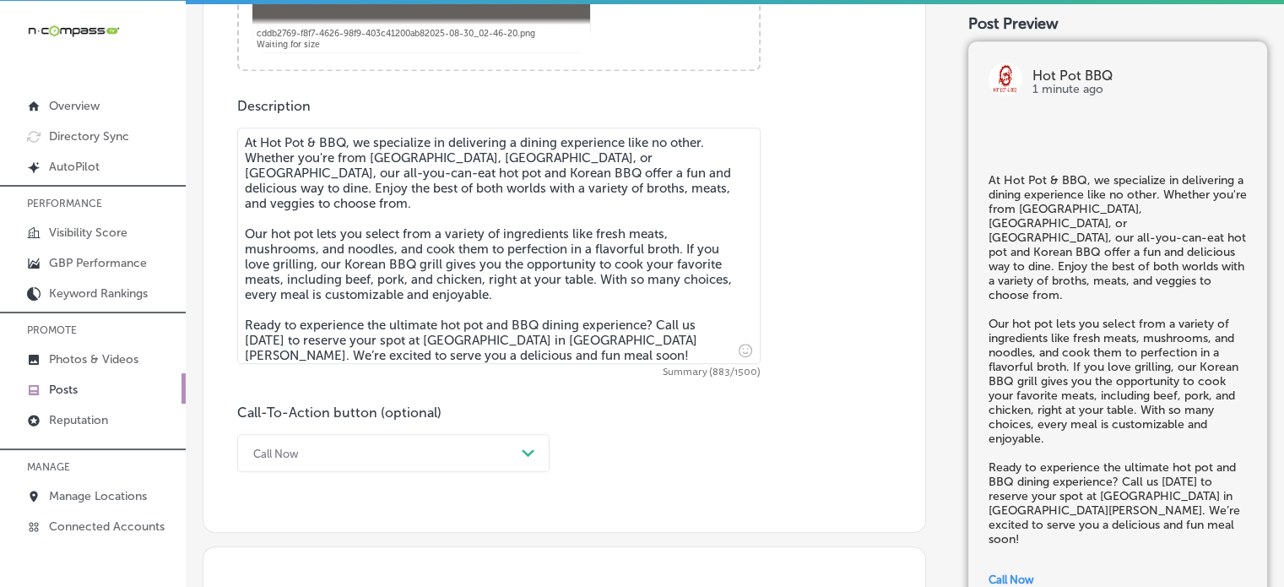
checkbox input "true"
click at [314, 143] on textarea "At Hot Pot & BBQ, we specialize in delivering a dining experience like no other…" at bounding box center [499, 246] width 524 height 236
type textarea "At Hot Pot BBQ, we specialize in delivering a dining experience like no other. …"
checkbox input "true"
type textarea "At Hot Pot BBQ, we specialize in delivering a dining experience like no other. …"
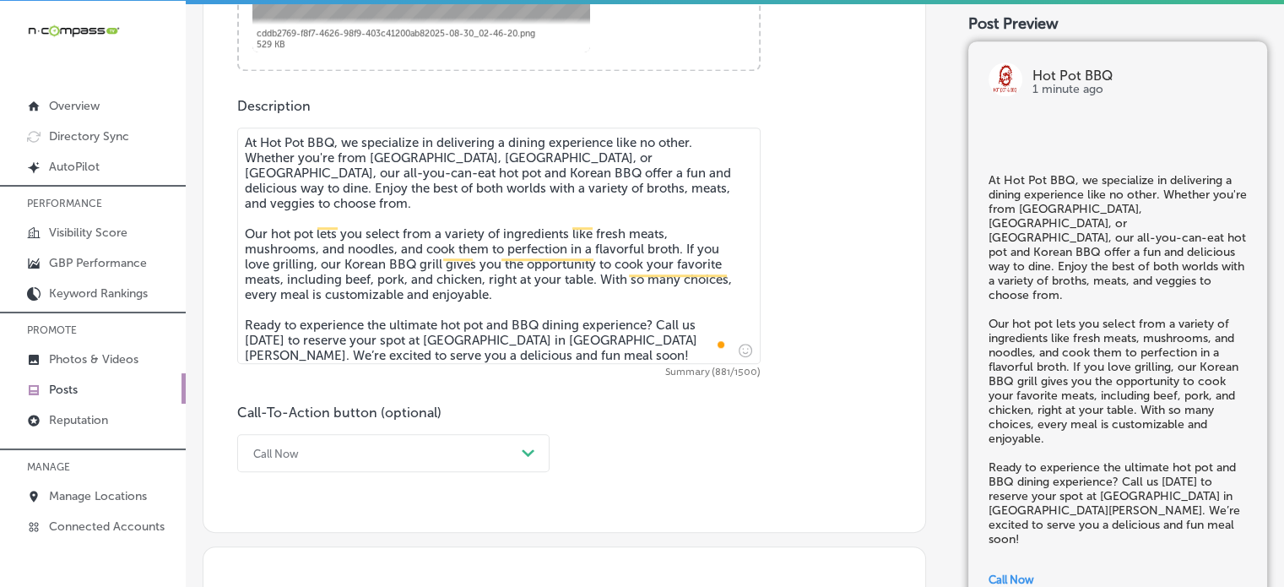
checkbox input "true"
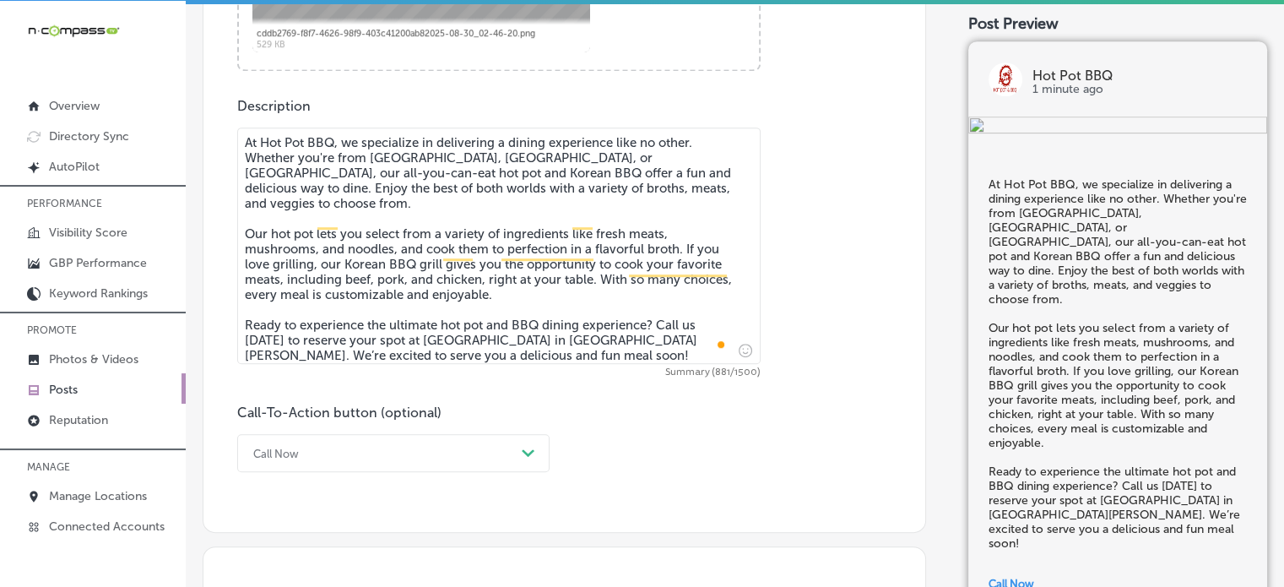
click at [473, 329] on textarea "At Hot Pot BBQ, we specialize in delivering a dining experience like no other. …" at bounding box center [499, 246] width 524 height 236
type textarea "At Hot Pot BBQ, we specialize in delivering a dining experience like no other. …"
checkbox input "true"
type textarea "At Hot Pot BBQ, we specialize in delivering a dining experience like no other. …"
checkbox input "true"
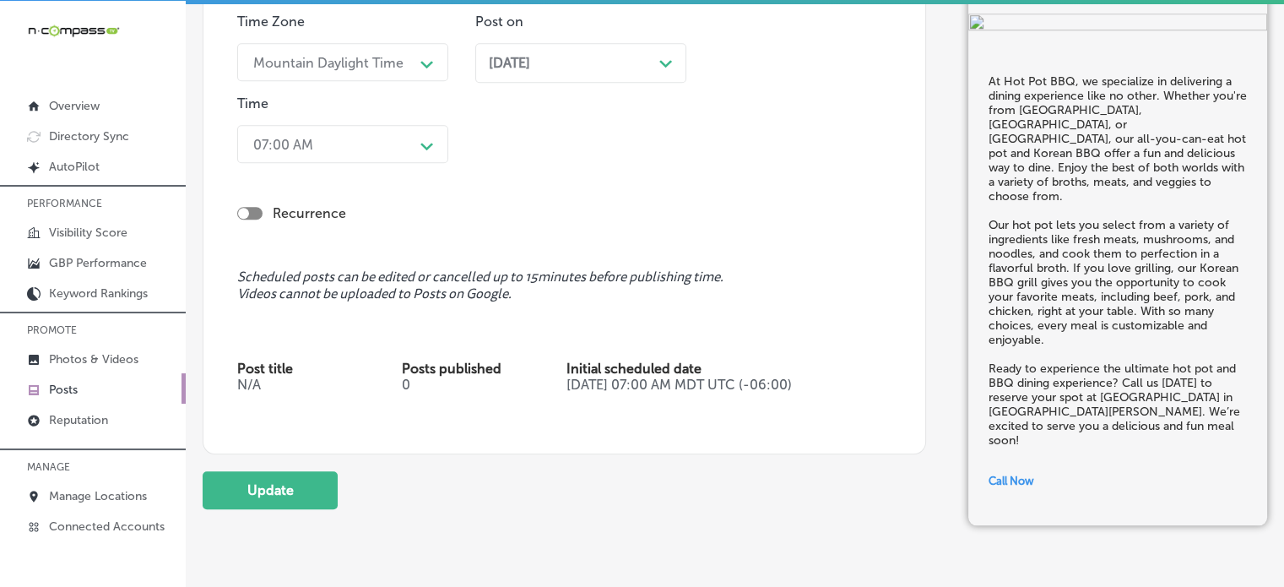
scroll to position [1612, 0]
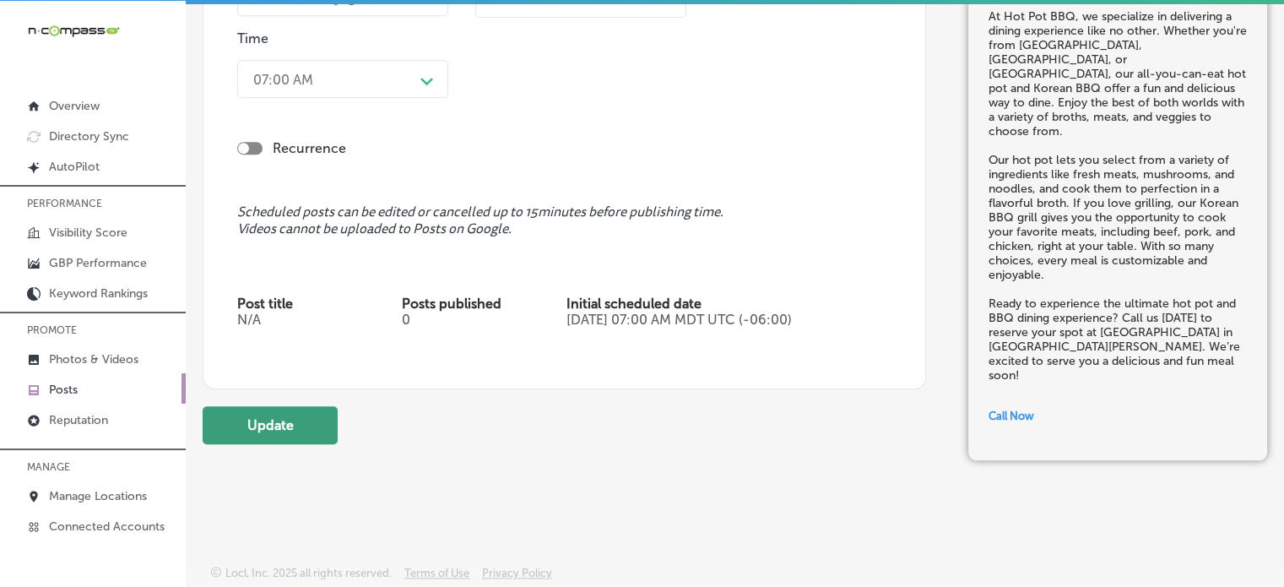
type textarea "At Hot Pot BBQ, we specialize in delivering a dining experience like no other. …"
click at [324, 417] on button "Update" at bounding box center [270, 425] width 135 height 38
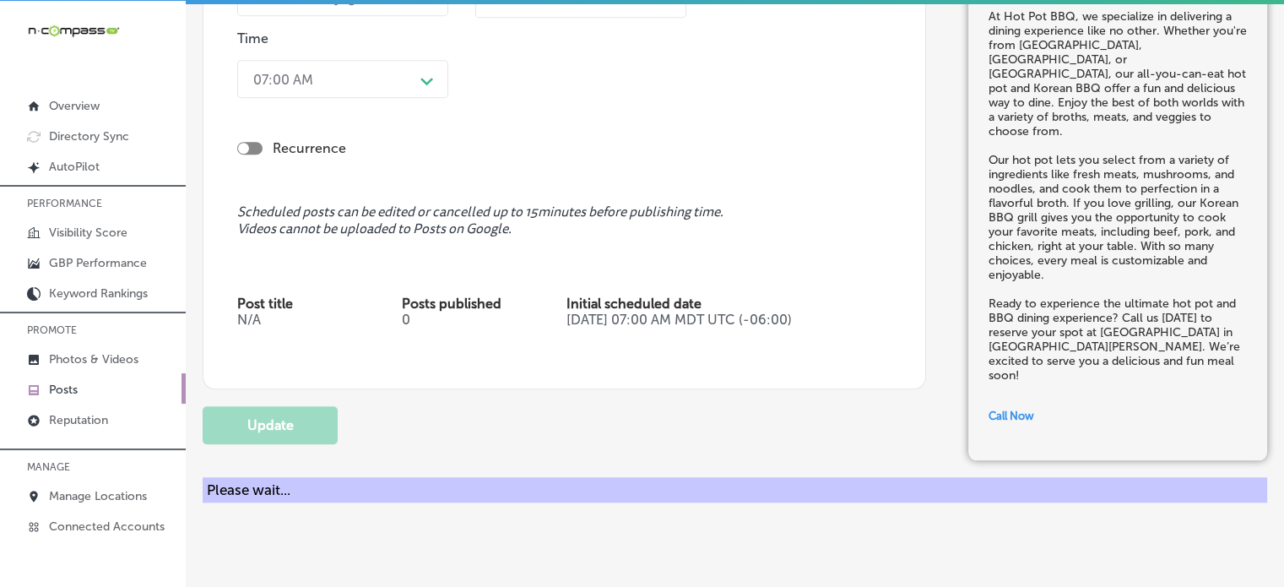
checkbox input "true"
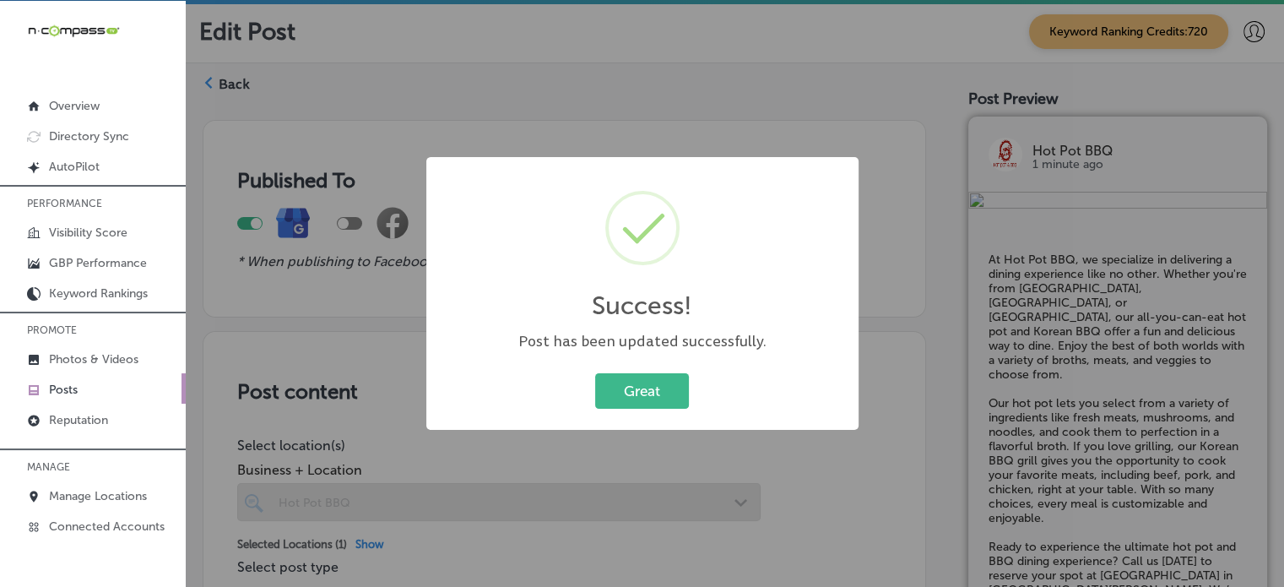
scroll to position [1612, 0]
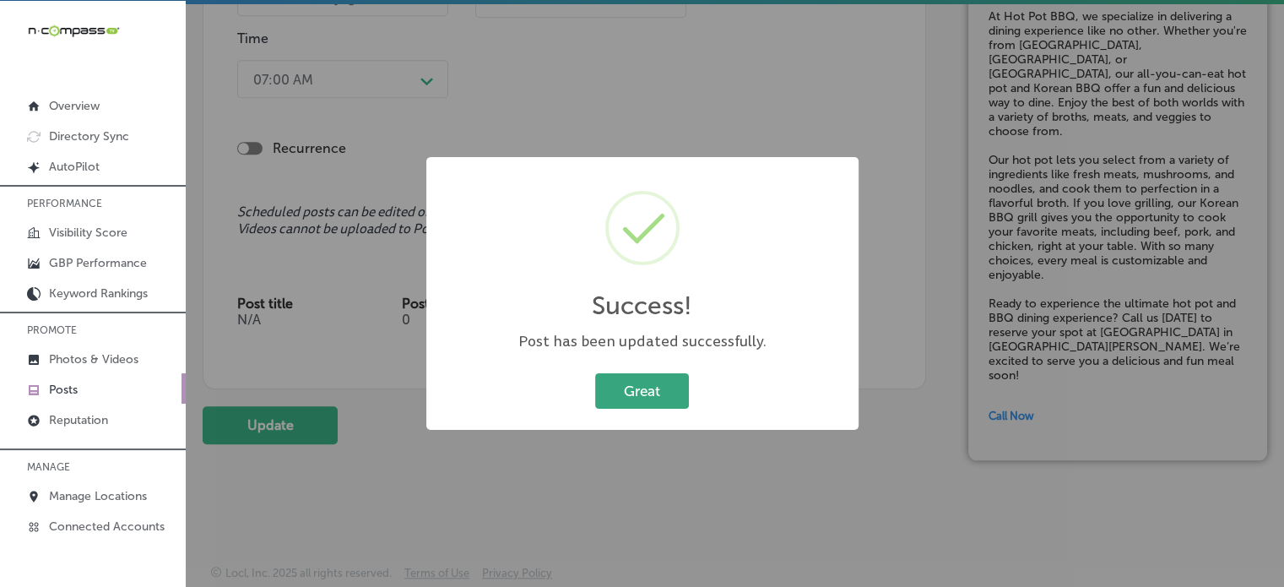
click at [620, 384] on button "Great" at bounding box center [642, 390] width 94 height 35
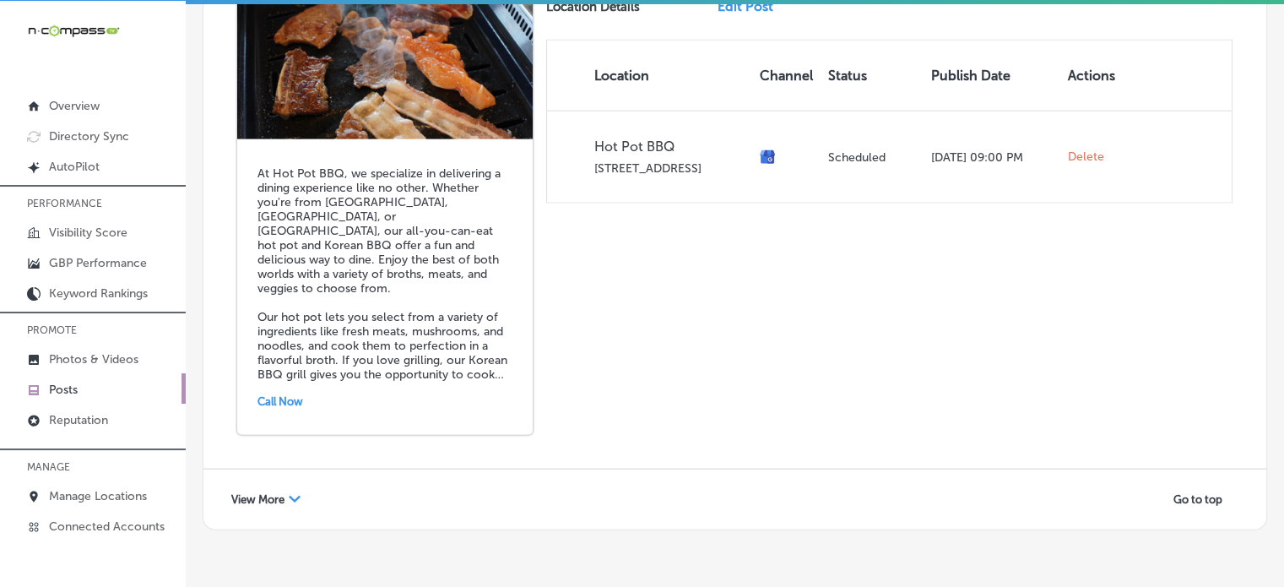
scroll to position [3786, 0]
click at [293, 493] on div "Path Created with Sketch." at bounding box center [295, 499] width 12 height 12
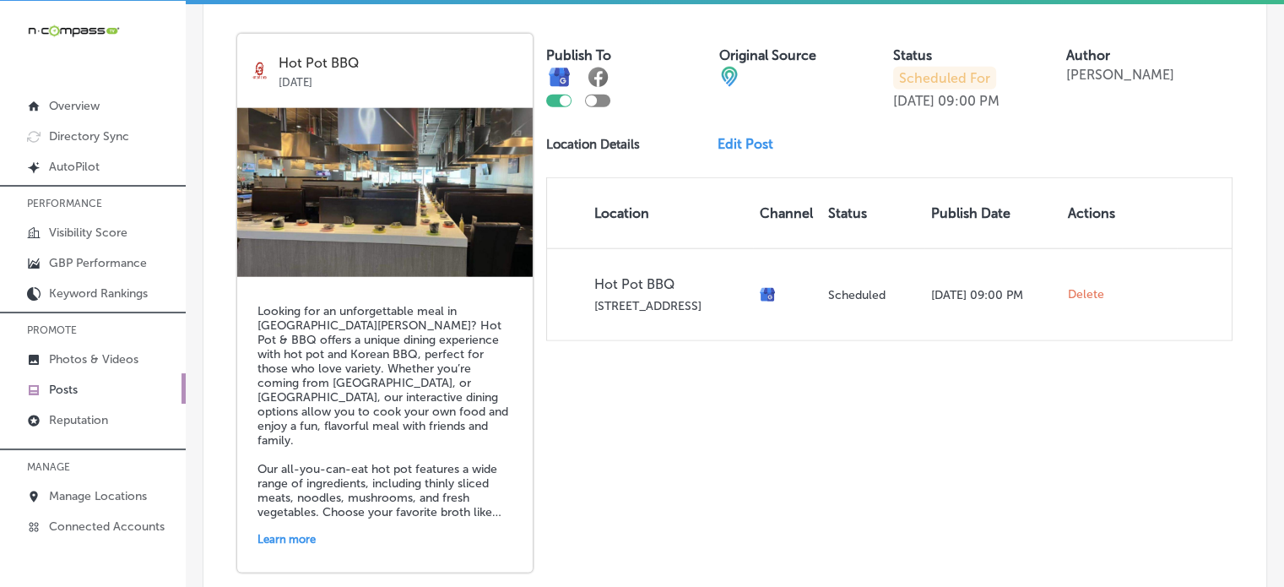
scroll to position [4256, 0]
click at [734, 135] on link "Edit Post" at bounding box center [752, 143] width 69 height 16
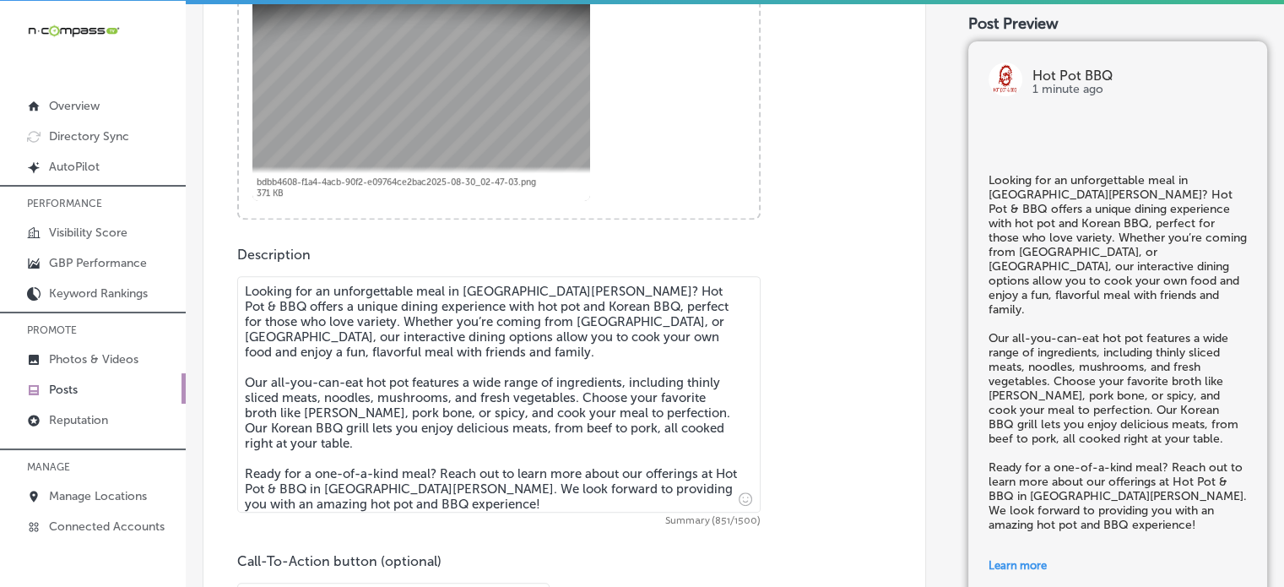
scroll to position [732, 0]
checkbox input "true"
click at [591, 289] on textarea "Looking for an unforgettable meal in Fort Myers? Hot Pot & BBQ offers a unique …" at bounding box center [499, 392] width 524 height 236
type textarea "Looking for an unforgettable meal in Fort Myers? Hot Pot BBQ offers a unique di…"
checkbox input "true"
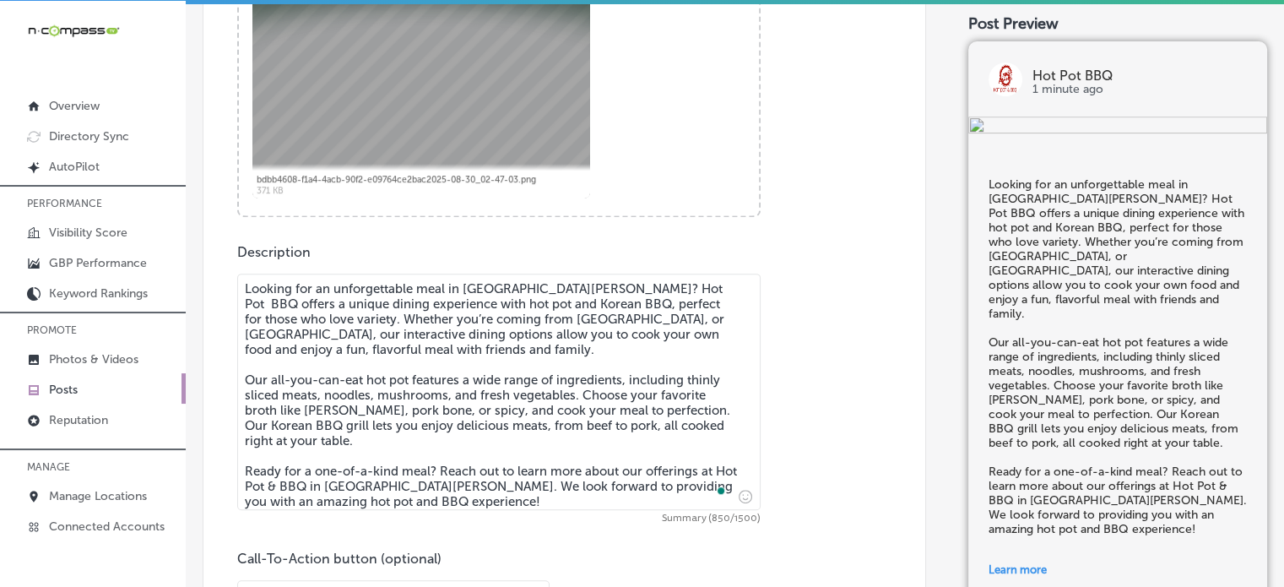
type textarea "Looking for an unforgettable meal in Fort Myers? Hot Pot BBQ offers a unique di…"
checkbox input "true"
click at [297, 472] on textarea "Looking for an unforgettable meal in Fort Myers? Hot Pot BBQ offers a unique di…" at bounding box center [499, 392] width 524 height 236
type textarea "Looking for an unforgettable meal in Fort Myers? Hot Pot BBQ offers a unique di…"
checkbox input "true"
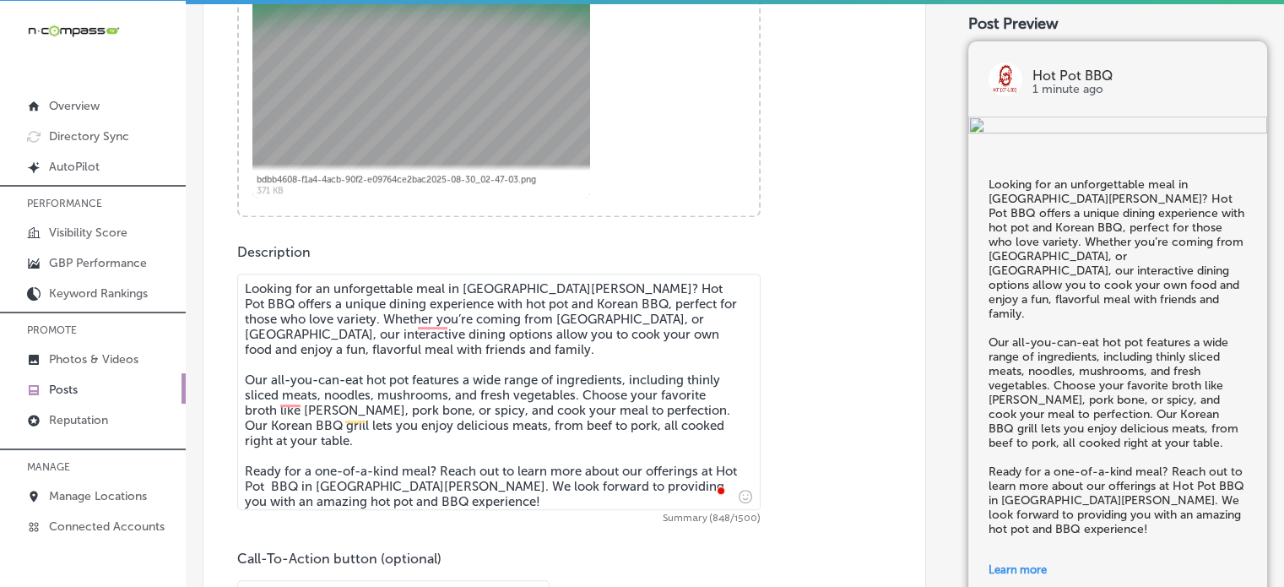
type textarea "Looking for an unforgettable meal in Fort Myers? Hot Pot BBQ offers a unique di…"
checkbox input "true"
click at [425, 487] on textarea "Looking for an unforgettable meal in Fort Myers? Hot Pot BBQ offers a unique di…" at bounding box center [499, 392] width 524 height 236
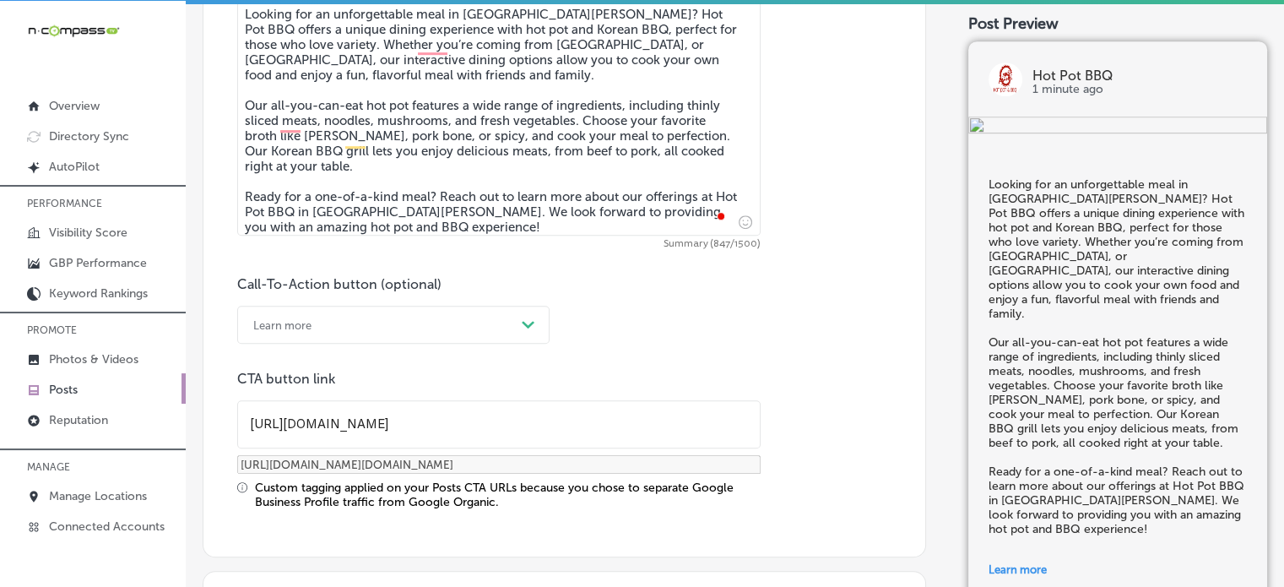
scroll to position [1028, 0]
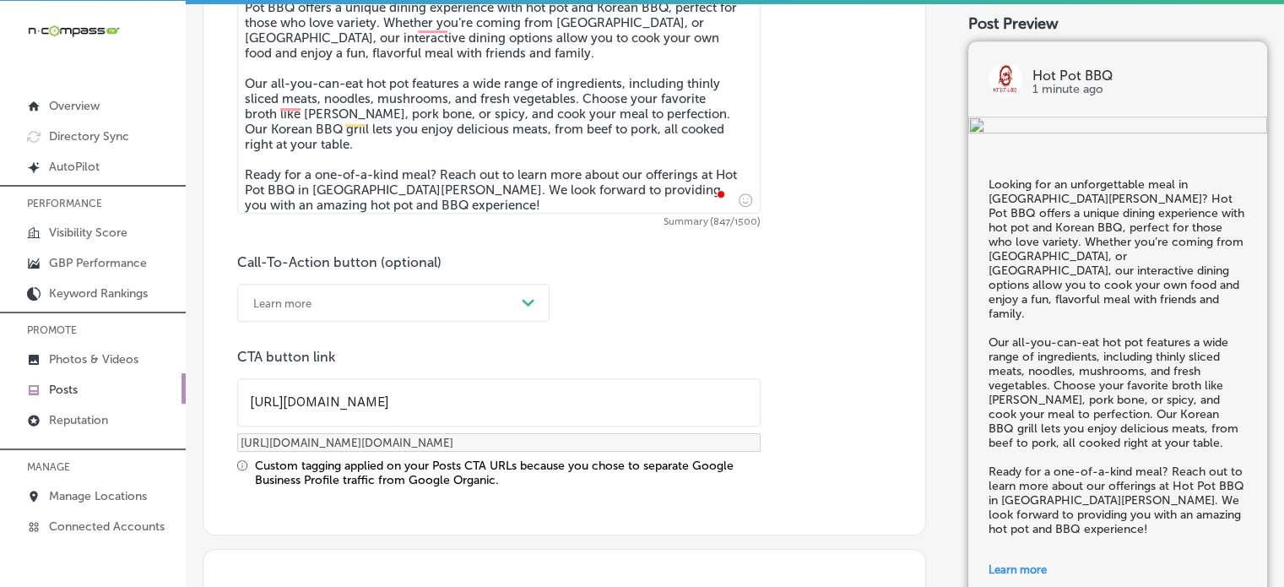
type textarea "Looking for an unforgettable meal in Fort Myers? Hot Pot BBQ offers a unique di…"
click at [376, 312] on div "Learn more" at bounding box center [380, 303] width 270 height 26
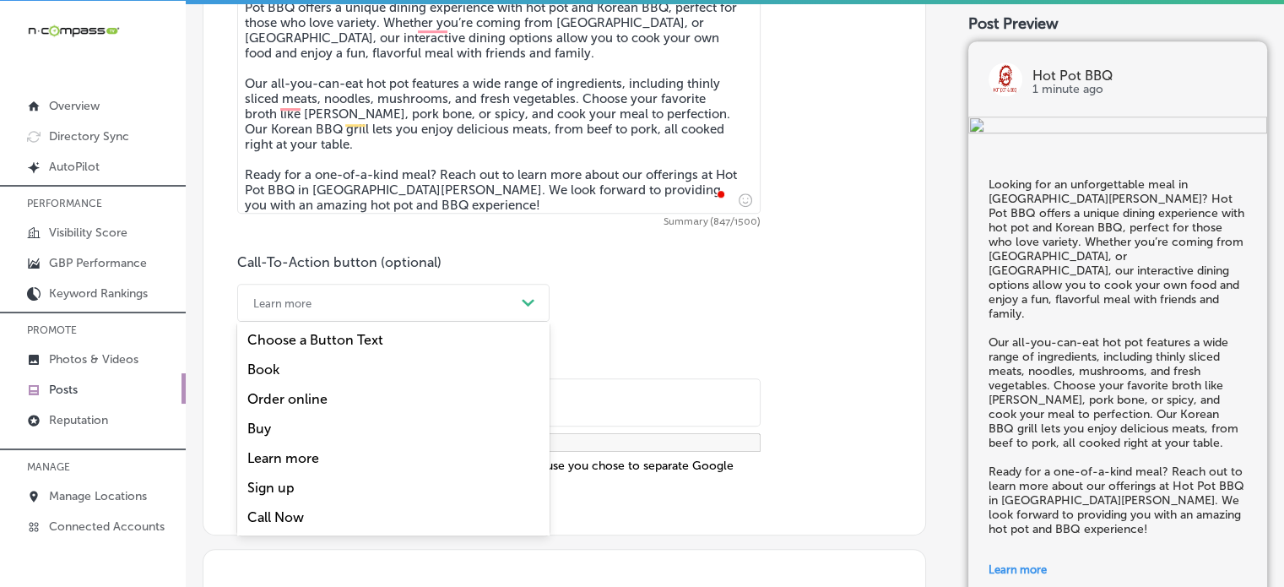
click at [290, 516] on div "Call Now" at bounding box center [393, 517] width 312 height 30
checkbox input "true"
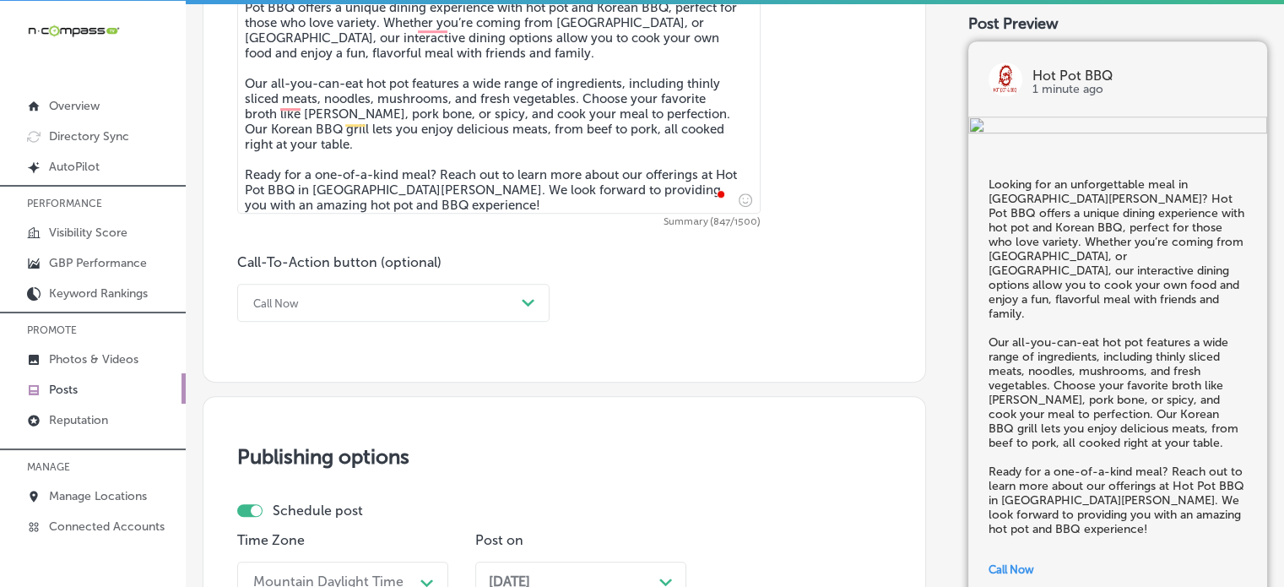
drag, startPoint x: 497, startPoint y: 161, endPoint x: 438, endPoint y: 160, distance: 59.1
click at [438, 160] on textarea "Looking for an unforgettable meal in Fort Myers? Hot Pot BBQ offers a unique di…" at bounding box center [499, 95] width 524 height 236
type textarea "Looking for an unforgettable meal in Fort Myers? Hot Pot BBQ offers a unique di…"
checkbox input "true"
type textarea "Looking for an unforgettable meal in Fort Myers? Hot Pot BBQ offers a unique di…"
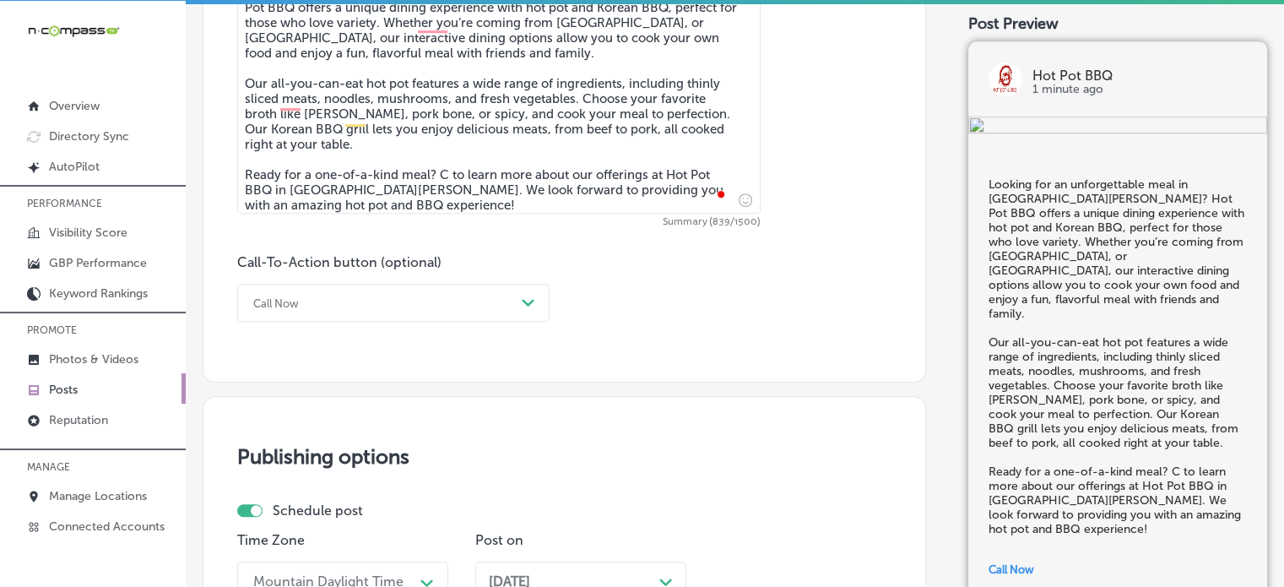
checkbox input "true"
type textarea "Looking for an unforgettable meal in Fort Myers? Hot Pot BBQ offers a unique di…"
checkbox input "true"
type textarea "Looking for an unforgettable meal in Fort Myers? Hot Pot BBQ offers a unique di…"
checkbox input "true"
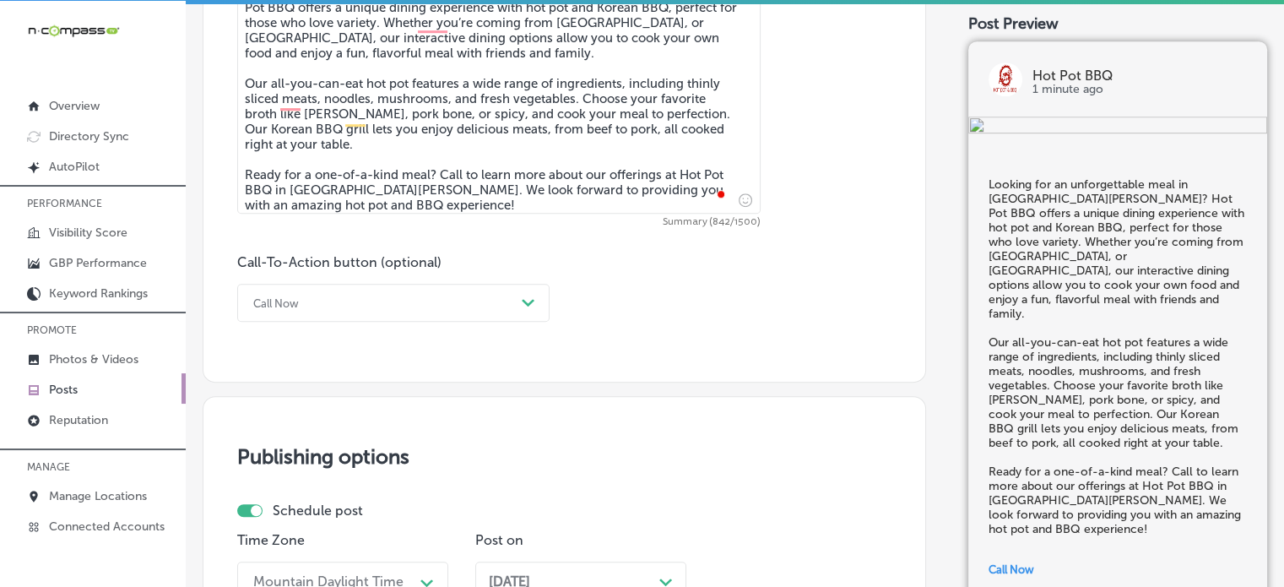
type textarea "Looking for an unforgettable meal in Fort Myers? Hot Pot BBQ offers a unique di…"
checkbox input "true"
type textarea "Looking for an unforgettable meal in Fort Myers? Hot Pot BBQ offers a unique di…"
checkbox input "true"
type textarea "Looking for an unforgettable meal in Fort Myers? Hot Pot BBQ offers a unique di…"
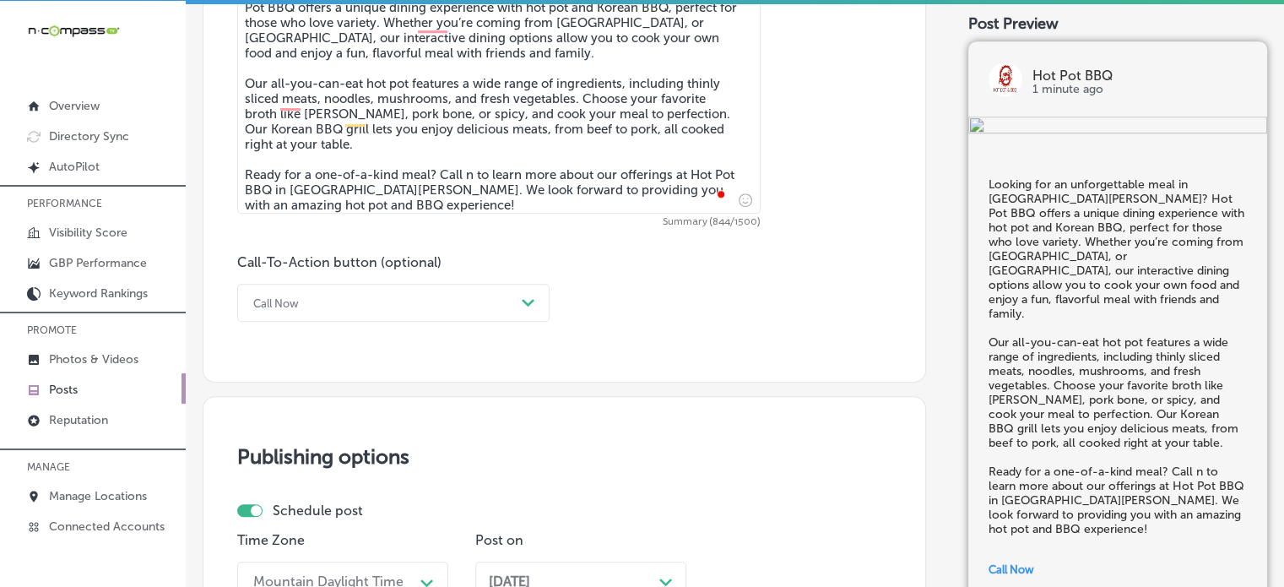
checkbox input "true"
type textarea "Looking for an unforgettable meal in Fort Myers? Hot Pot BBQ offers a unique di…"
checkbox input "true"
type textarea "Looking for an unforgettable meal in Fort Myers? Hot Pot BBQ offers a unique di…"
click at [514, 228] on div "Description Looking for an unforgettable meal in Fort Myers? Hot Pot BBQ offers…" at bounding box center [564, 135] width 654 height 374
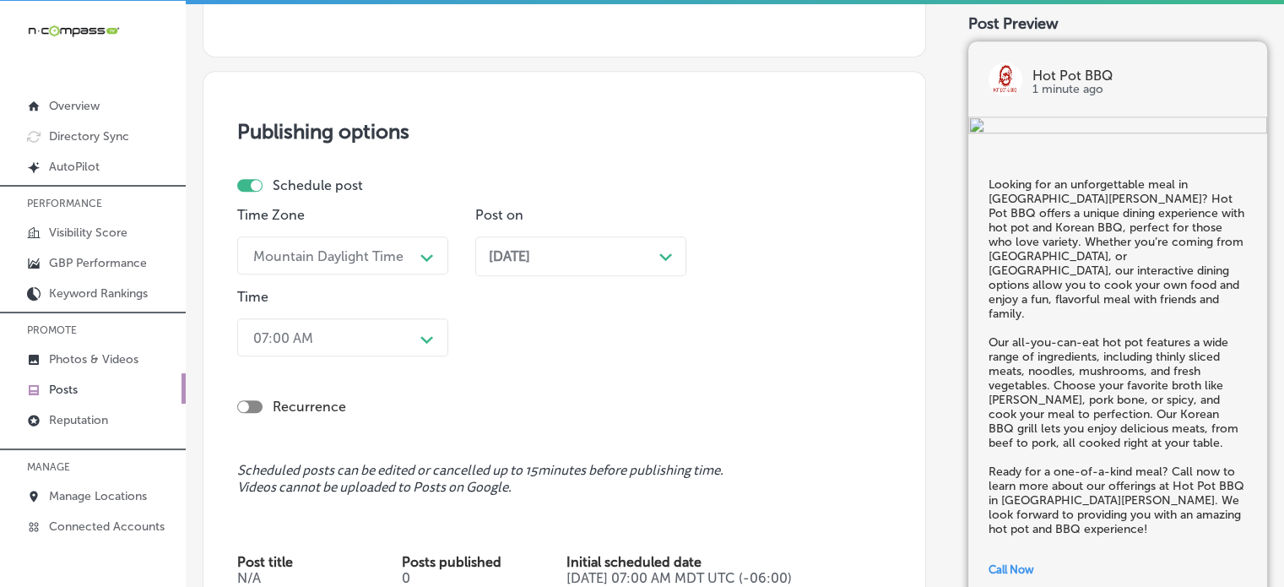
scroll to position [1612, 0]
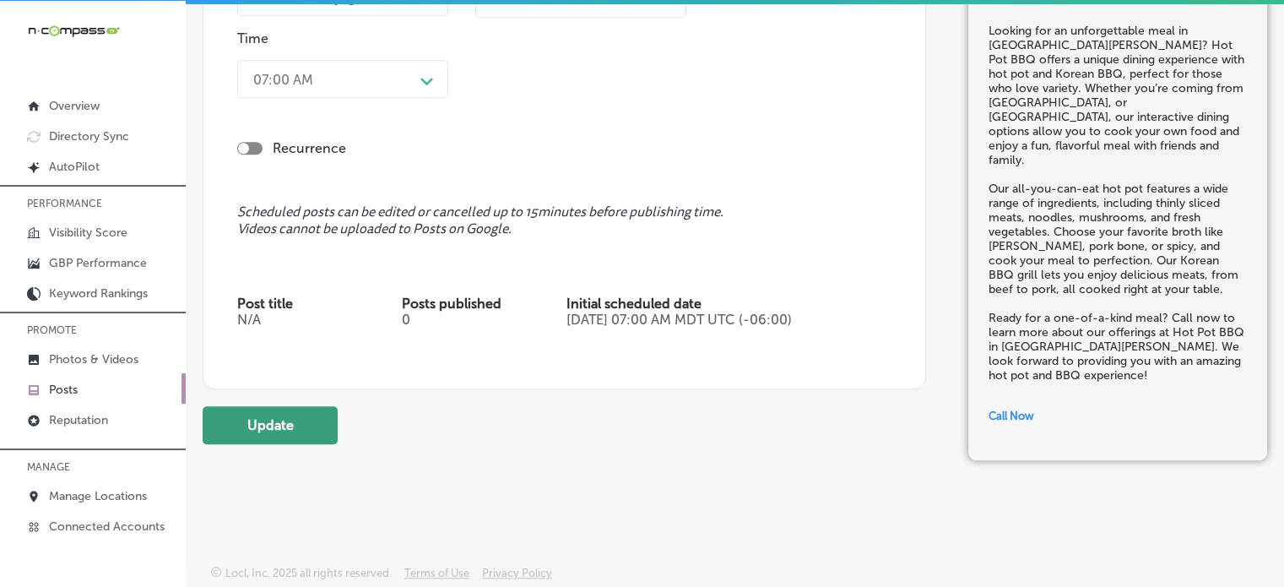
click at [278, 435] on button "Update" at bounding box center [270, 425] width 135 height 38
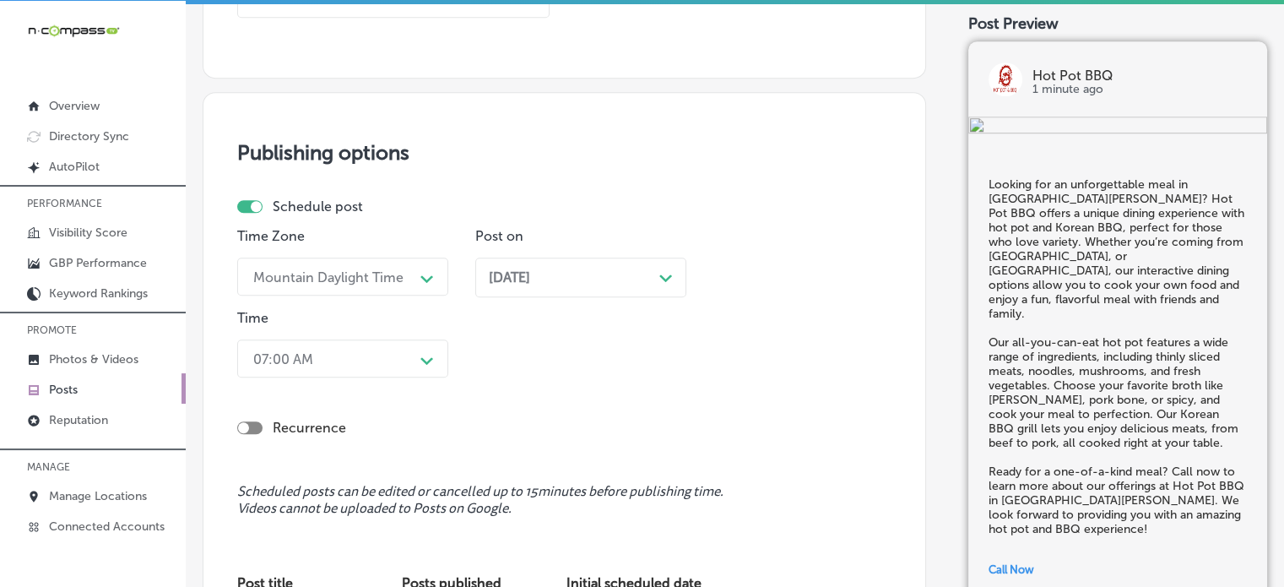
checkbox input "true"
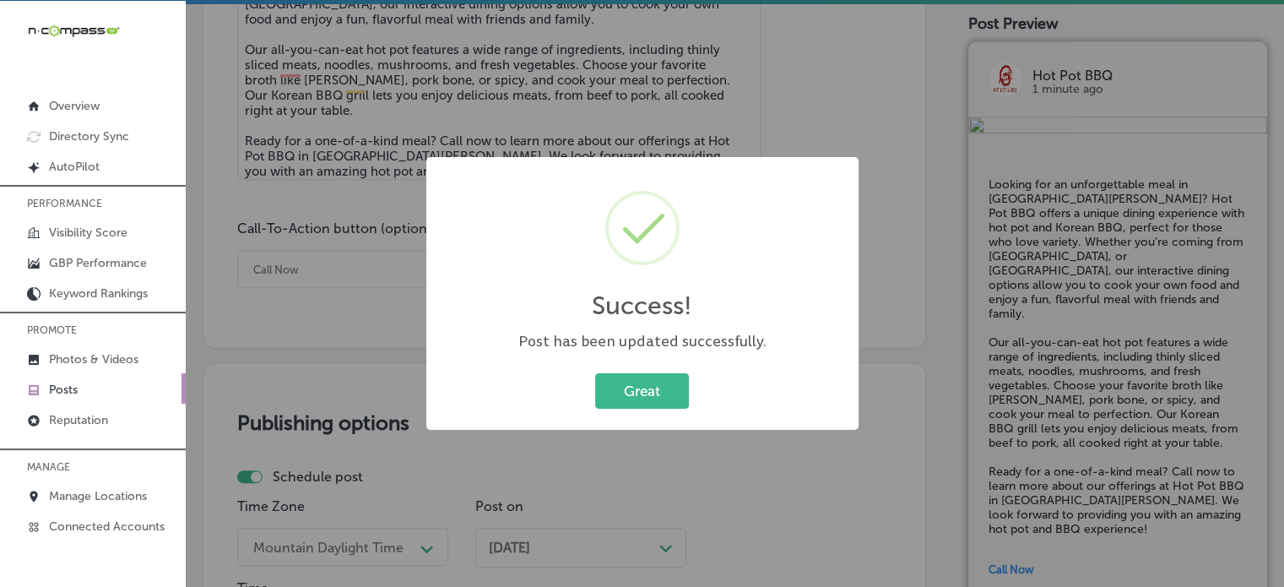
scroll to position [1061, 0]
click at [633, 398] on button "Great" at bounding box center [642, 390] width 94 height 35
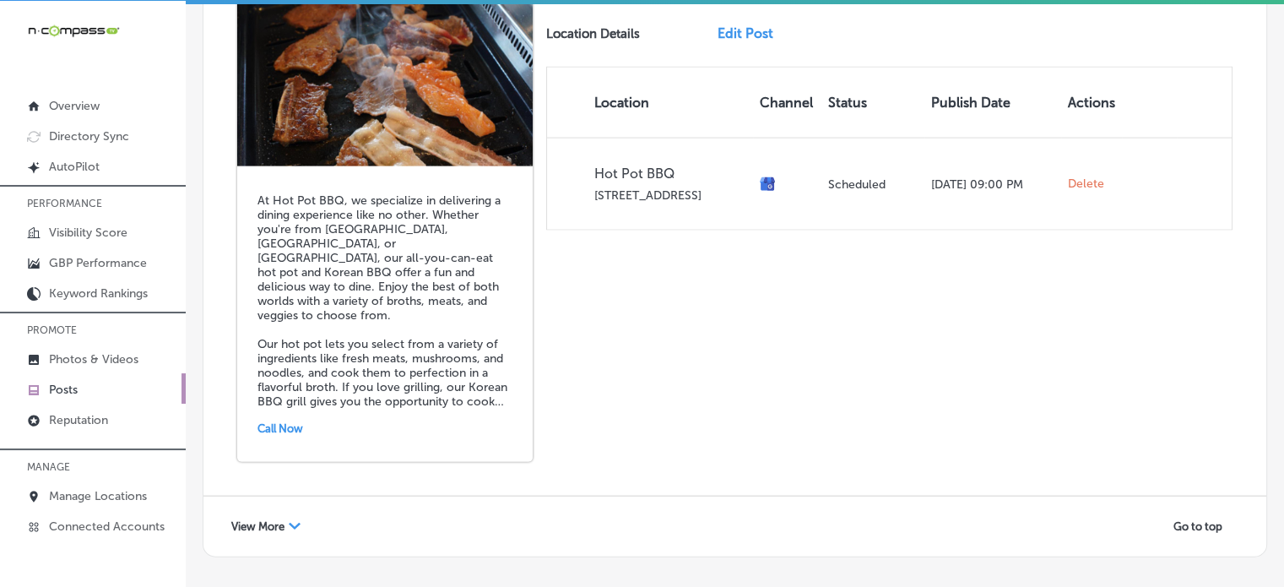
scroll to position [3823, 0]
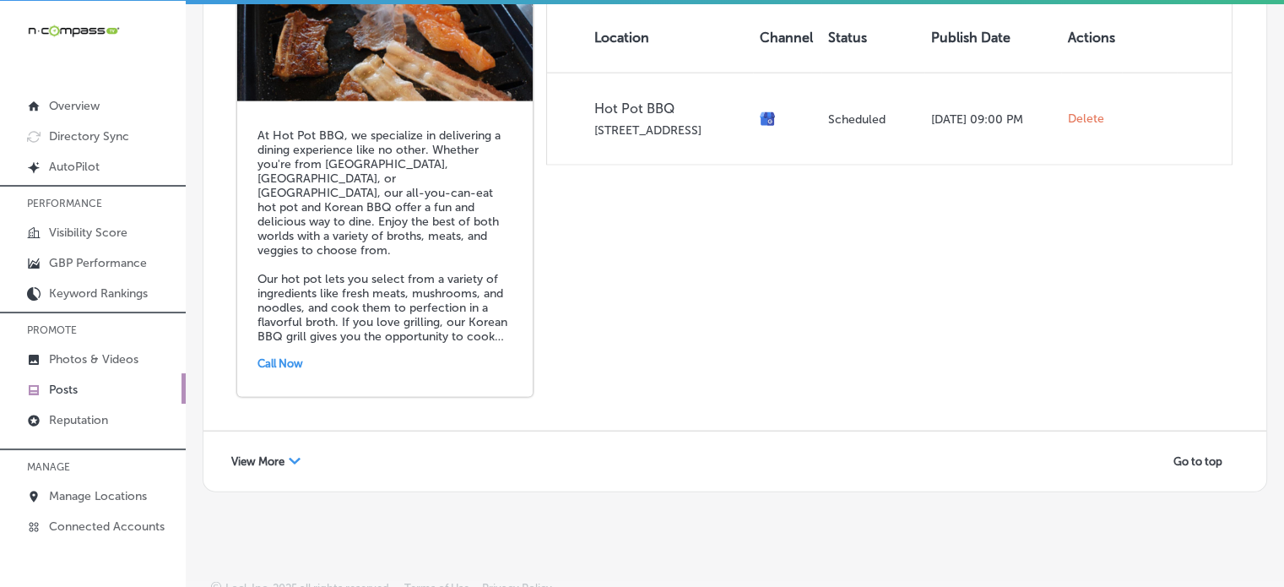
click at [279, 455] on span "View More" at bounding box center [257, 461] width 53 height 13
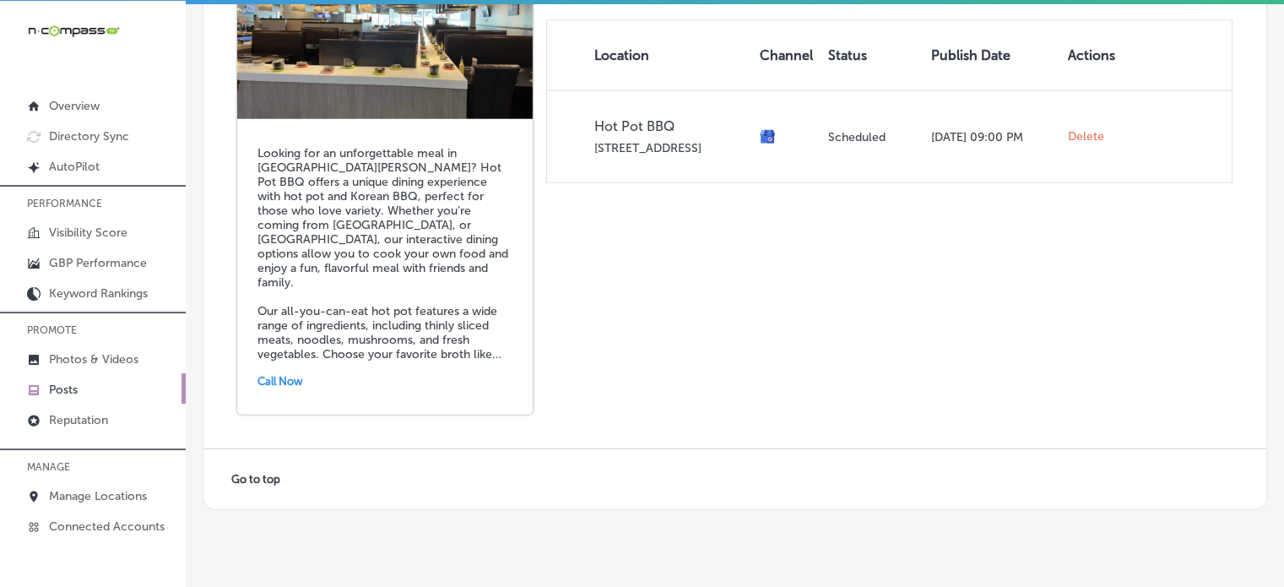
scroll to position [4428, 0]
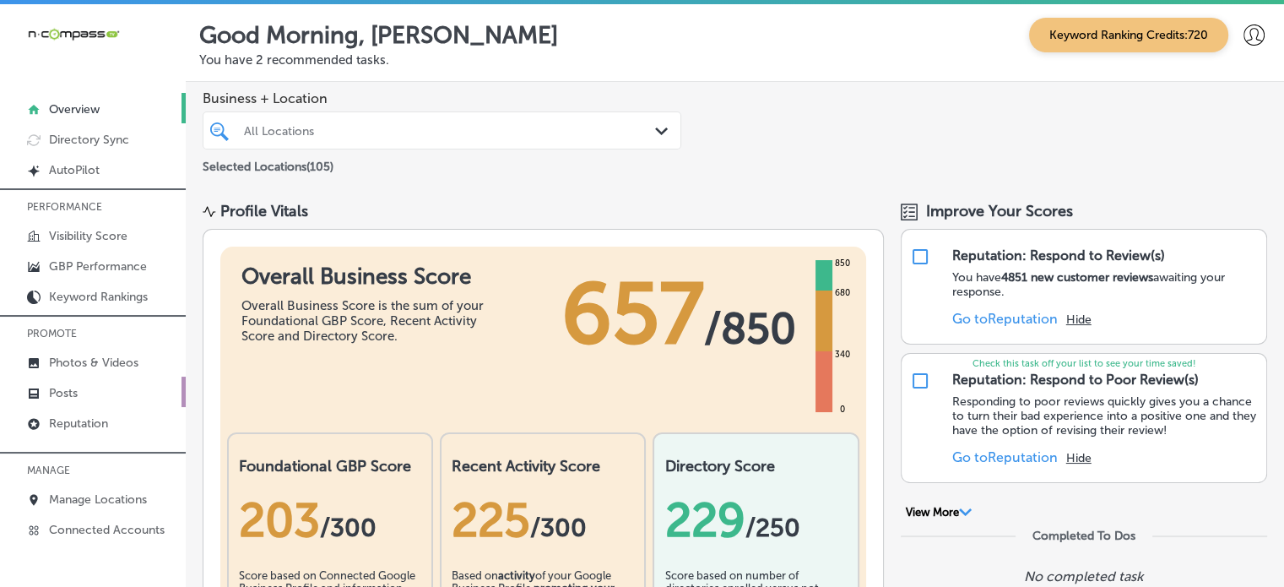
scroll to position [40, 0]
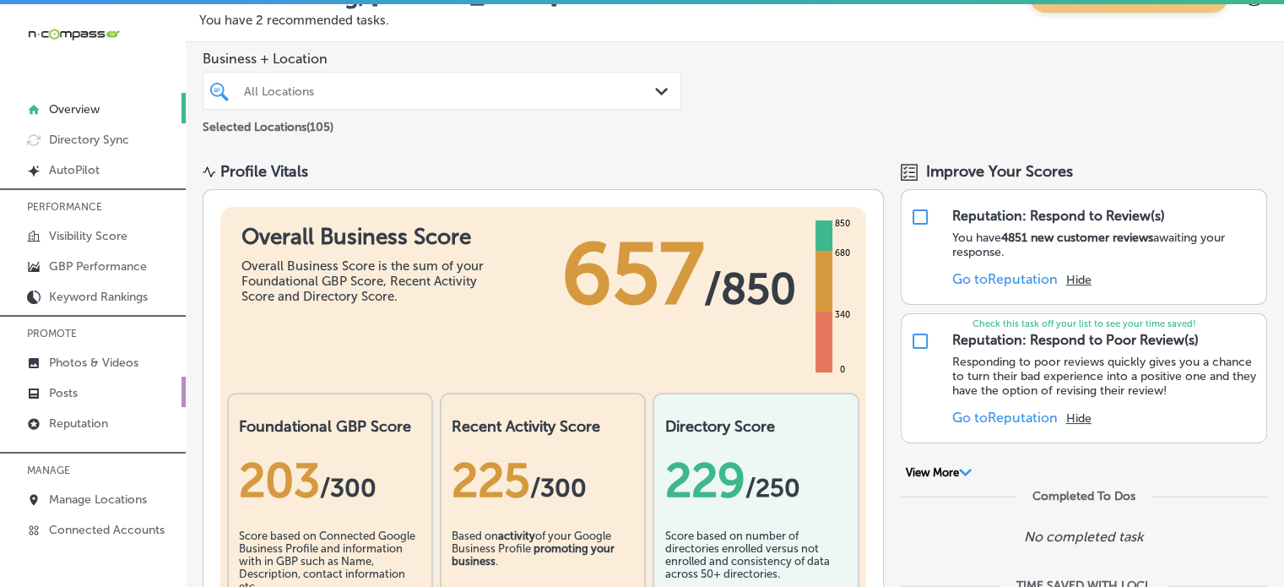
click at [92, 382] on link "Posts" at bounding box center [93, 392] width 186 height 30
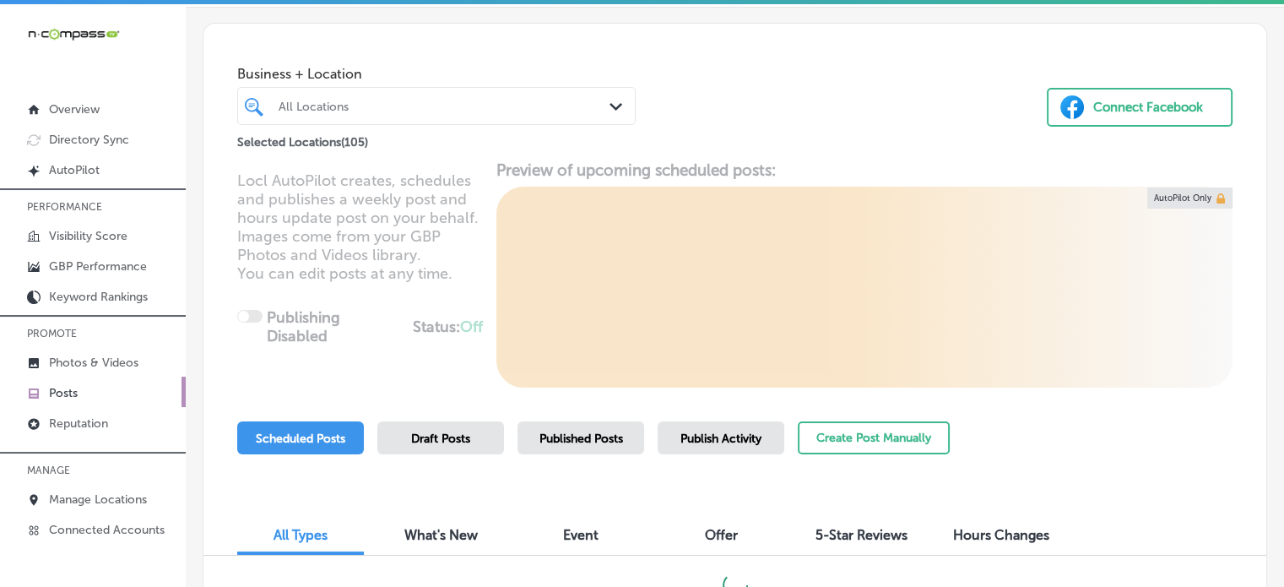
scroll to position [61, 0]
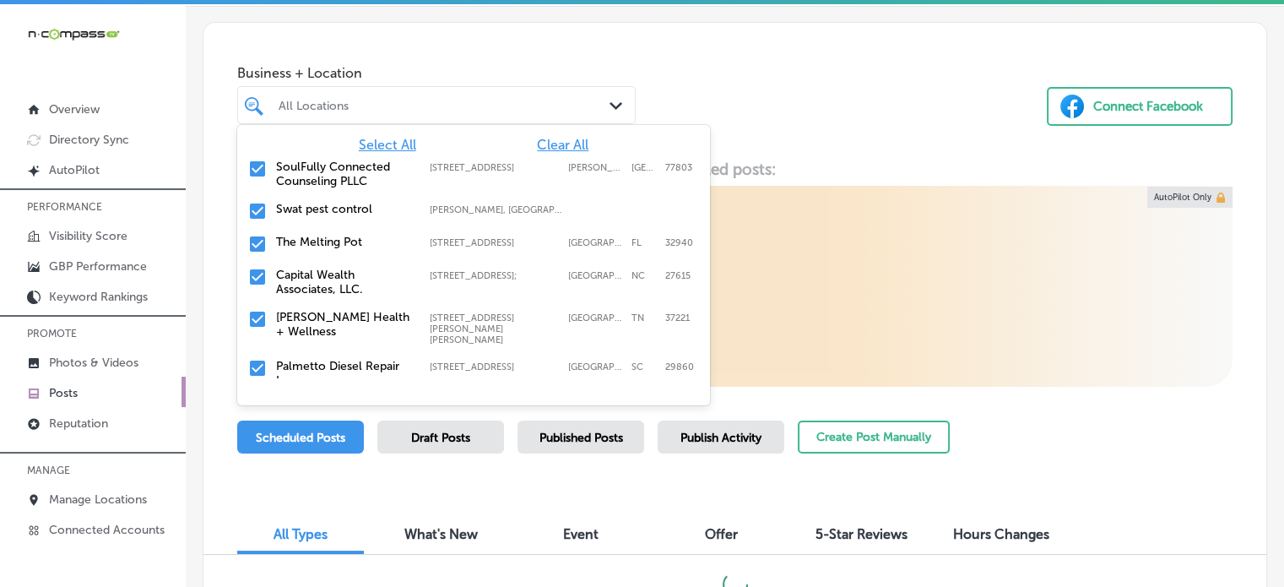
click at [499, 112] on div at bounding box center [420, 105] width 287 height 23
click at [565, 148] on span "Clear All" at bounding box center [563, 145] width 52 height 16
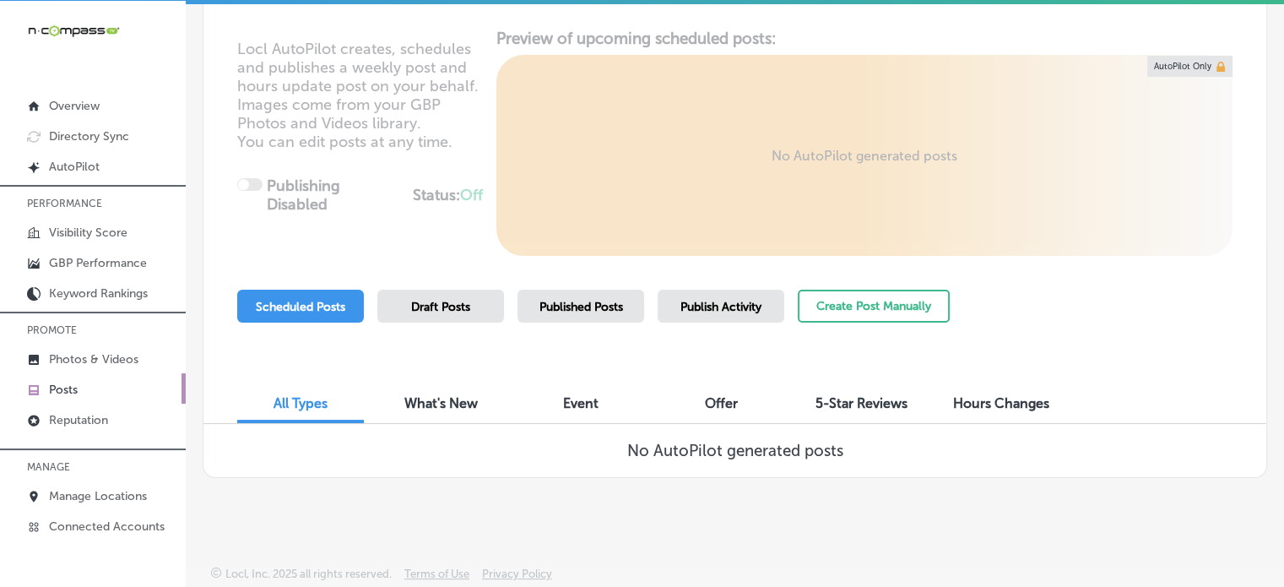
scroll to position [0, 0]
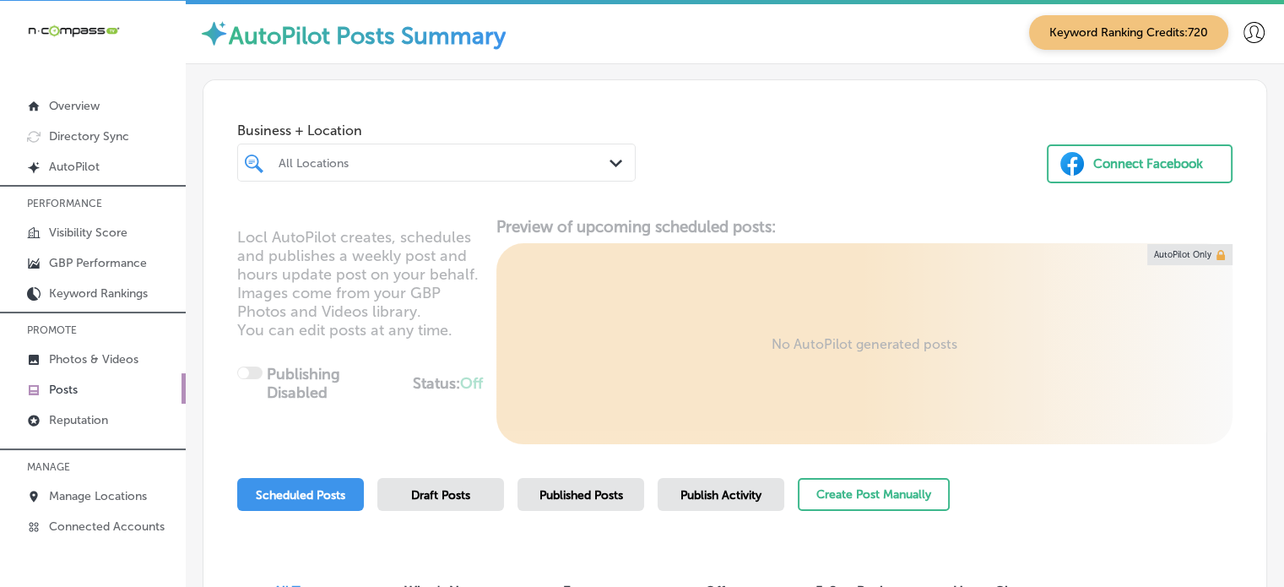
click at [360, 159] on div "All Locations" at bounding box center [445, 162] width 333 height 14
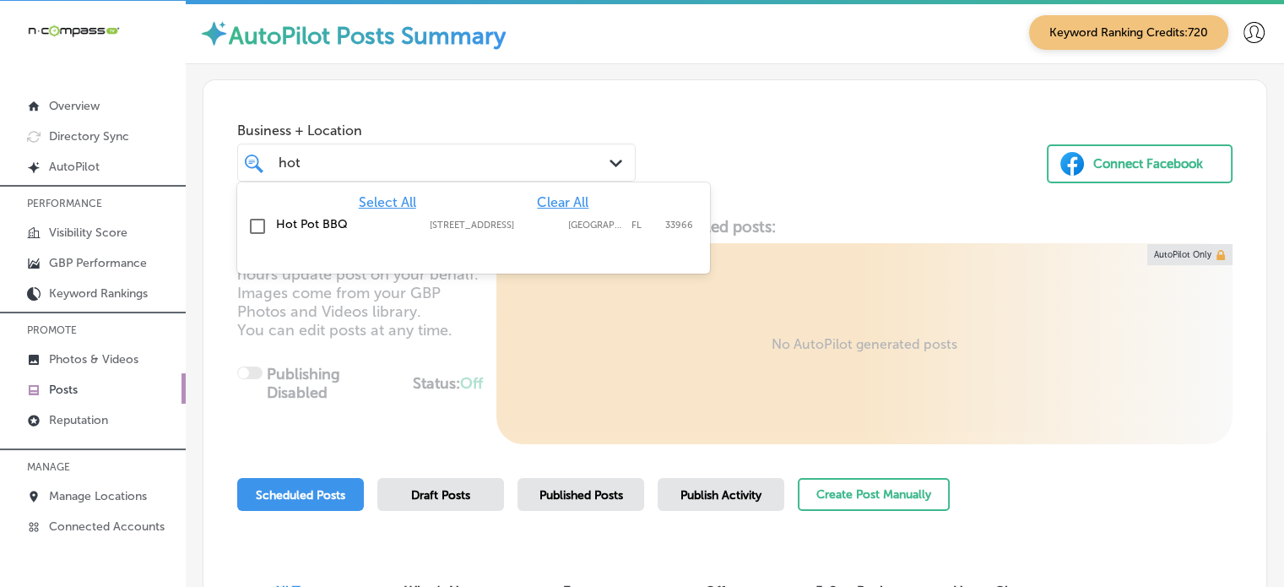
click at [322, 217] on label "Hot Pot BBQ" at bounding box center [344, 224] width 137 height 14
type input "hot"
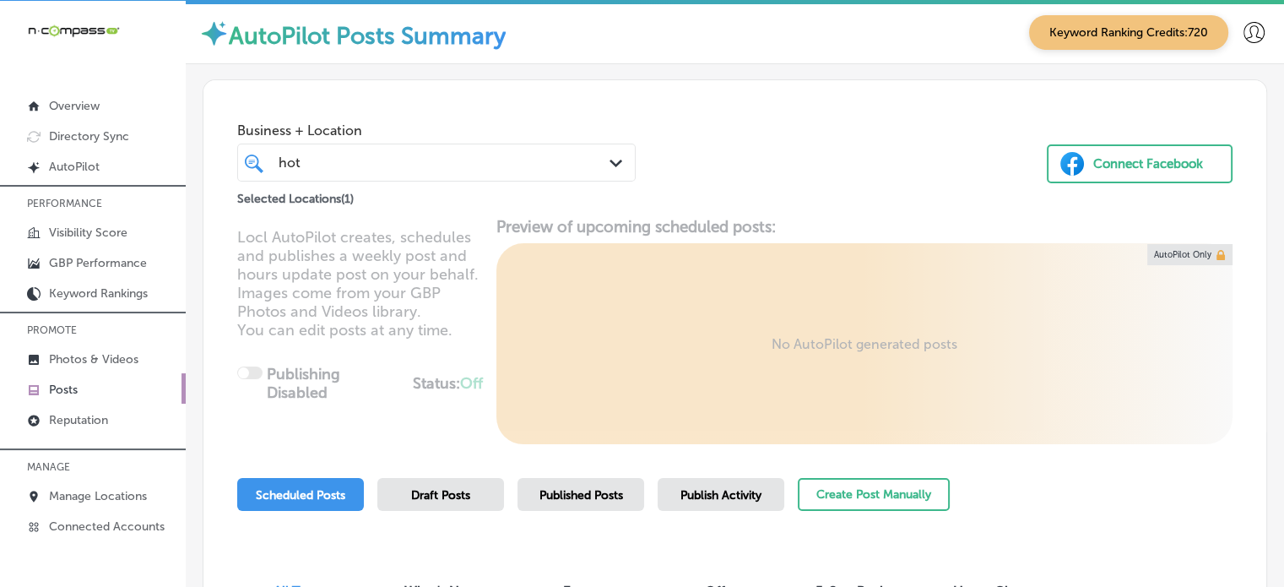
click at [719, 188] on div "Business + Location hot hot Path Created with Sketch. Selected Locations ( 1 ) …" at bounding box center [734, 144] width 1063 height 128
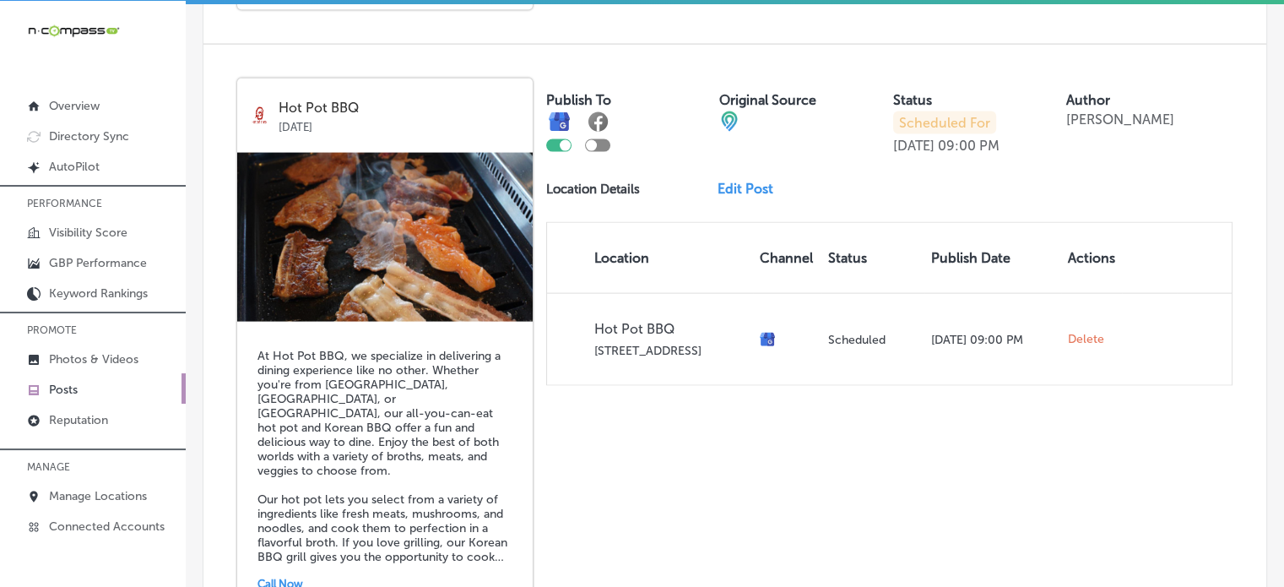
scroll to position [3823, 0]
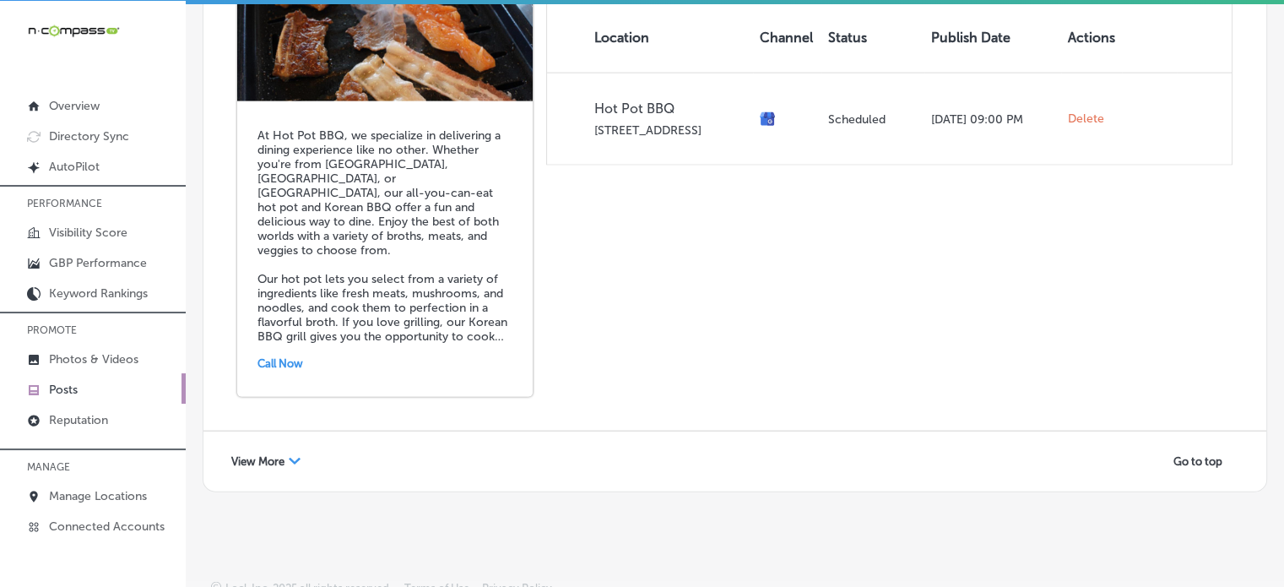
click at [292, 456] on div "Path Created with Sketch." at bounding box center [295, 462] width 12 height 12
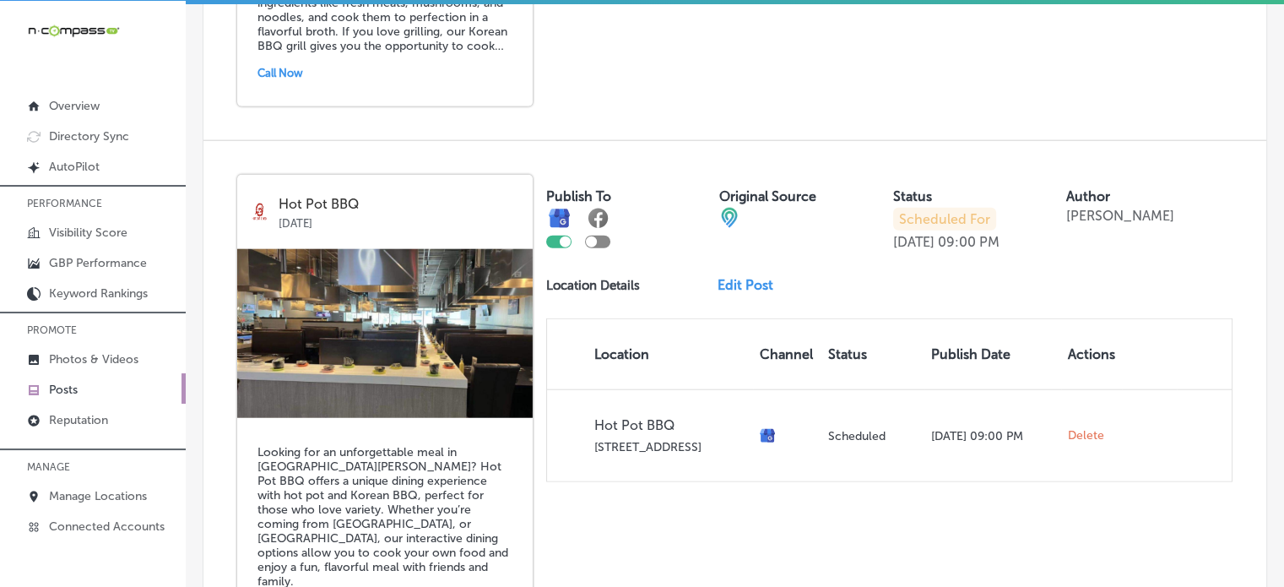
scroll to position [4109, 0]
